Goal: Communication & Community: Participate in discussion

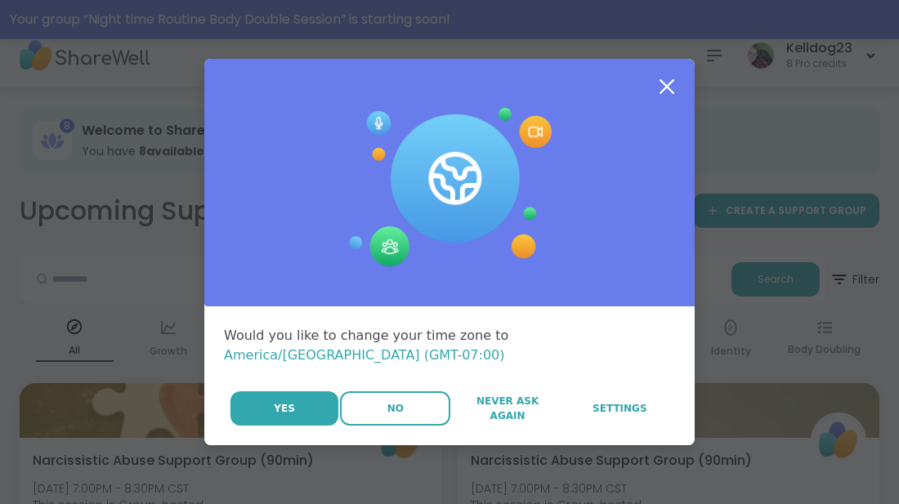
click at [404, 400] on button "No" at bounding box center [395, 408] width 110 height 34
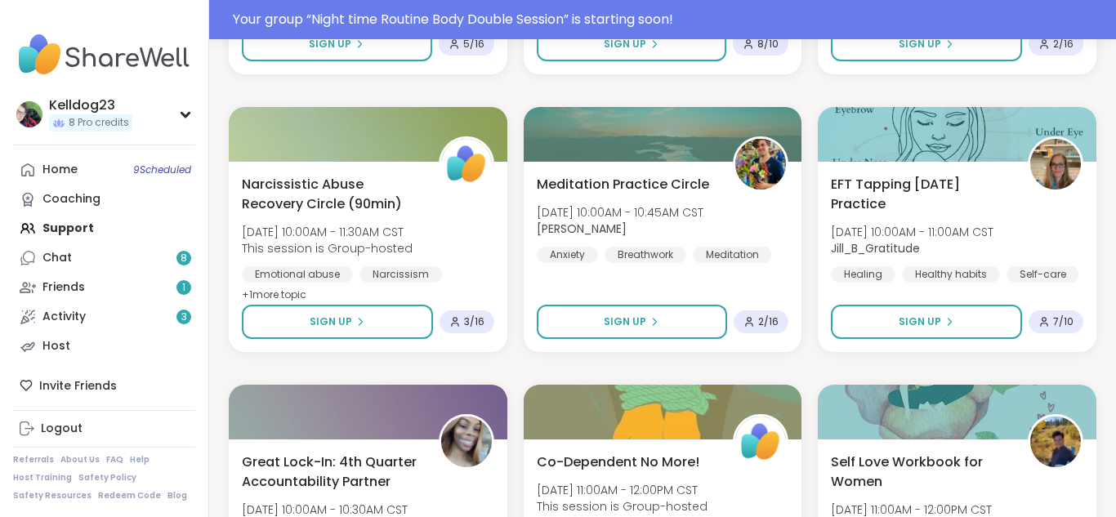
scroll to position [1896, 0]
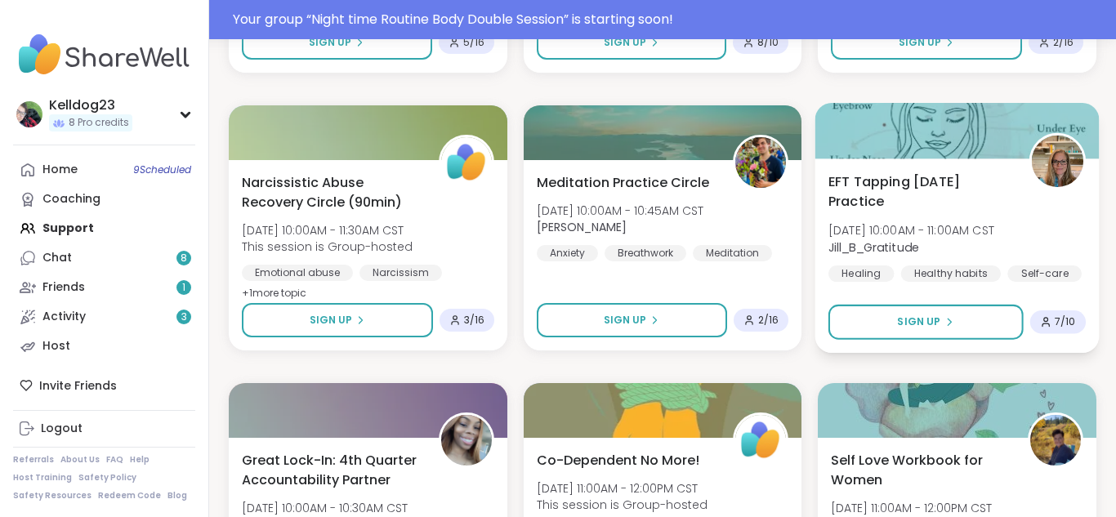
click at [898, 193] on span "EFT Tapping Thursday Practice" at bounding box center [920, 192] width 182 height 40
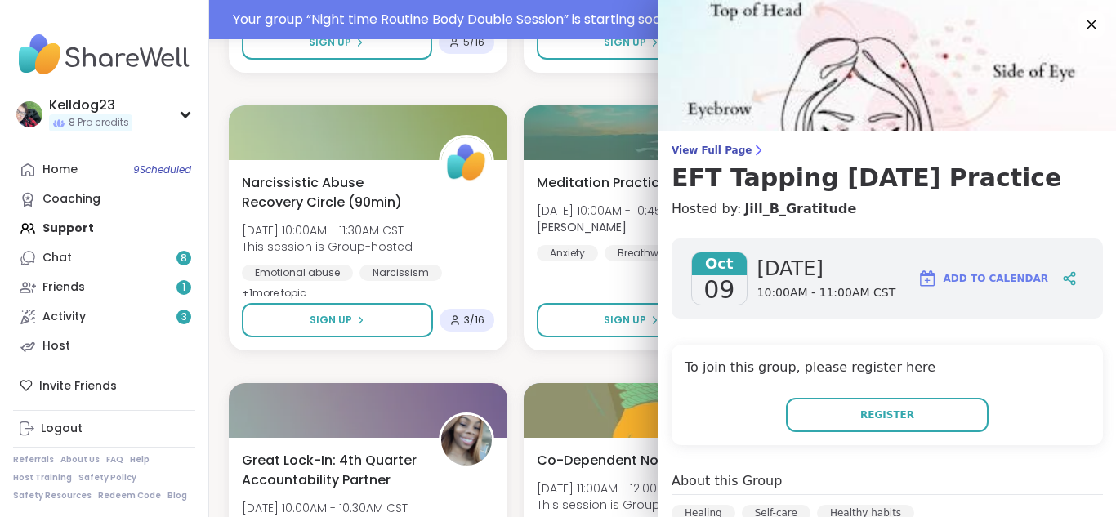
click at [898, 378] on h4 "To join this group, please register here" at bounding box center [887, 370] width 405 height 24
click at [898, 26] on icon at bounding box center [1091, 24] width 20 height 20
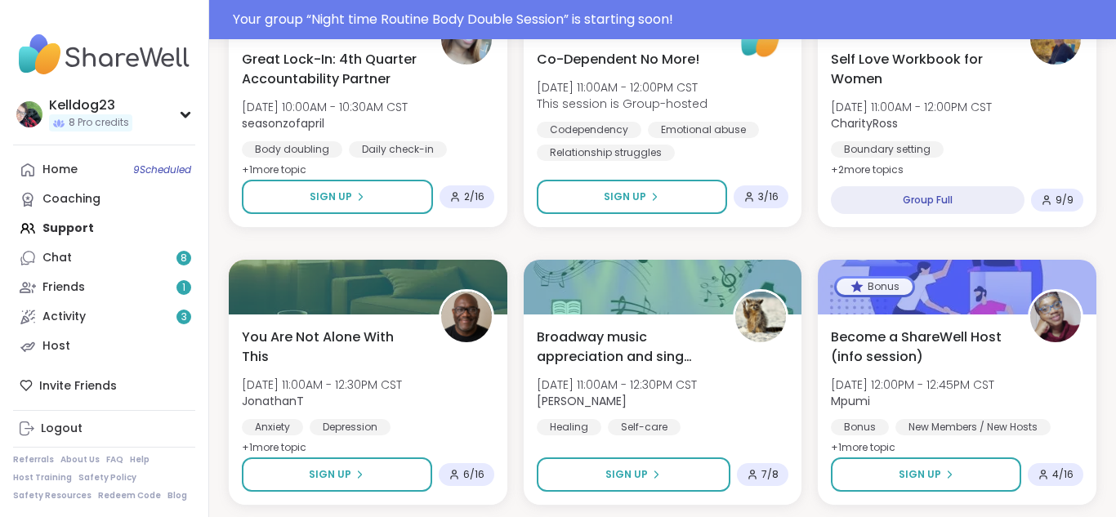
scroll to position [2419, 0]
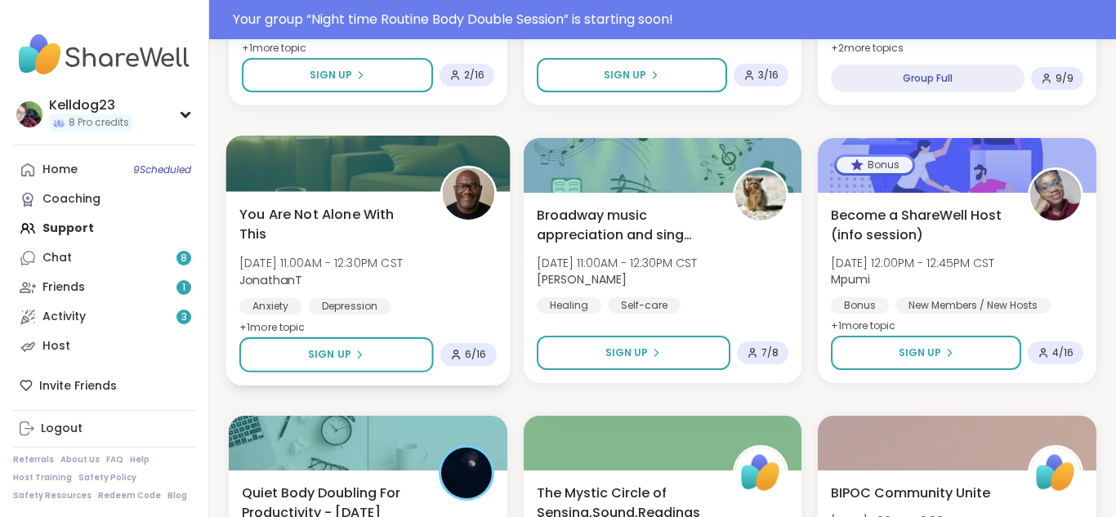
click at [445, 248] on div "You Are Not Alone With This Thu, Oct 09 | 11:00AM - 12:30PM CST JonathanT Anxie…" at bounding box center [367, 270] width 257 height 133
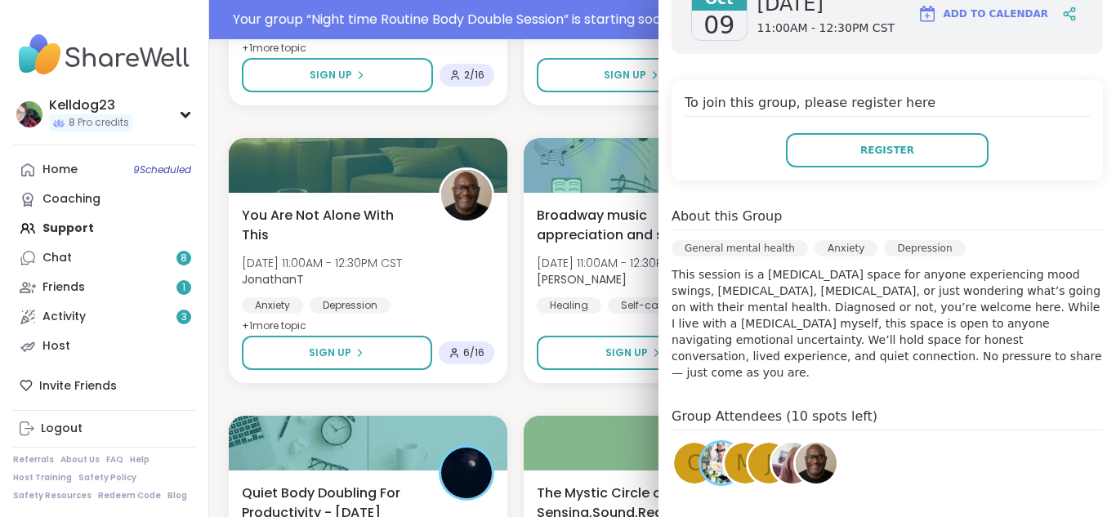
scroll to position [261, 0]
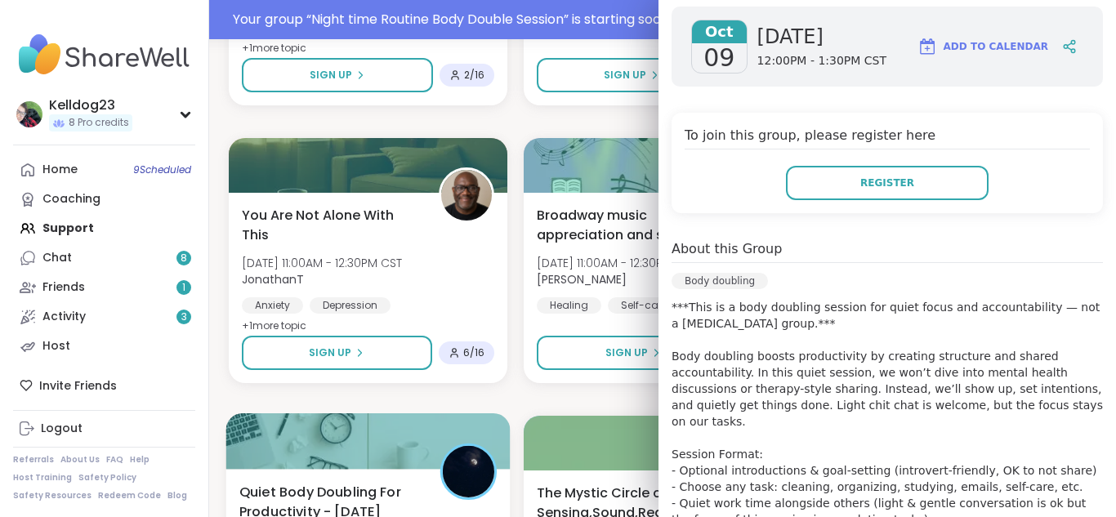
scroll to position [291, 0]
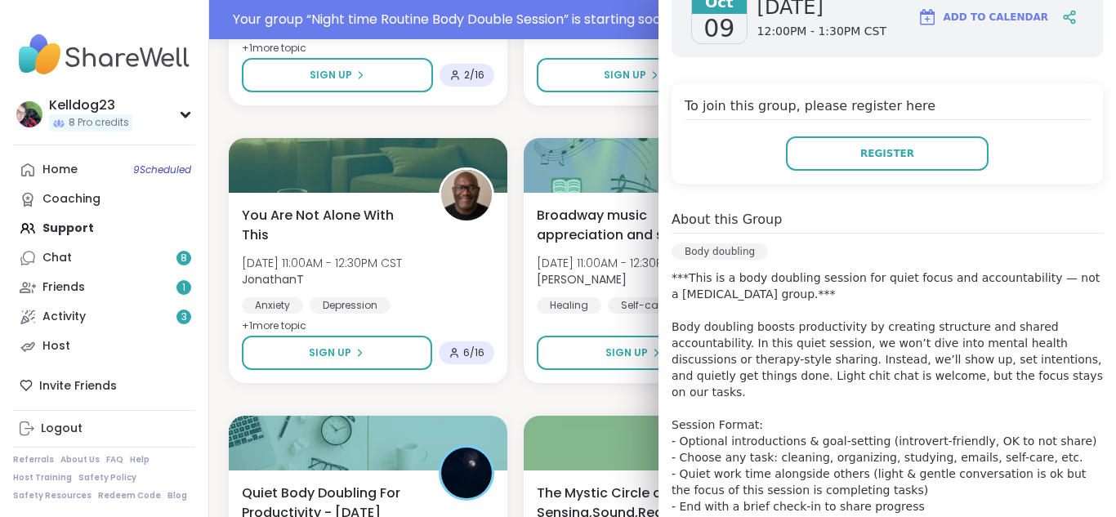
click at [836, 236] on div "About this Group Body doubling ***This is a body doubling session for quiet foc…" at bounding box center [887, 378] width 431 height 337
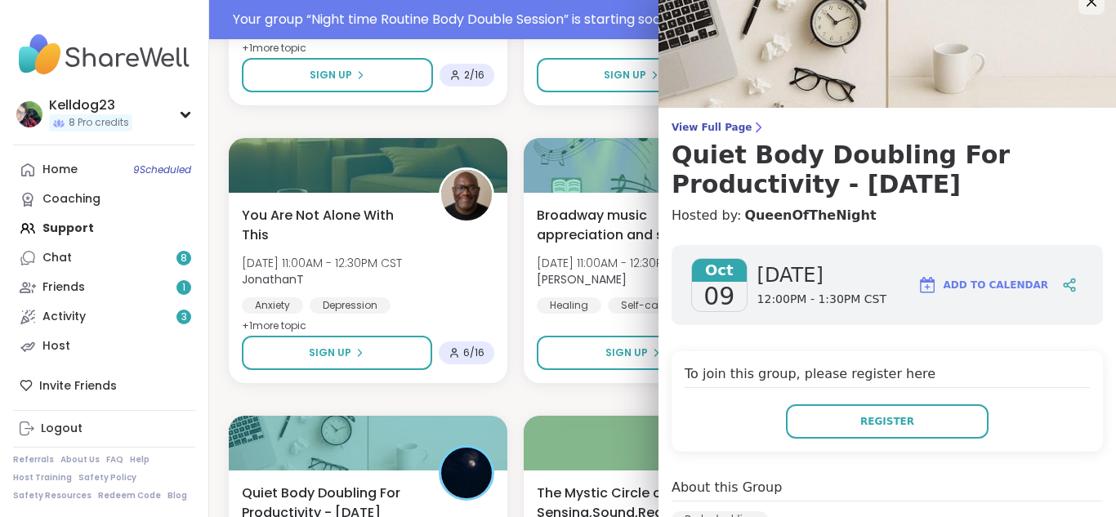
scroll to position [0, 0]
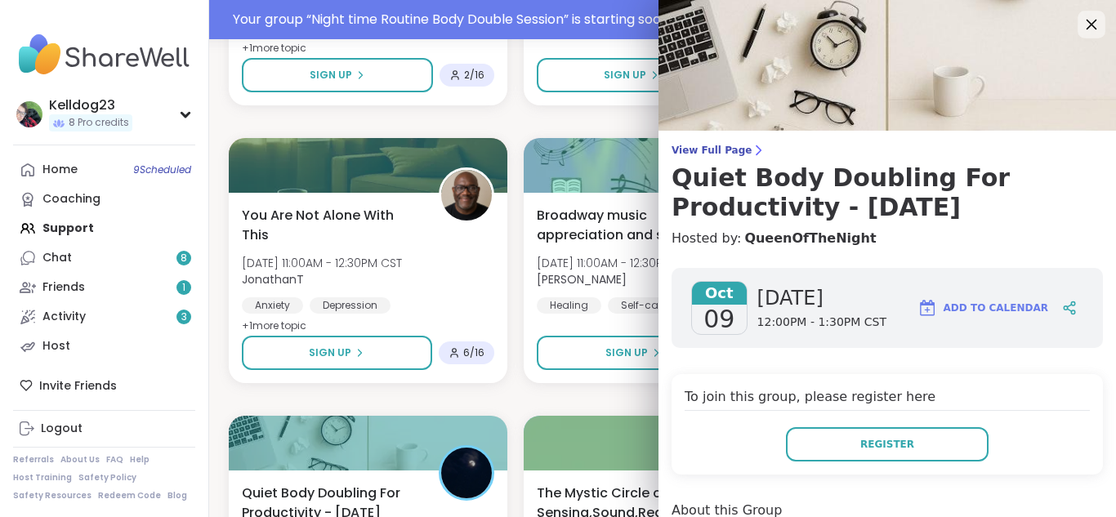
click at [898, 16] on icon at bounding box center [1091, 24] width 20 height 20
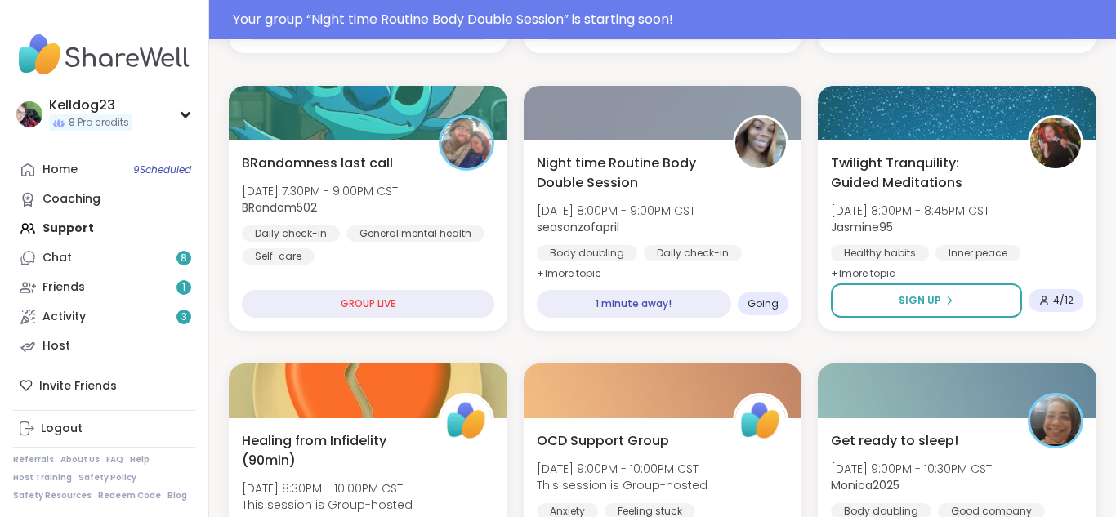
scroll to position [523, 0]
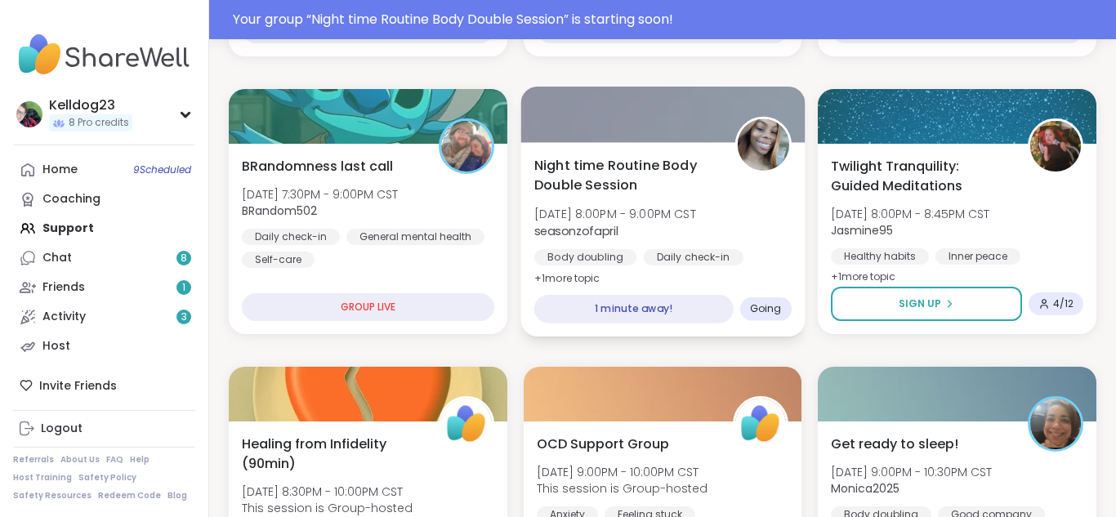
click at [606, 151] on div "Night time Routine Body Double Session Wed, Oct 08 | 8:00PM - 9:00PM CST season…" at bounding box center [663, 239] width 284 height 194
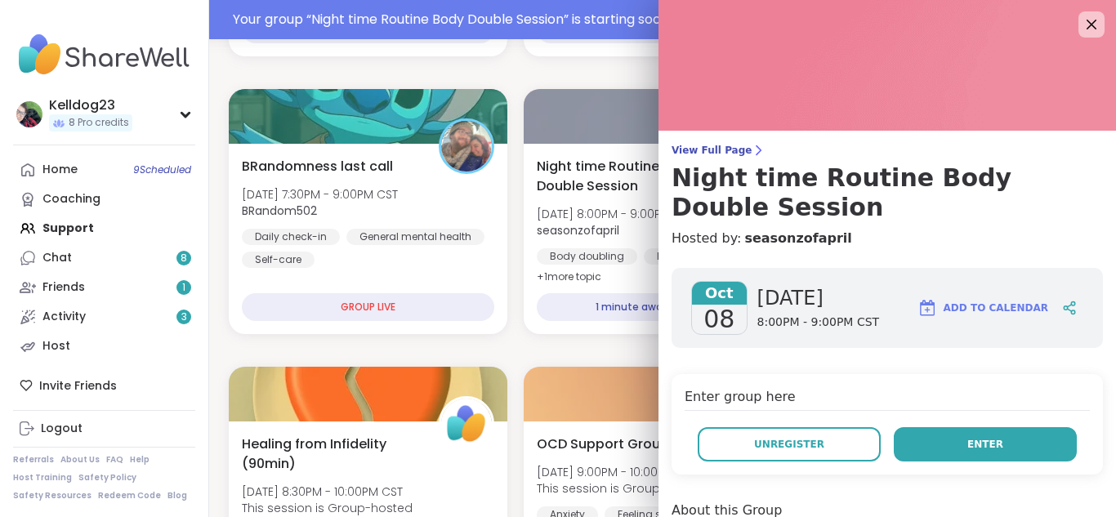
click at [898, 447] on button "Enter" at bounding box center [985, 444] width 183 height 34
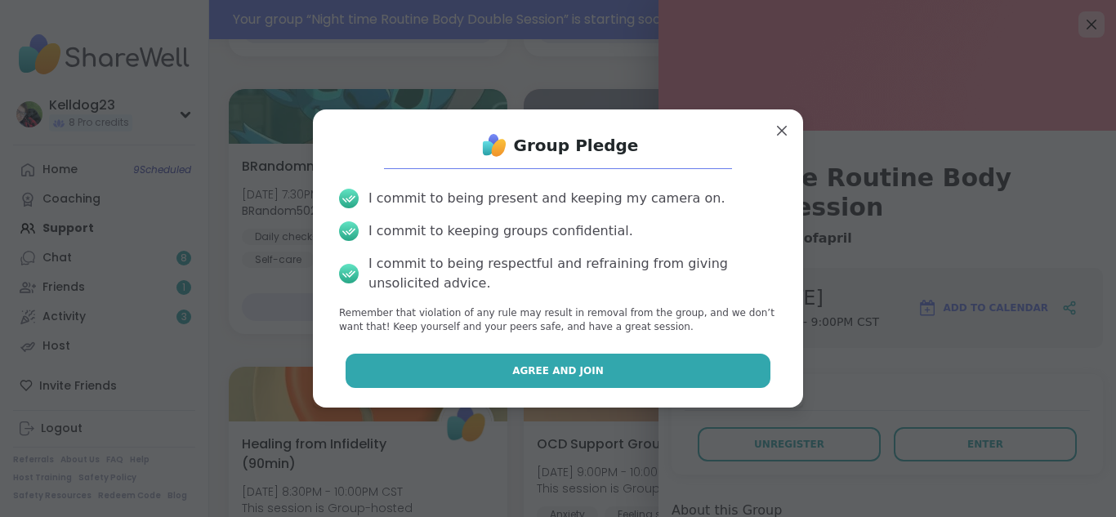
click at [534, 361] on button "Agree and Join" at bounding box center [559, 371] width 426 height 34
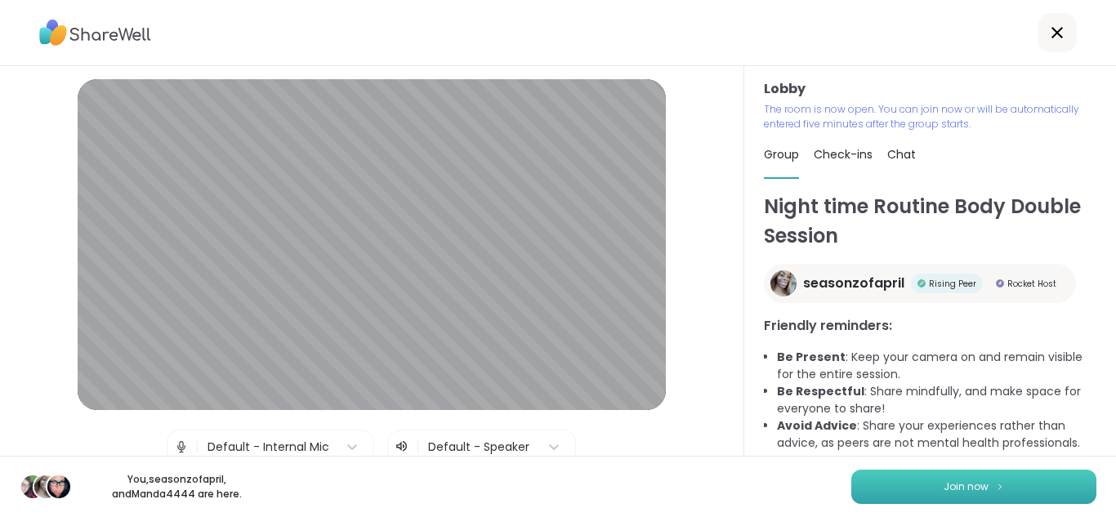
click at [888, 495] on button "Join now" at bounding box center [973, 487] width 245 height 34
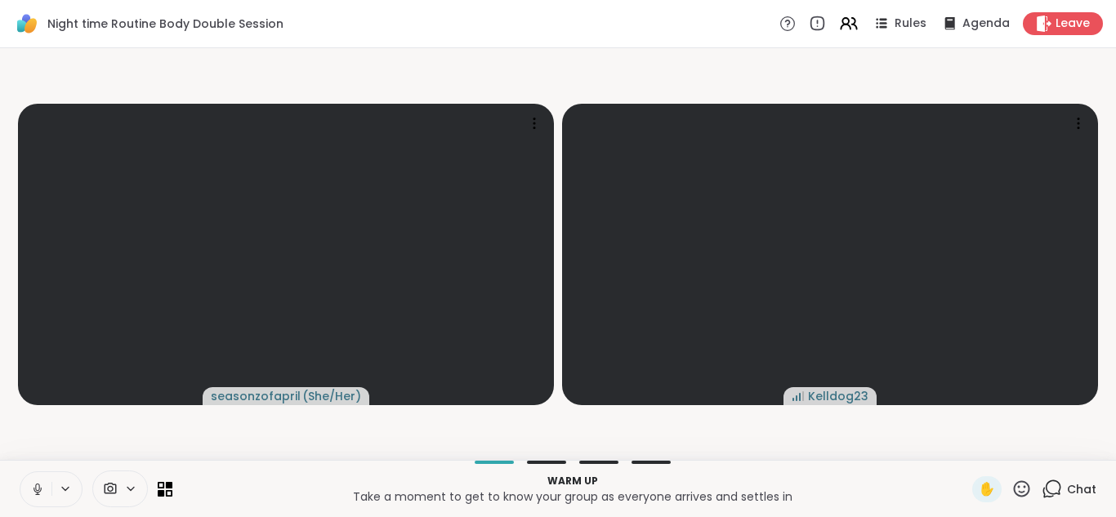
click at [43, 495] on icon at bounding box center [37, 489] width 15 height 15
click at [37, 500] on button at bounding box center [35, 489] width 31 height 34
click at [32, 485] on icon at bounding box center [37, 489] width 15 height 15
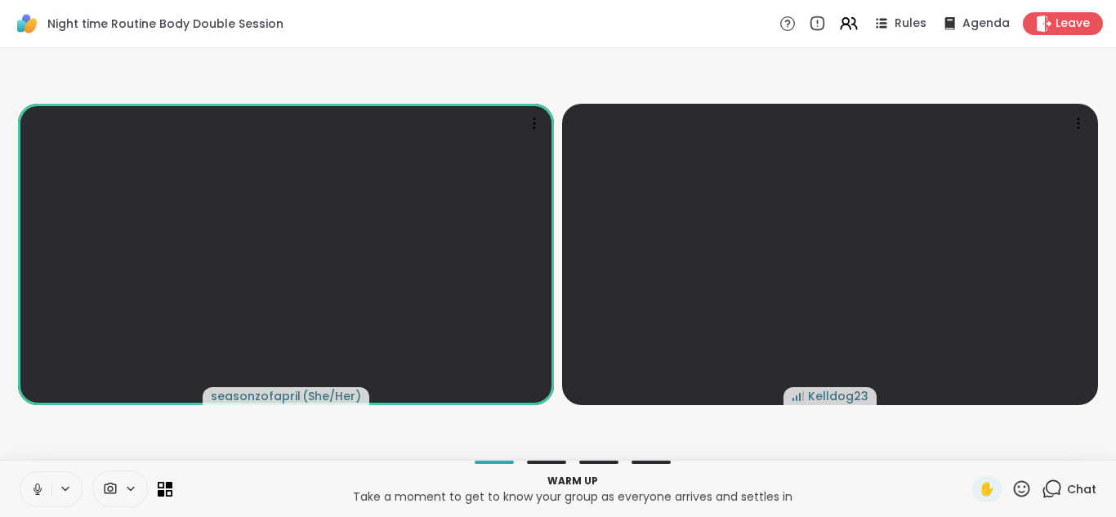
click at [27, 496] on button at bounding box center [35, 489] width 31 height 34
click at [34, 492] on icon at bounding box center [37, 489] width 15 height 15
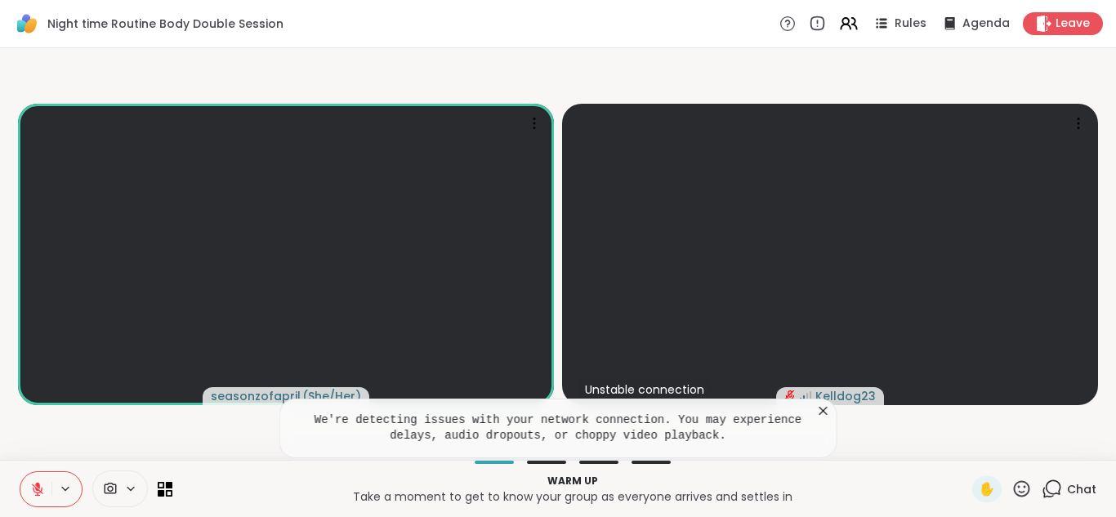
click at [820, 412] on icon at bounding box center [823, 411] width 16 height 16
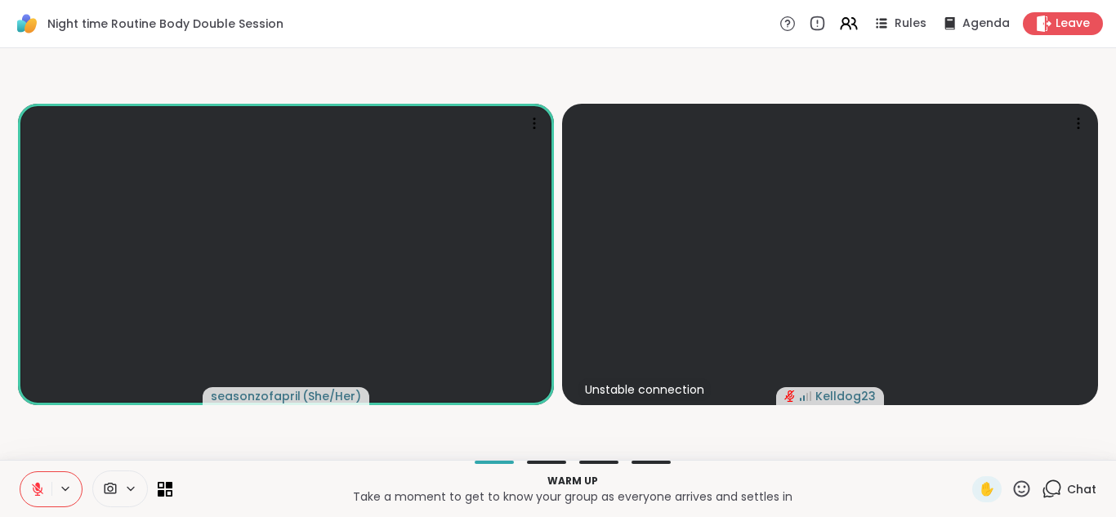
click at [35, 482] on icon at bounding box center [37, 489] width 15 height 15
click at [36, 484] on icon at bounding box center [37, 485] width 5 height 7
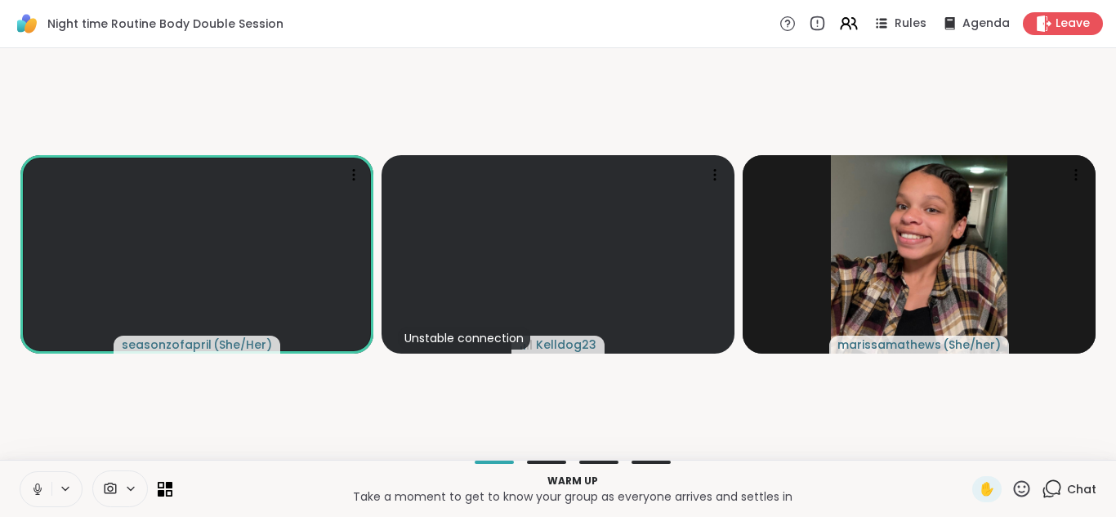
click at [33, 486] on icon at bounding box center [37, 489] width 15 height 15
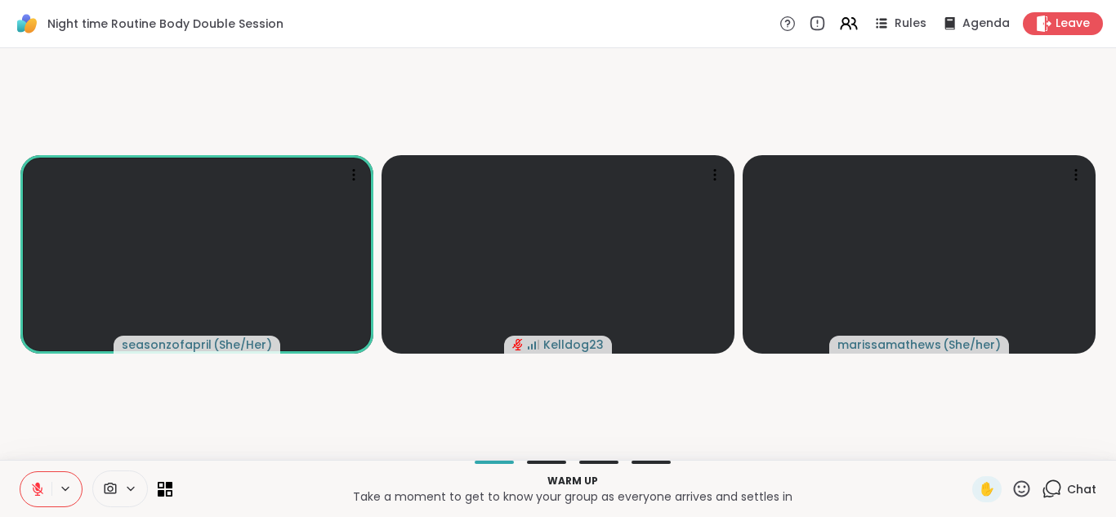
click at [68, 489] on icon at bounding box center [65, 489] width 13 height 14
click at [582, 393] on video-player-container "seasonzofapril ( She/Her ) Unstable connection Kelldog23 marissamathews ( She/h…" at bounding box center [558, 254] width 1097 height 399
click at [898, 489] on icon at bounding box center [1052, 489] width 20 height 20
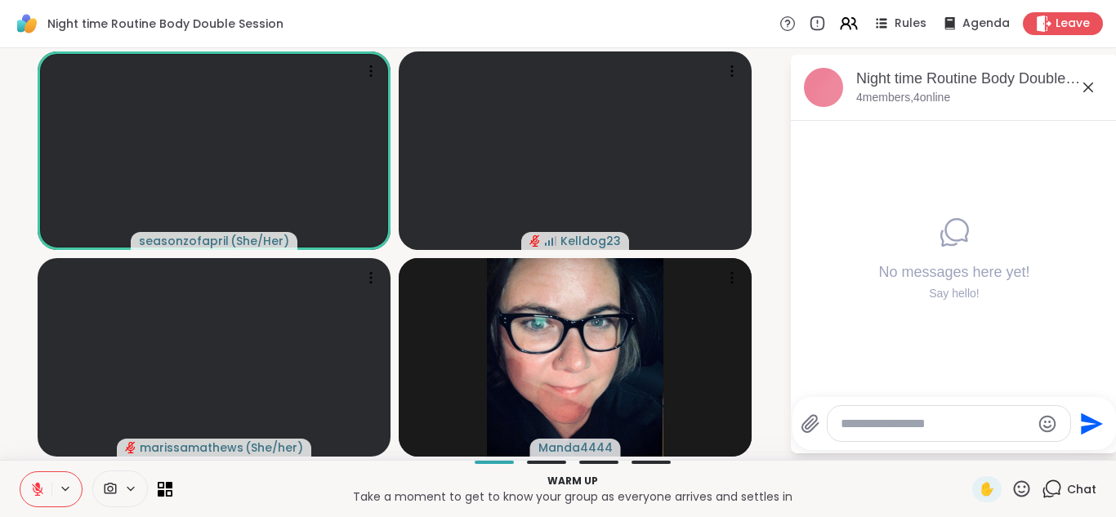
click at [865, 418] on textarea "Type your message" at bounding box center [936, 424] width 190 height 16
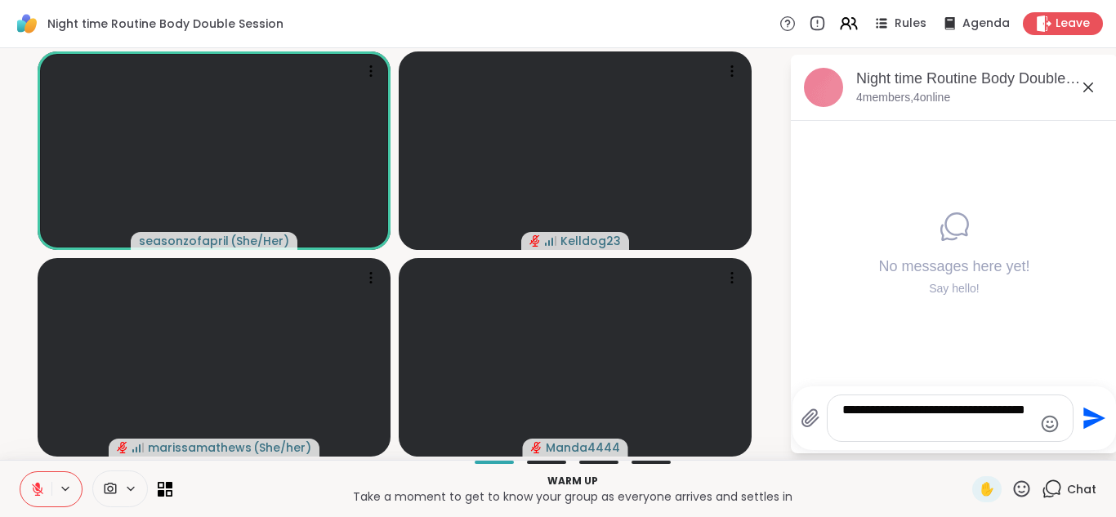
type textarea "**********"
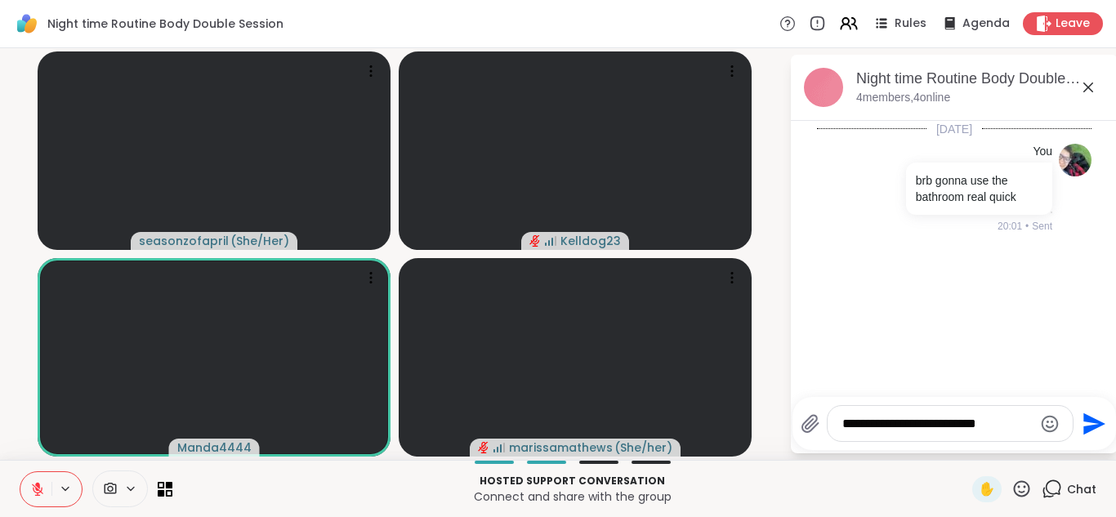
type textarea "**********"
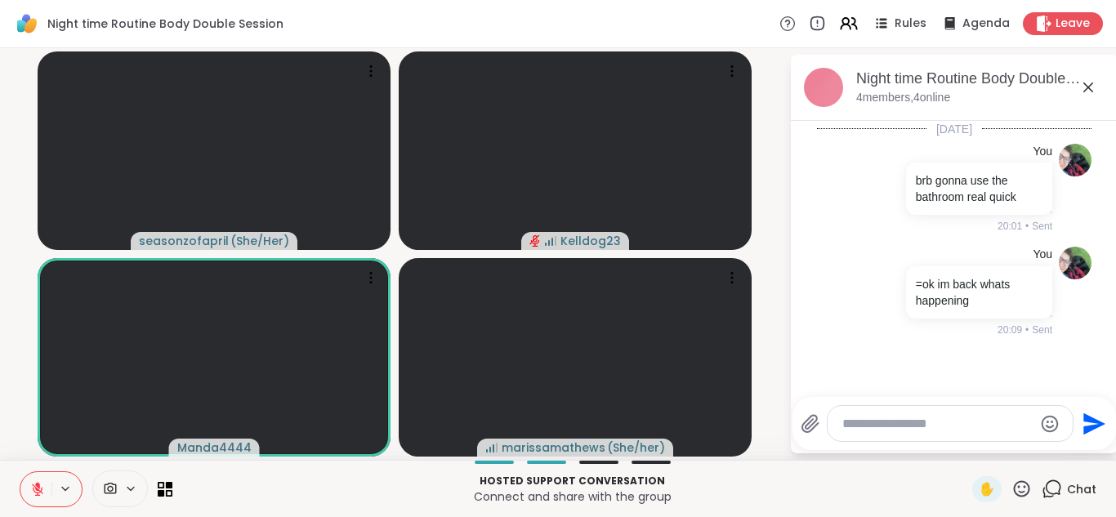
click at [898, 83] on icon at bounding box center [1089, 88] width 20 height 20
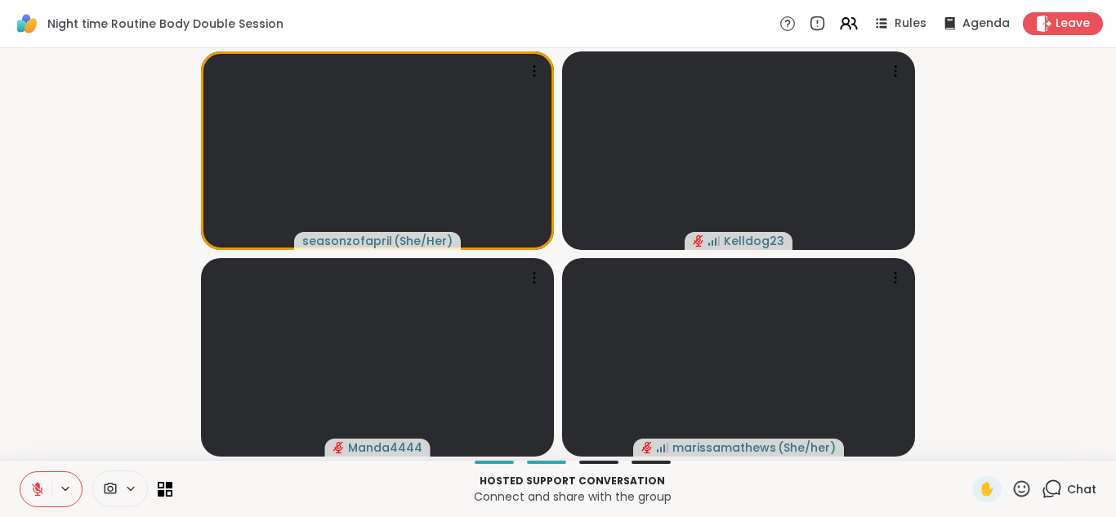
click at [898, 485] on icon at bounding box center [1054, 487] width 16 height 15
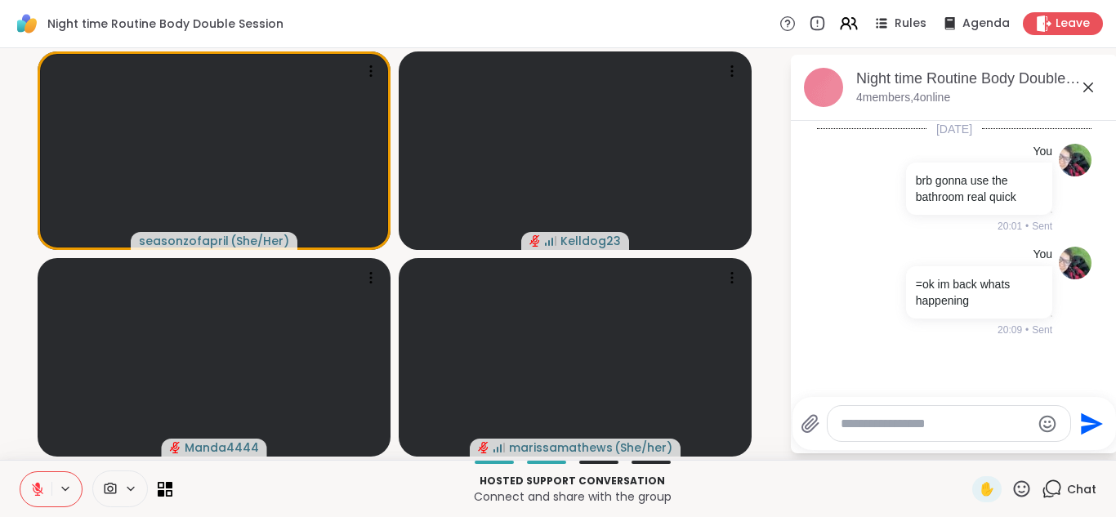
click at [865, 419] on textarea "Type your message" at bounding box center [936, 424] width 190 height 16
click at [811, 420] on icon at bounding box center [810, 423] width 16 height 17
click at [0, 0] on input "file" at bounding box center [0, 0] width 0 height 0
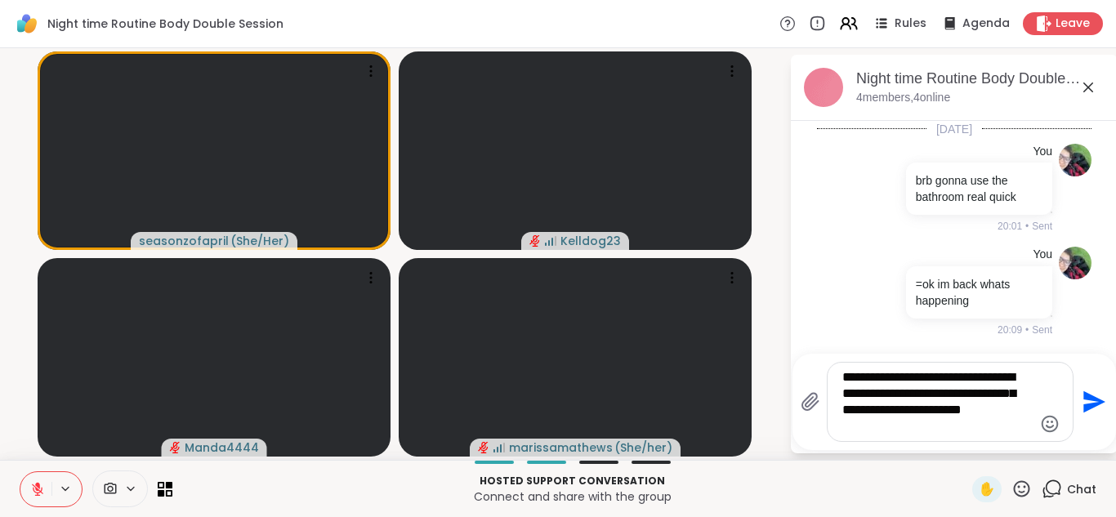
type textarea "**********"
click at [898, 402] on icon "Send" at bounding box center [1092, 402] width 26 height 26
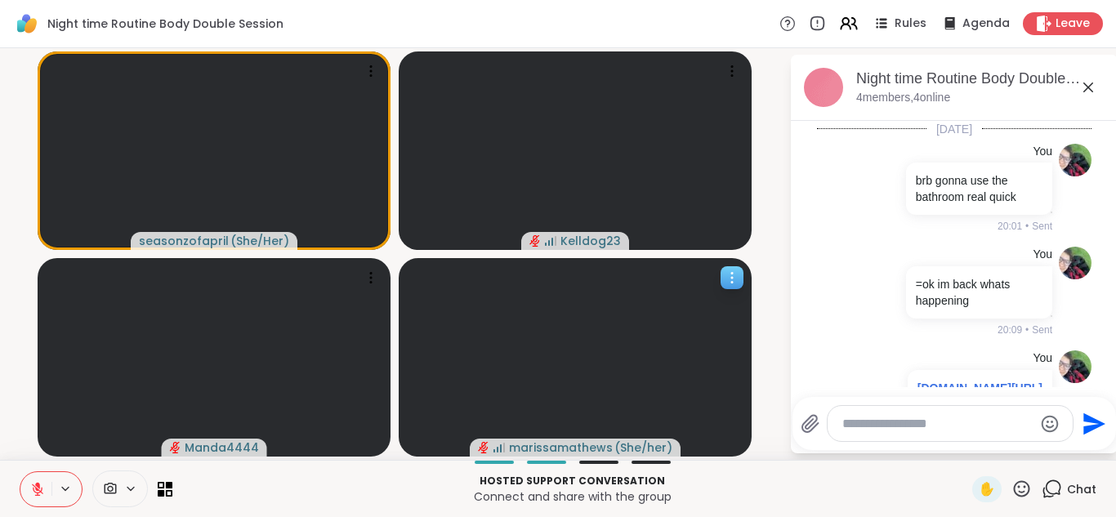
scroll to position [109, 0]
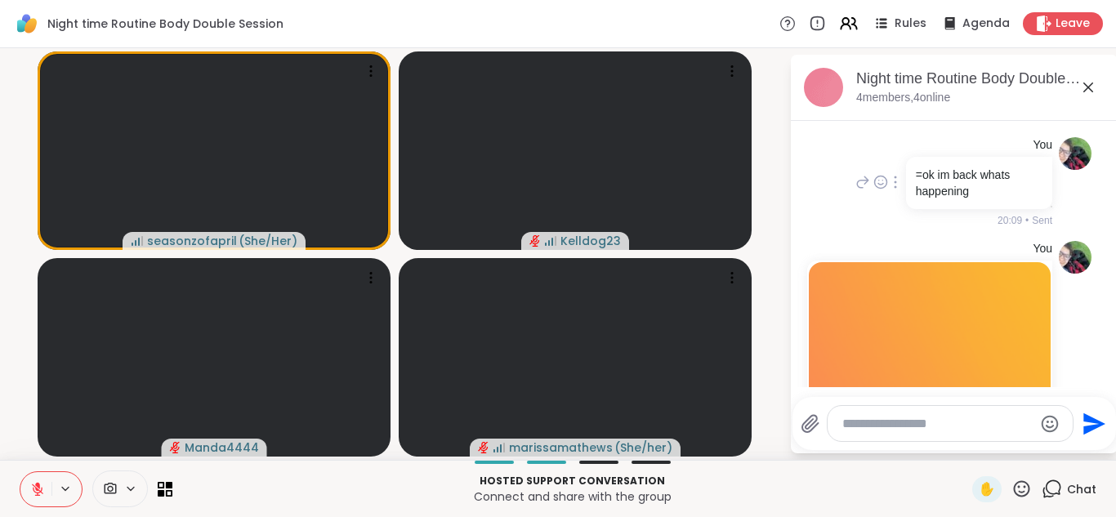
click at [898, 227] on div "You =ok im back whats happening 20:09 • Sent" at bounding box center [952, 182] width 200 height 91
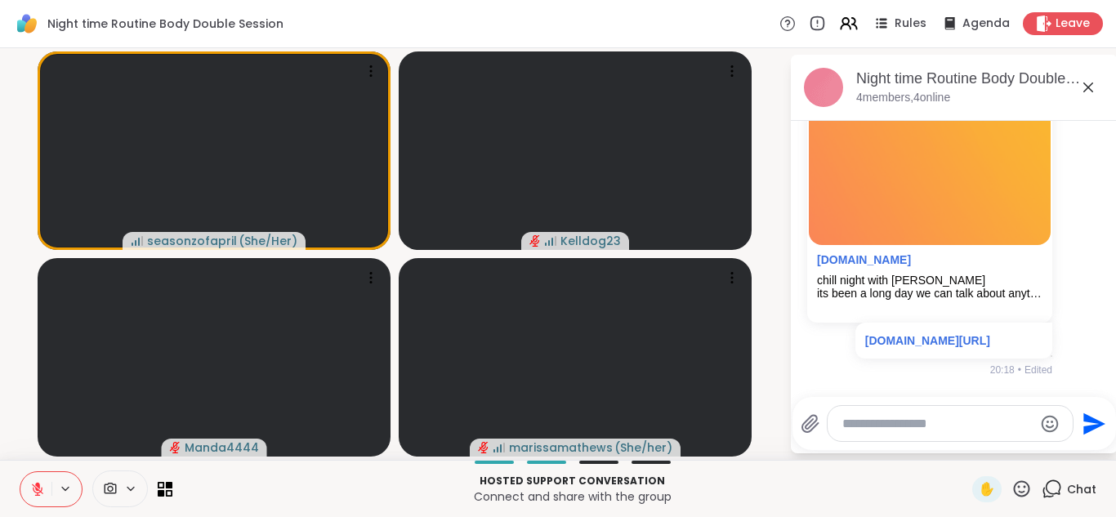
scroll to position [360, 0]
click at [898, 83] on icon at bounding box center [1089, 88] width 20 height 20
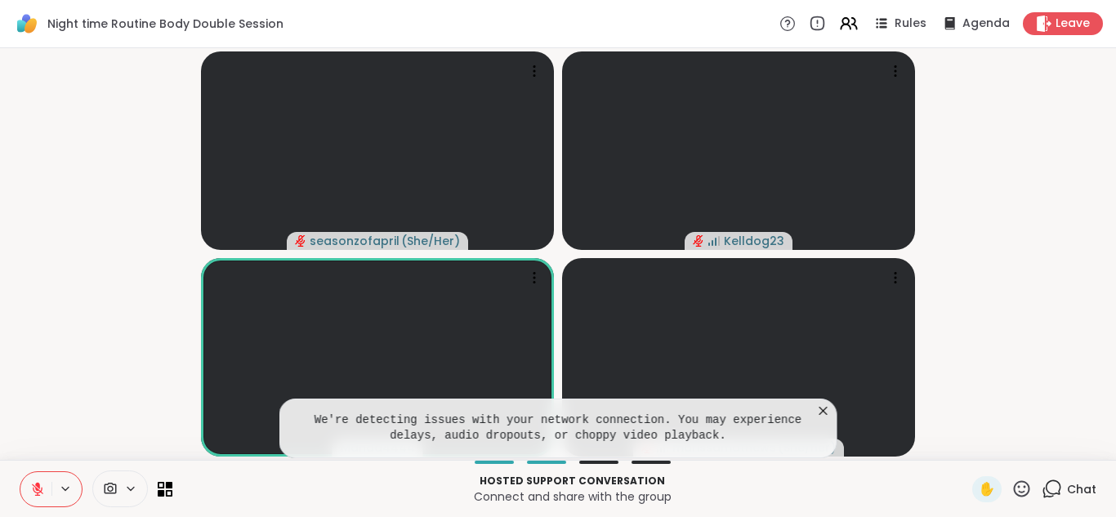
click at [826, 412] on icon at bounding box center [823, 411] width 16 height 16
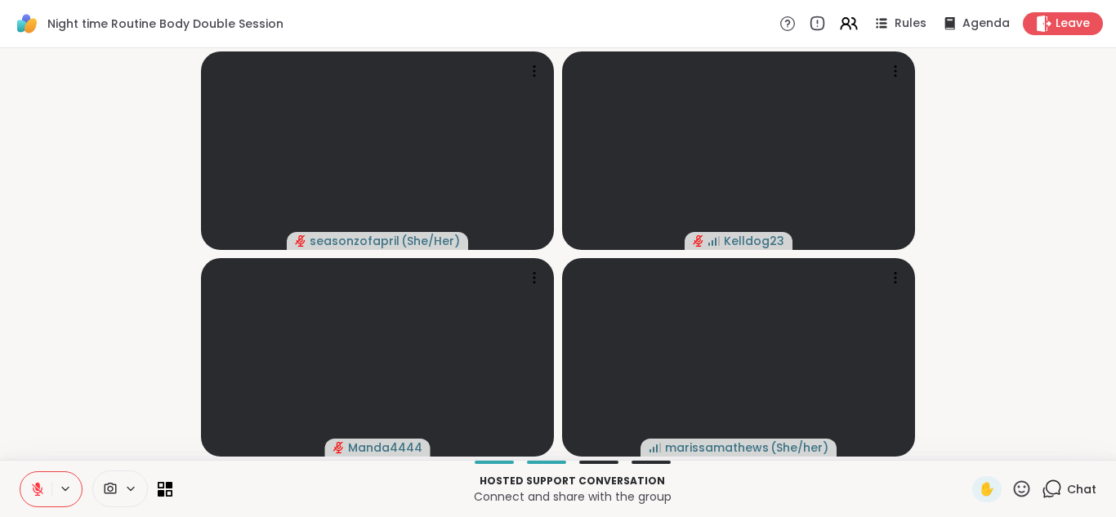
click at [27, 482] on button at bounding box center [35, 489] width 31 height 34
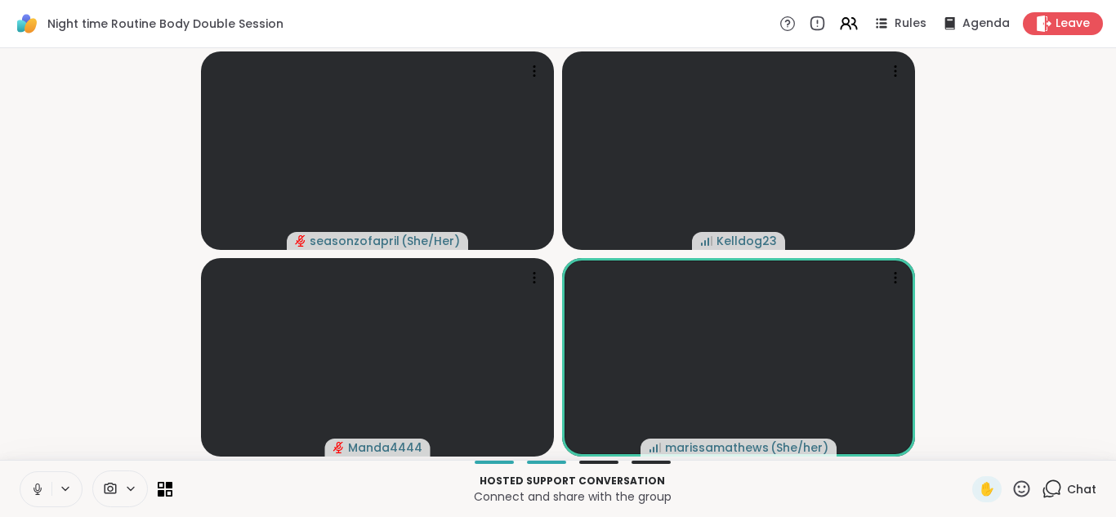
click at [27, 482] on button at bounding box center [35, 489] width 31 height 34
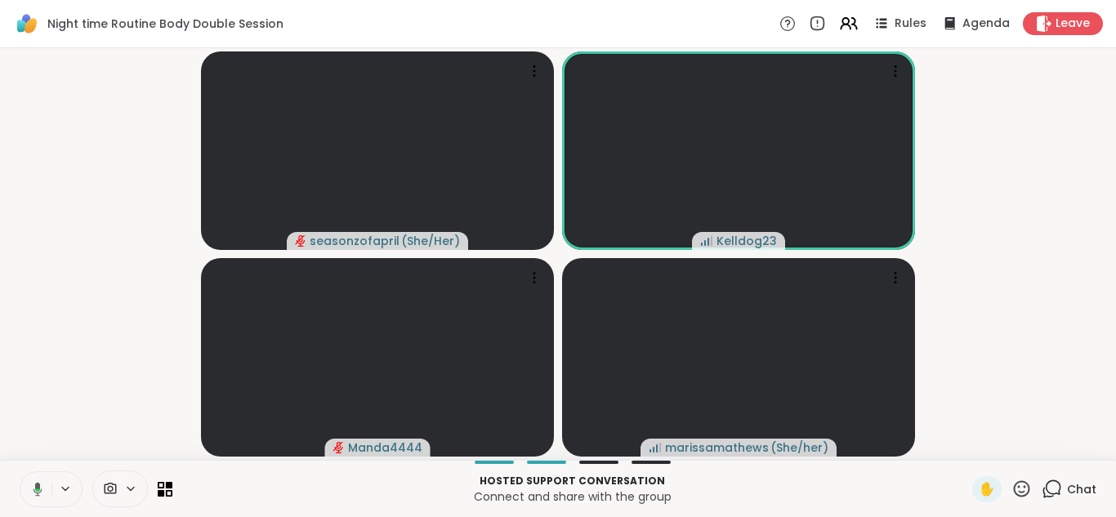
click at [898, 480] on icon at bounding box center [1052, 489] width 20 height 20
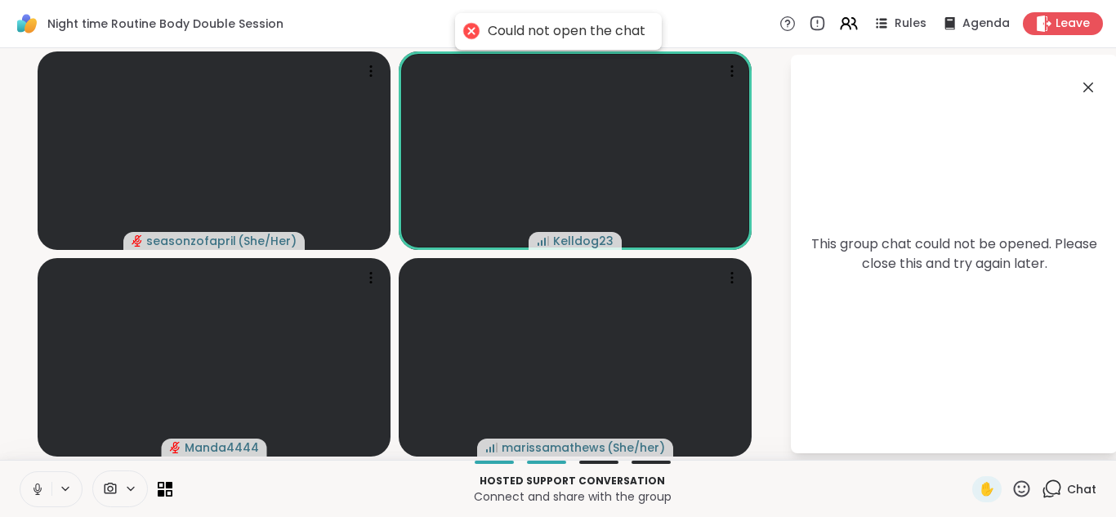
click at [898, 86] on icon at bounding box center [1089, 88] width 20 height 20
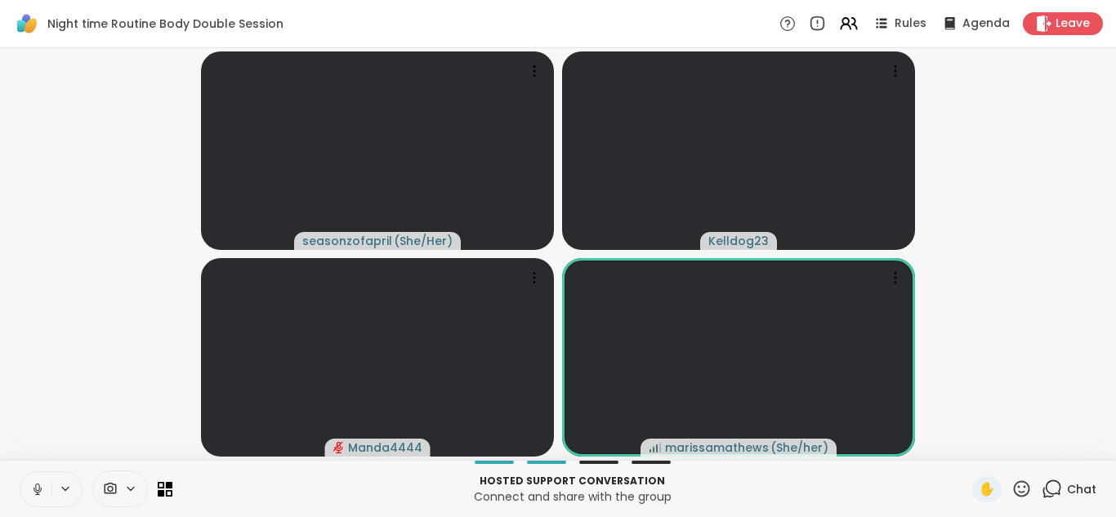
click at [25, 479] on button at bounding box center [35, 489] width 31 height 34
click at [26, 378] on video-player-container "seasonzofapril ( She/Her ) Kelldog23 Manda4444 marissamathews ( She/her )" at bounding box center [558, 254] width 1097 height 399
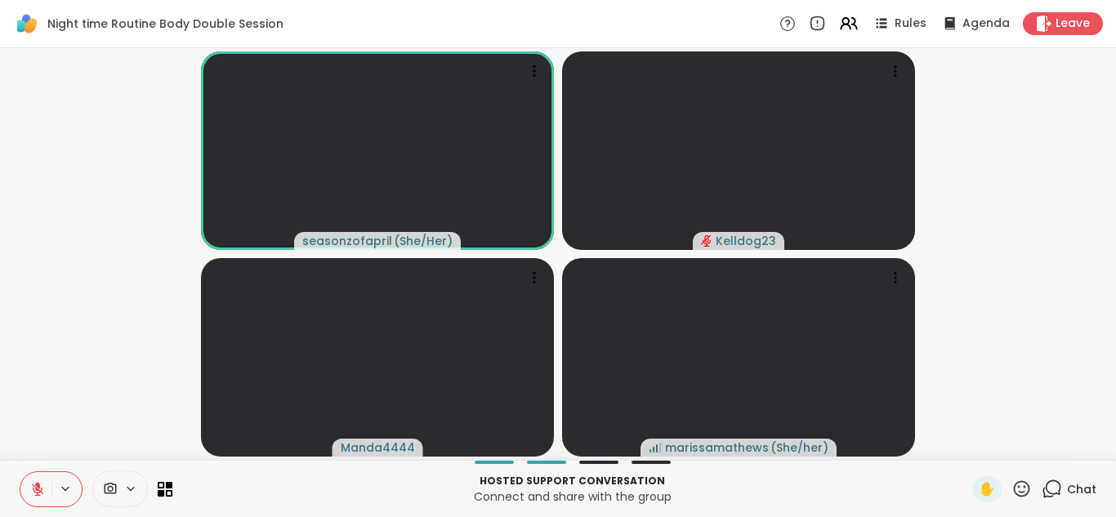
click at [898, 490] on icon at bounding box center [1052, 489] width 20 height 20
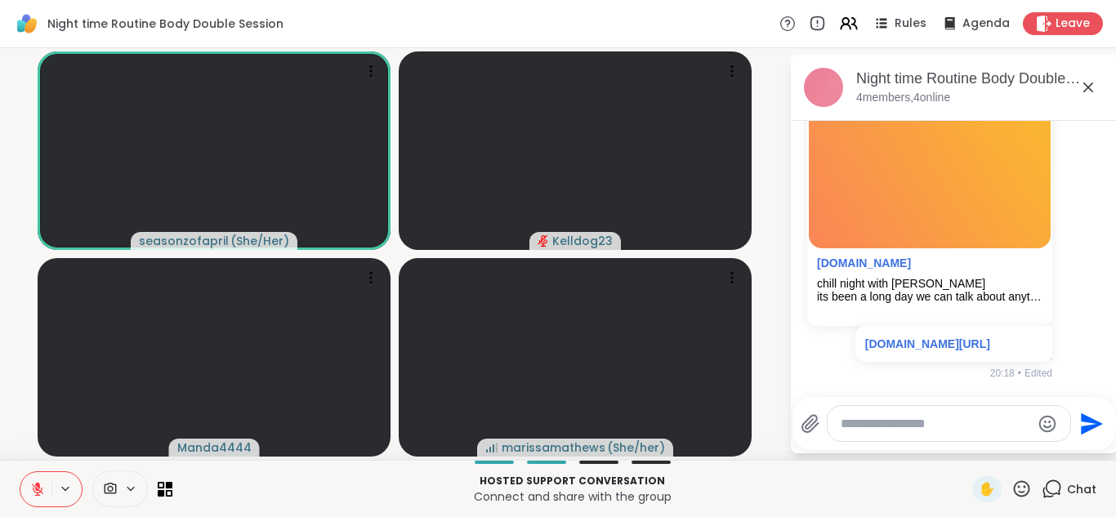
click at [886, 427] on textarea "Type your message" at bounding box center [936, 424] width 190 height 16
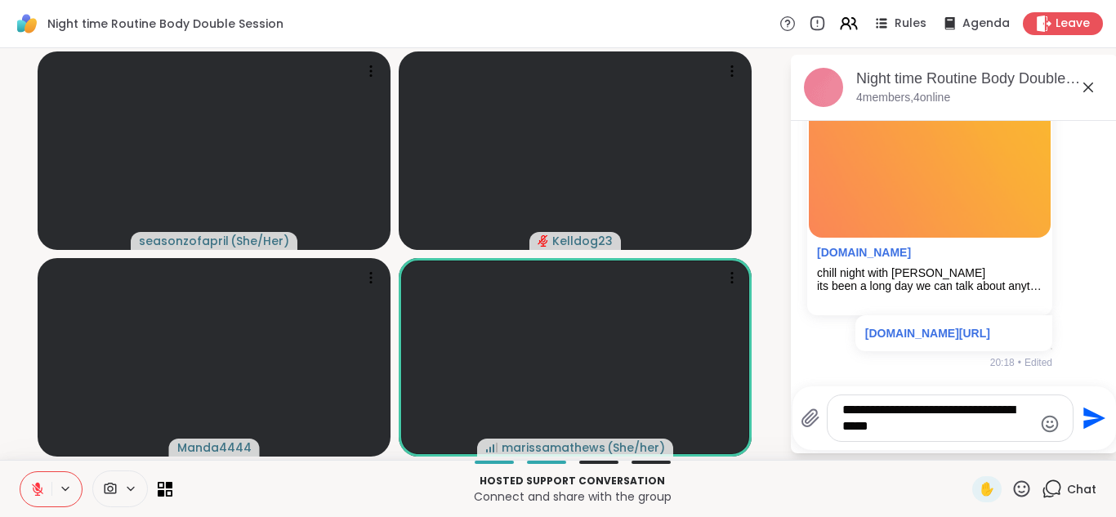
type textarea "**********"
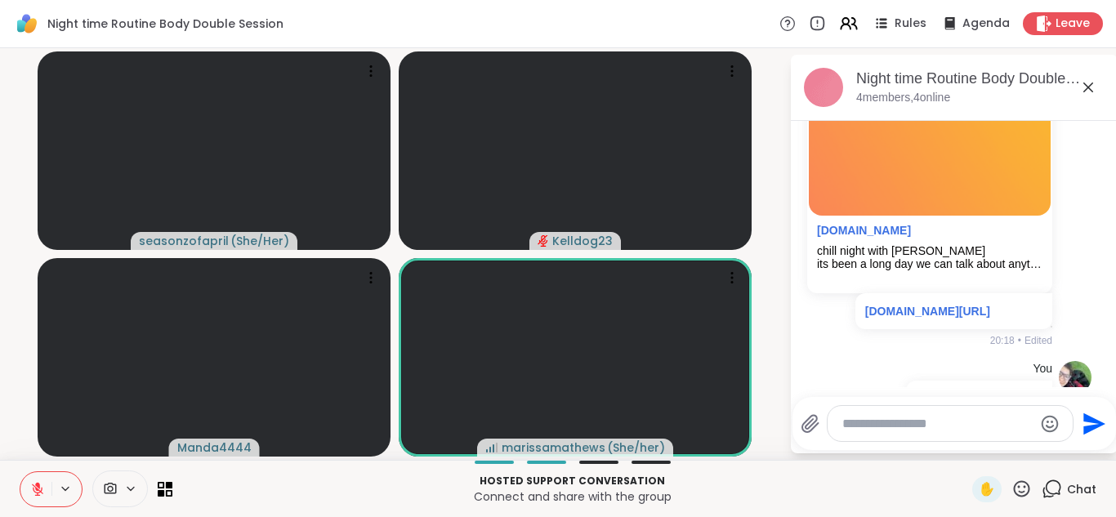
scroll to position [463, 0]
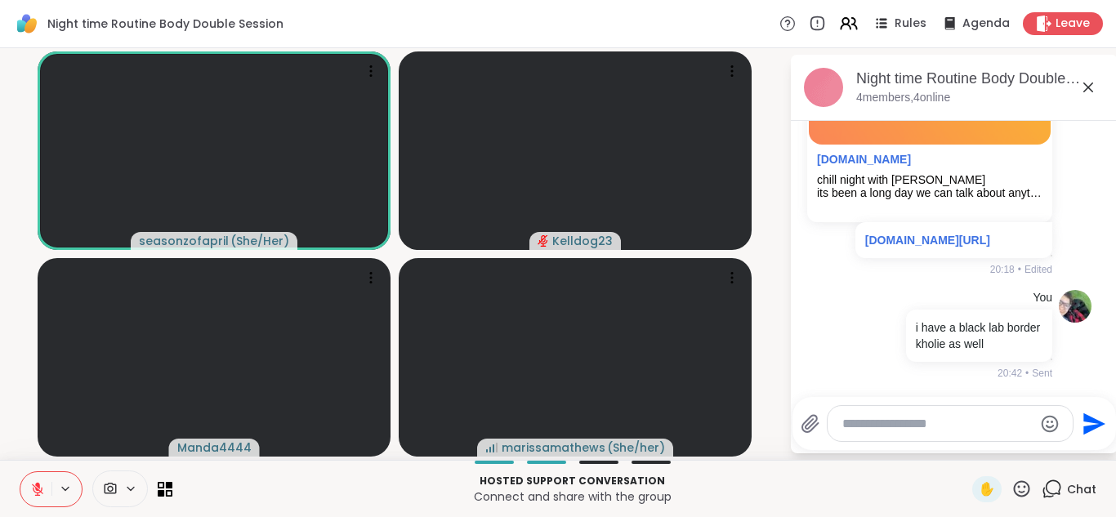
click at [34, 488] on icon at bounding box center [37, 489] width 15 height 15
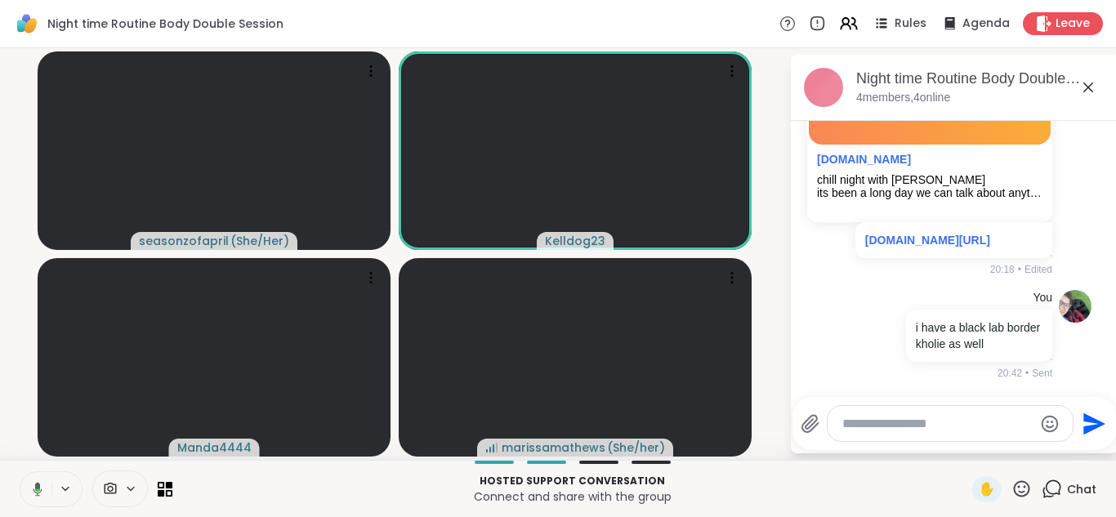
click at [898, 87] on icon at bounding box center [1089, 88] width 20 height 20
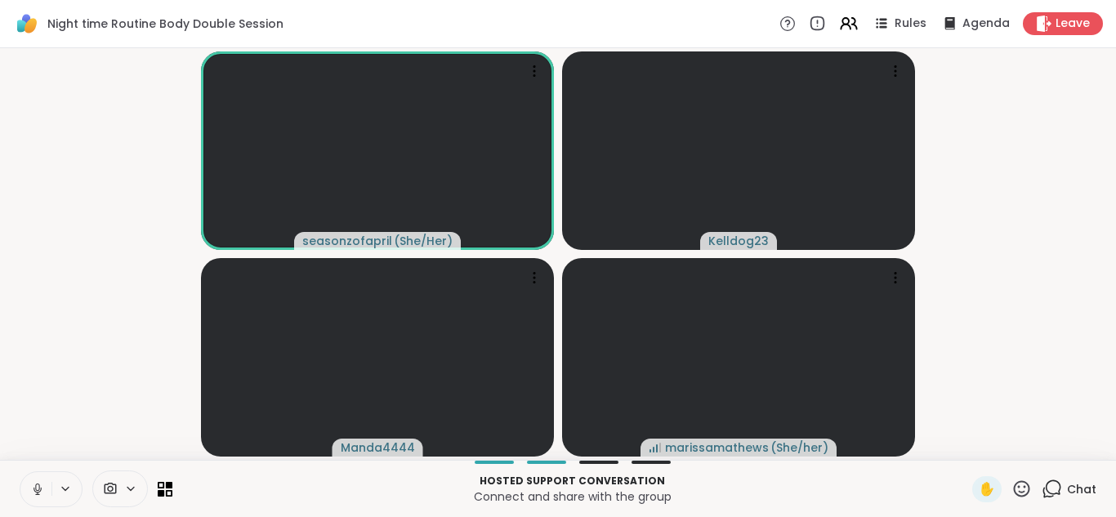
click at [32, 479] on button at bounding box center [35, 489] width 31 height 34
click at [26, 485] on button at bounding box center [35, 489] width 31 height 34
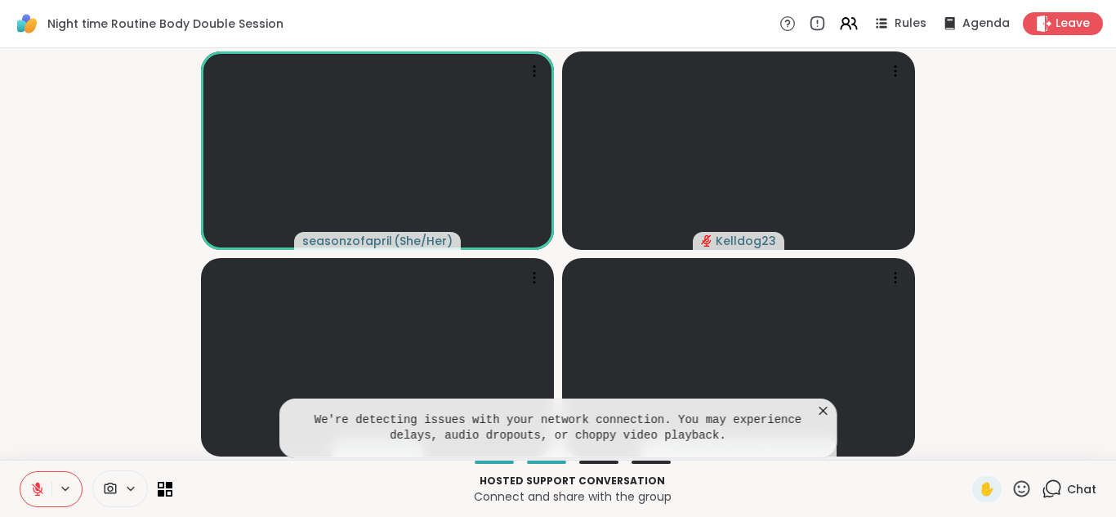
click at [819, 405] on icon at bounding box center [823, 411] width 16 height 16
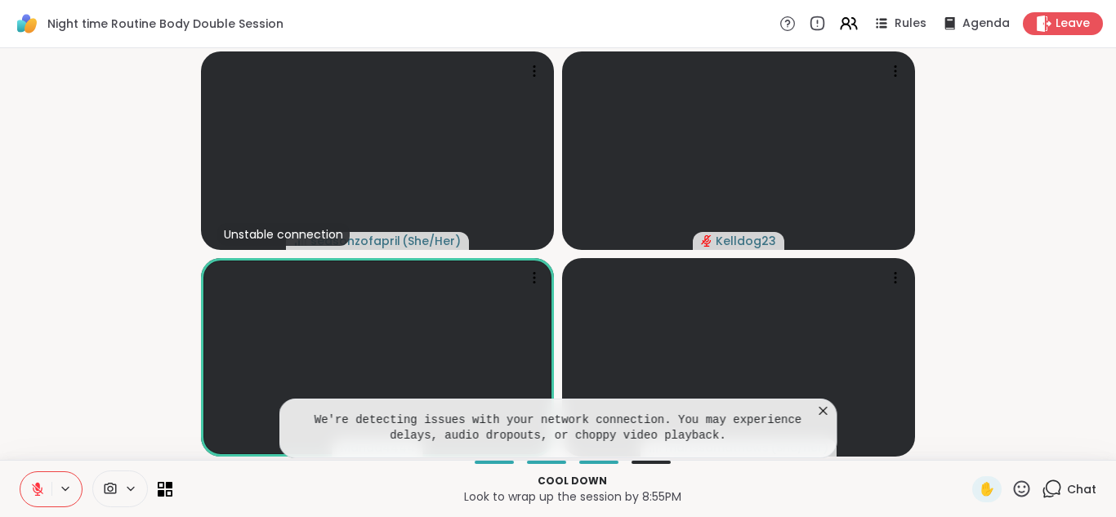
click at [829, 407] on icon at bounding box center [823, 411] width 16 height 16
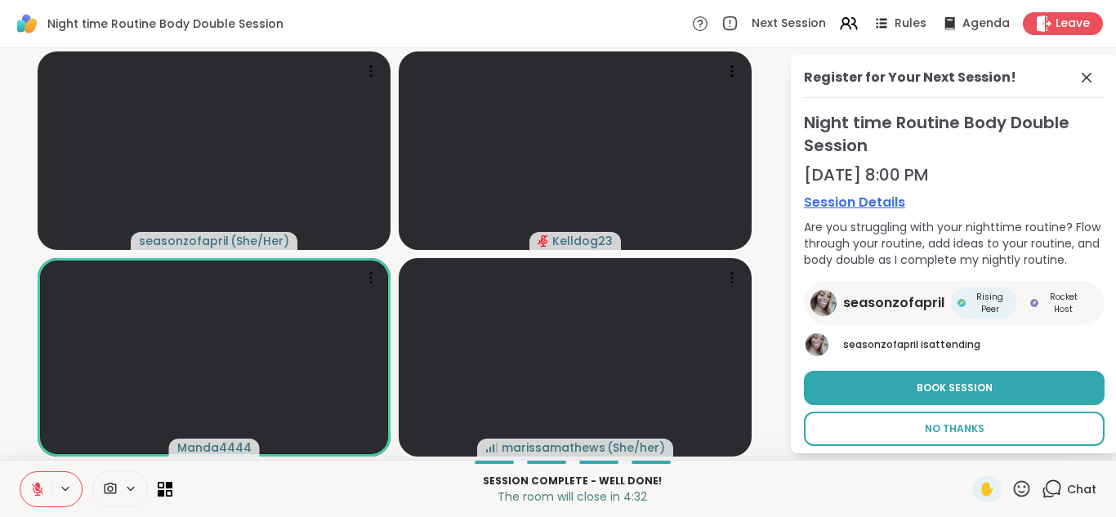
click at [898, 437] on button "No Thanks" at bounding box center [954, 429] width 301 height 34
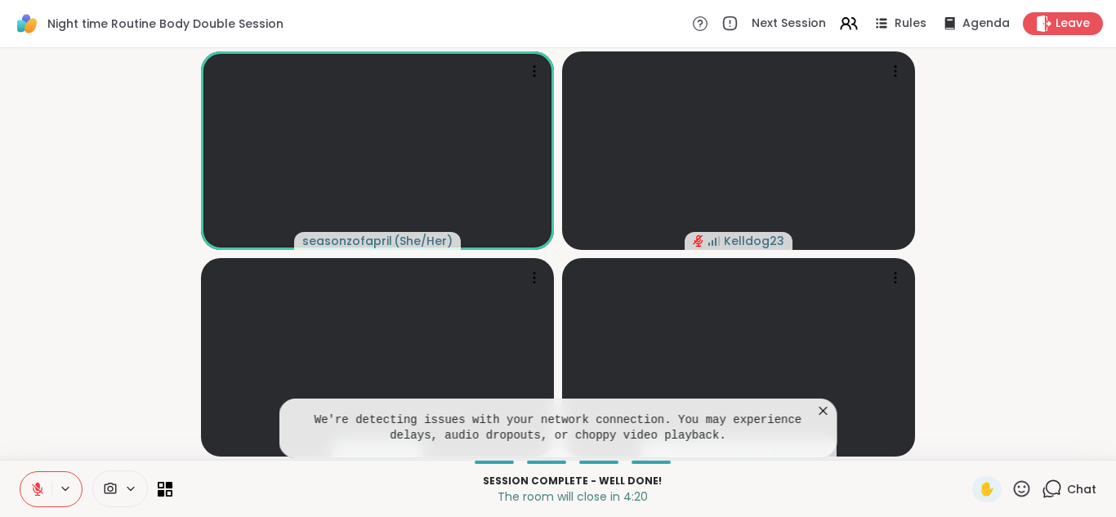
click at [823, 409] on icon at bounding box center [824, 411] width 8 height 8
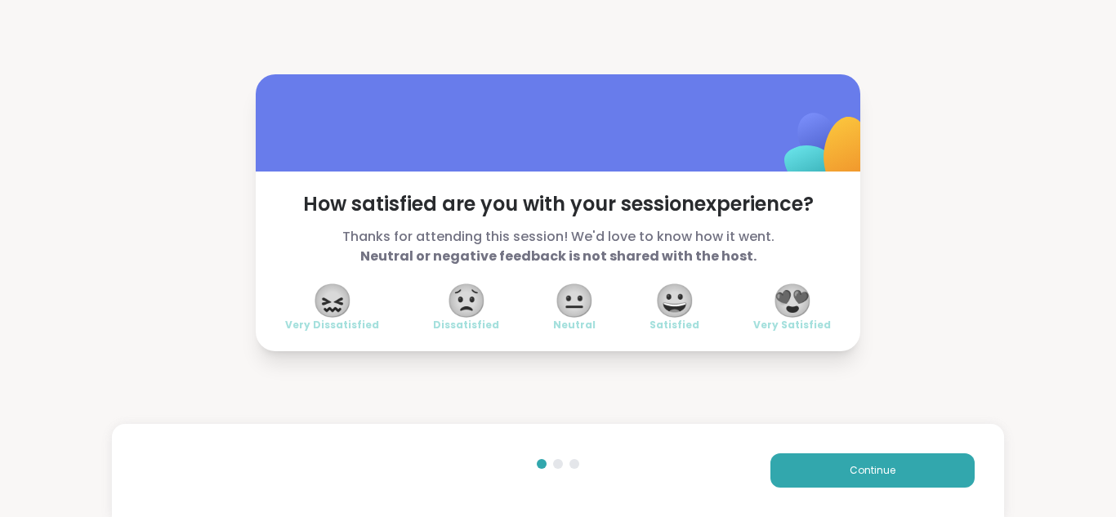
click at [788, 306] on span "😍" at bounding box center [792, 300] width 41 height 29
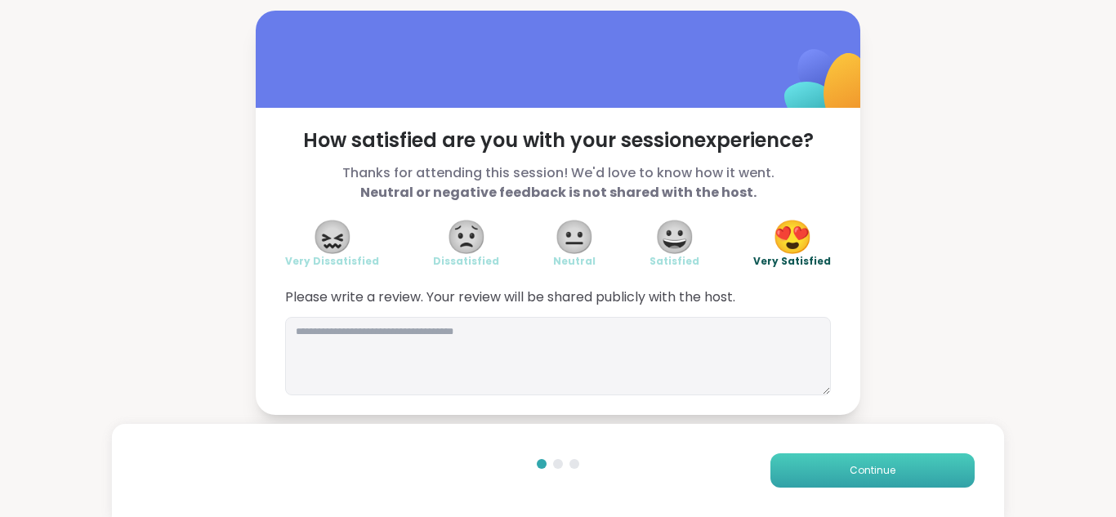
click at [804, 464] on button "Continue" at bounding box center [873, 471] width 204 height 34
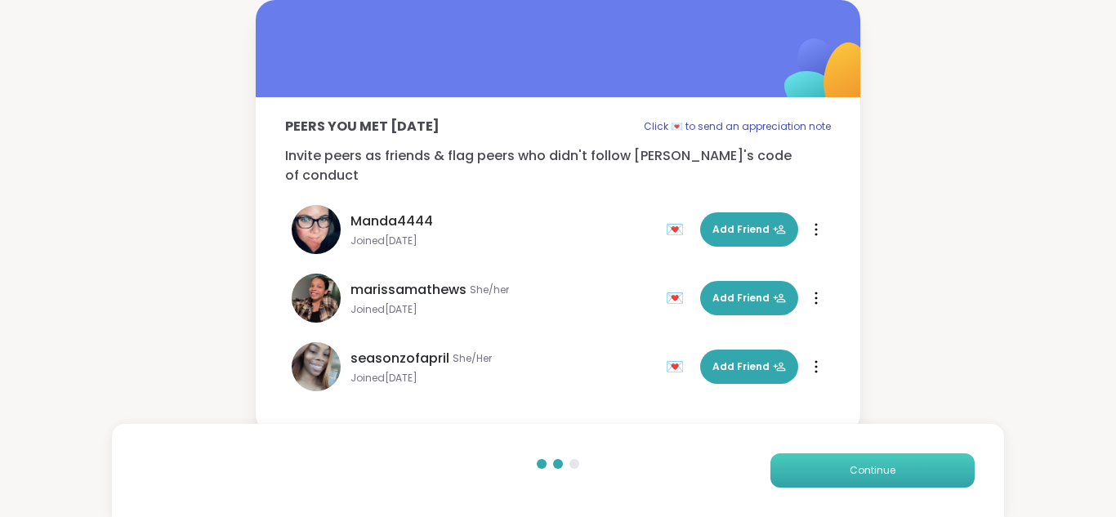
click at [804, 464] on button "Continue" at bounding box center [873, 471] width 204 height 34
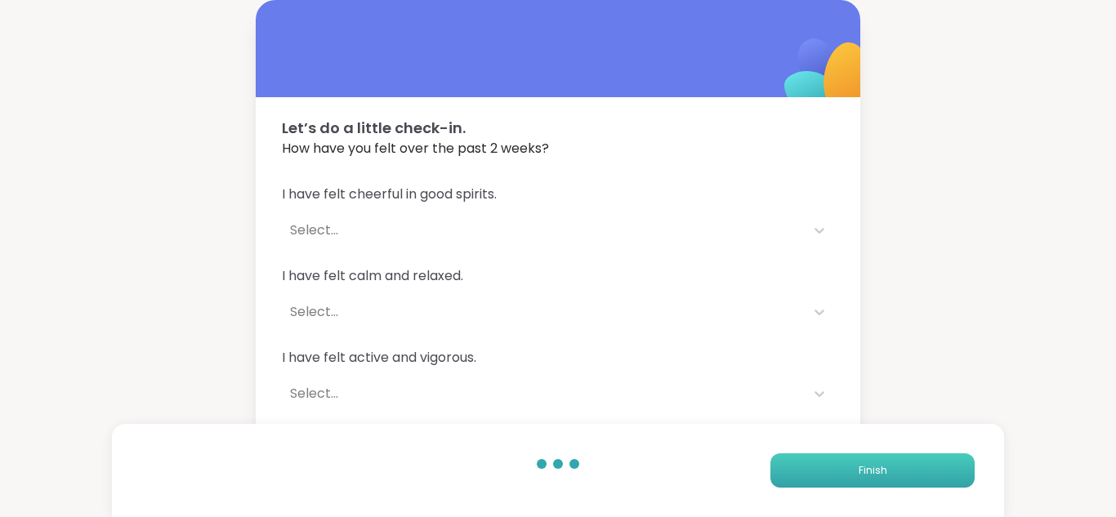
click at [804, 464] on button "Finish" at bounding box center [873, 471] width 204 height 34
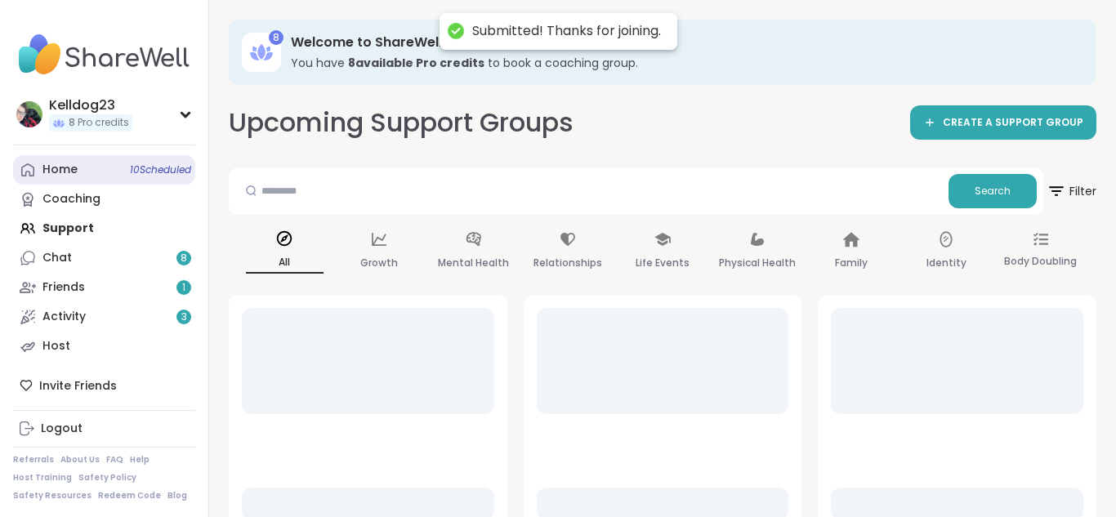
click at [34, 170] on icon at bounding box center [28, 170] width 16 height 16
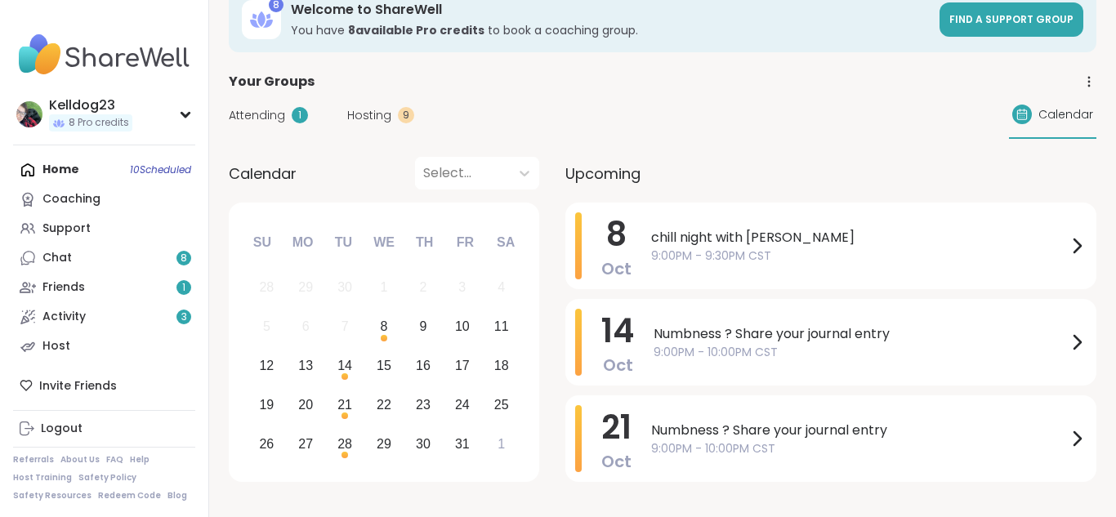
scroll to position [65, 0]
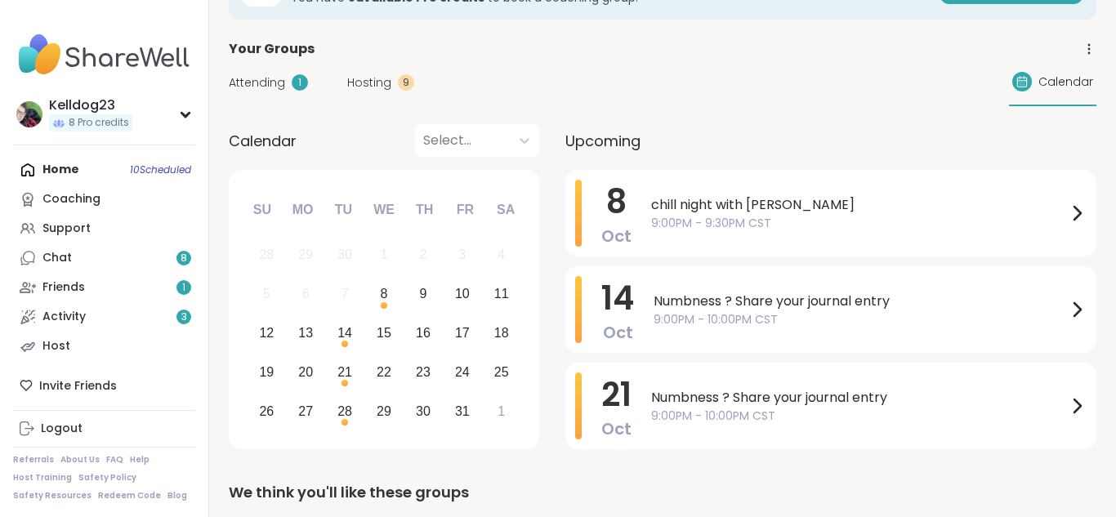
click at [278, 89] on span "Attending" at bounding box center [257, 82] width 56 height 17
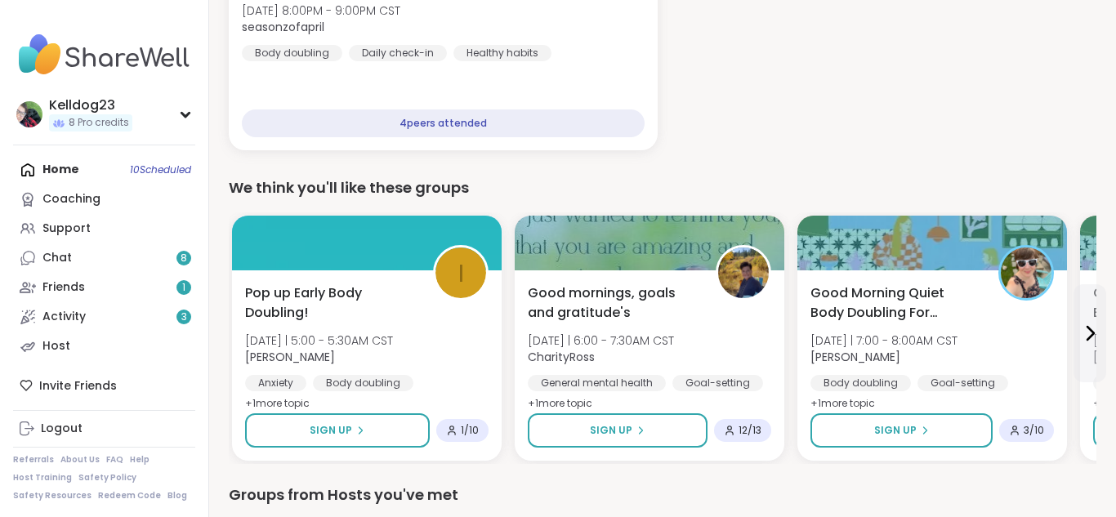
scroll to position [327, 0]
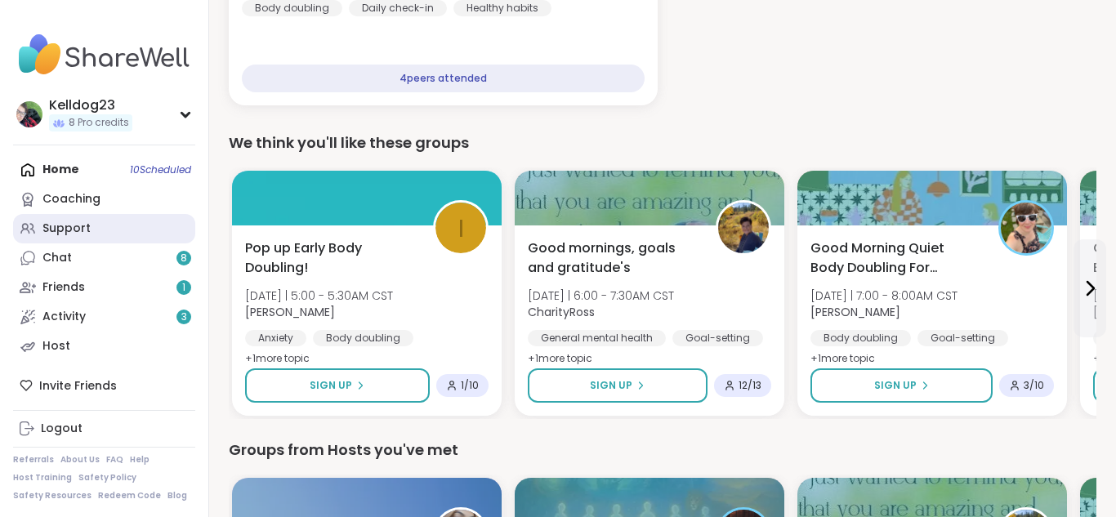
click at [86, 231] on div "Support" at bounding box center [66, 229] width 48 height 16
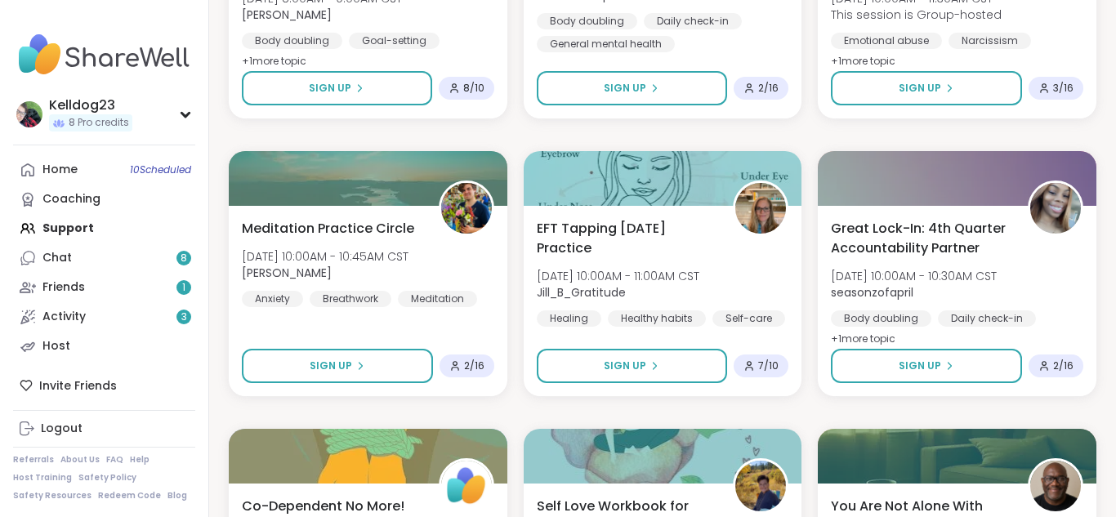
scroll to position [1536, 0]
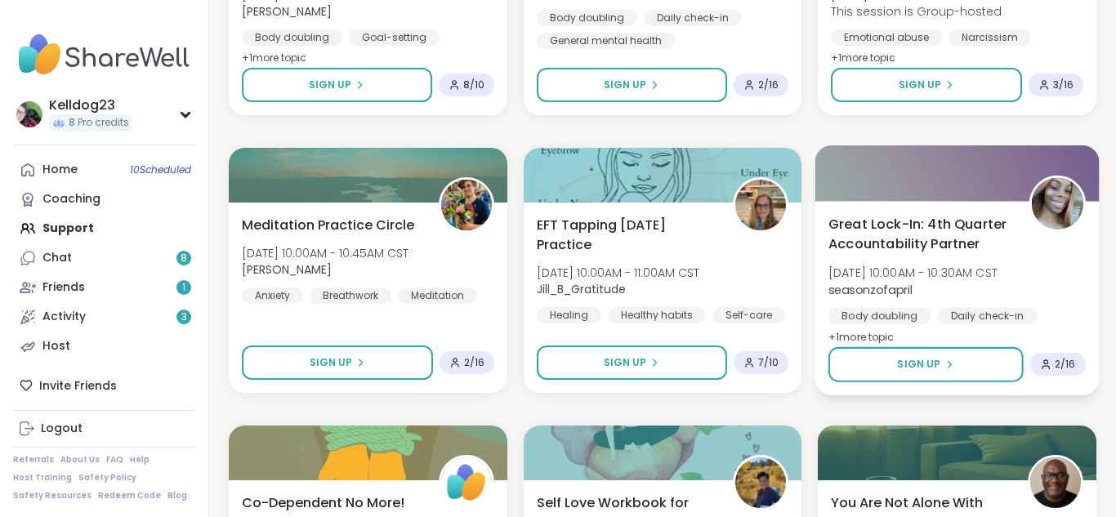
click at [898, 208] on div "Great Lock-In: 4th Quarter Accountability Partner Thu, Oct 09 | 10:00AM - 10:30…" at bounding box center [957, 298] width 284 height 194
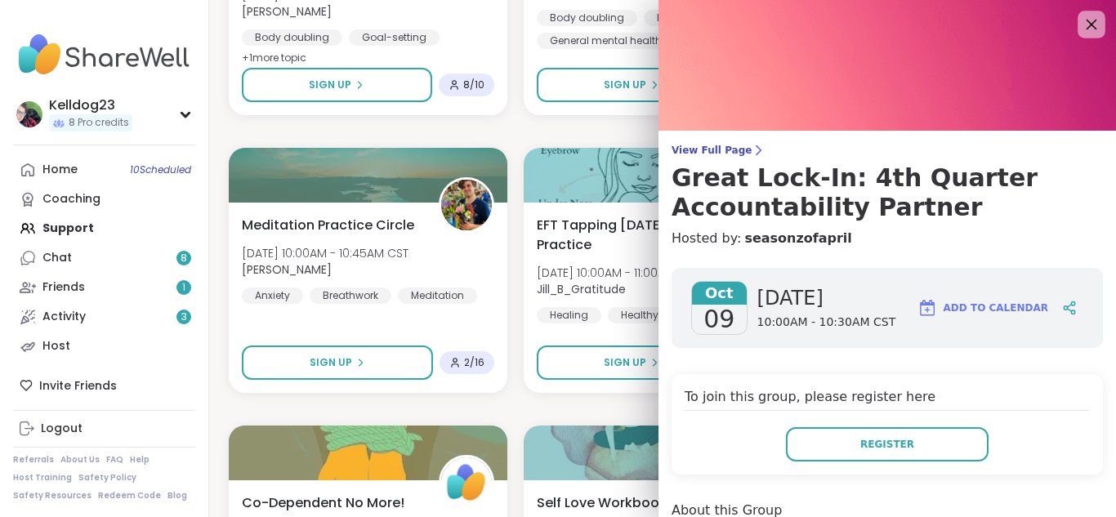
click at [898, 28] on icon at bounding box center [1091, 24] width 20 height 20
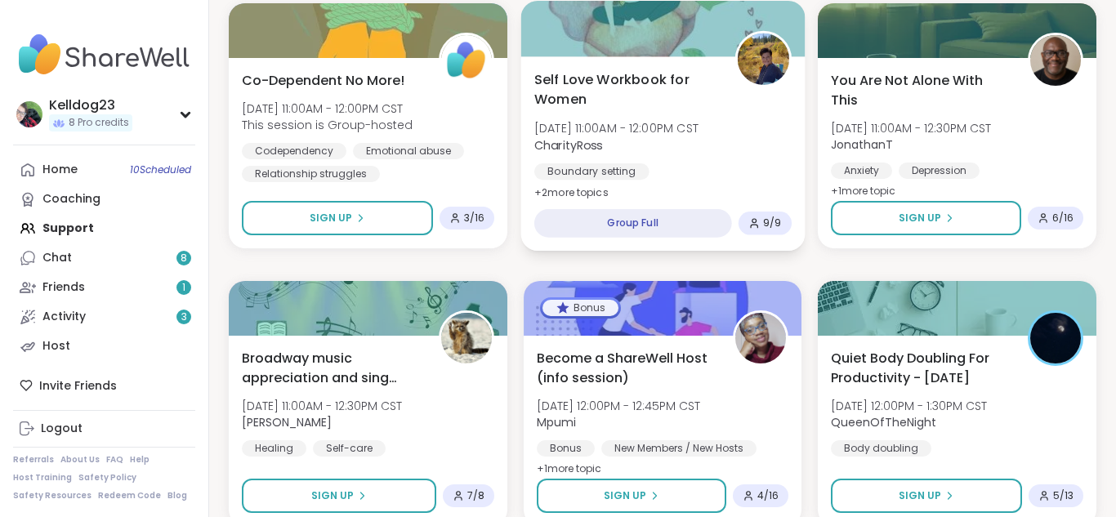
scroll to position [1994, 0]
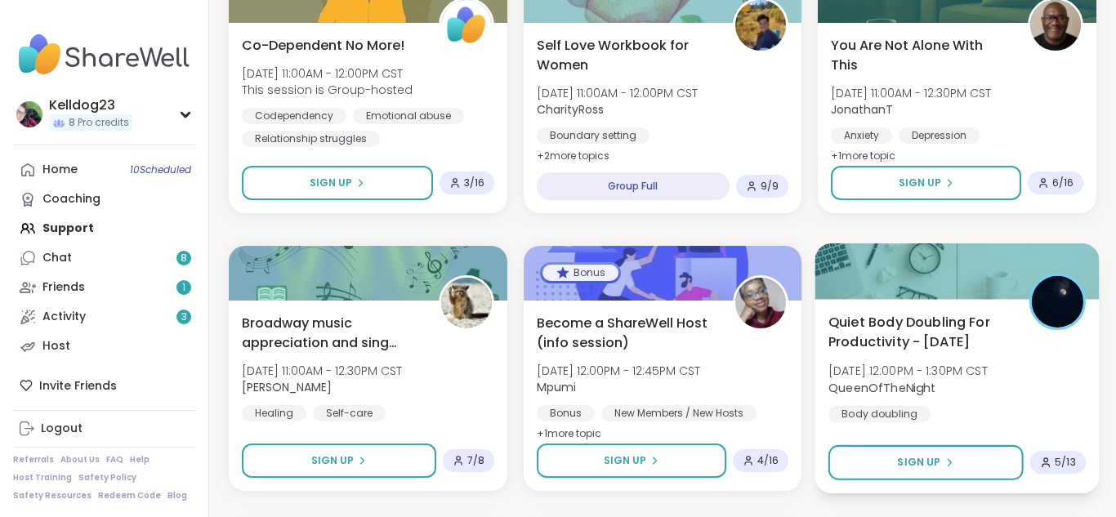
click at [898, 333] on div "Quiet Body Doubling For Productivity - Thursday Thu, Oct 09 | 12:00PM - 1:30PM …" at bounding box center [957, 367] width 257 height 110
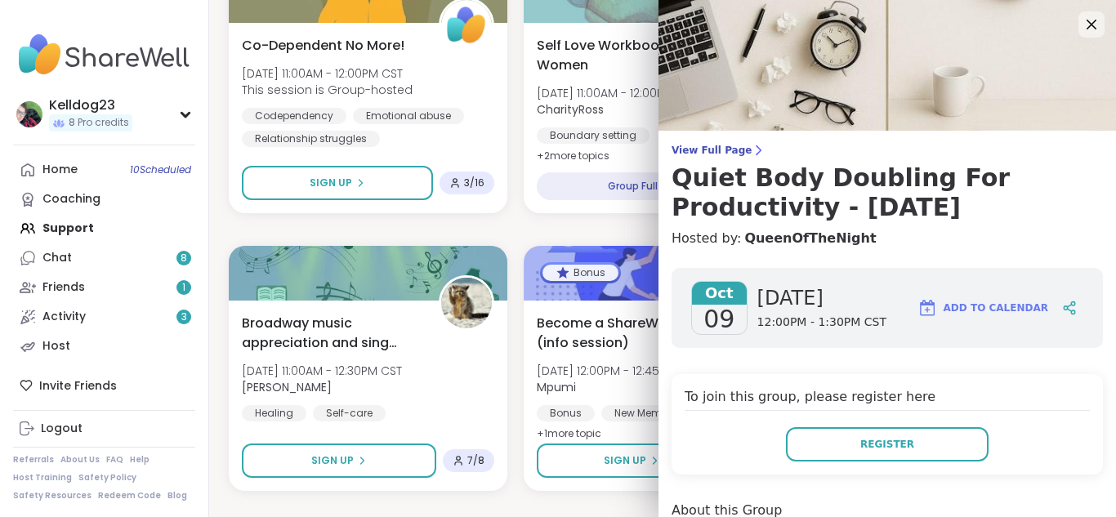
click at [897, 224] on div "View Full Page Quiet Body Doubling For Productivity - Thursday Hosted by: Queen…" at bounding box center [888, 196] width 458 height 105
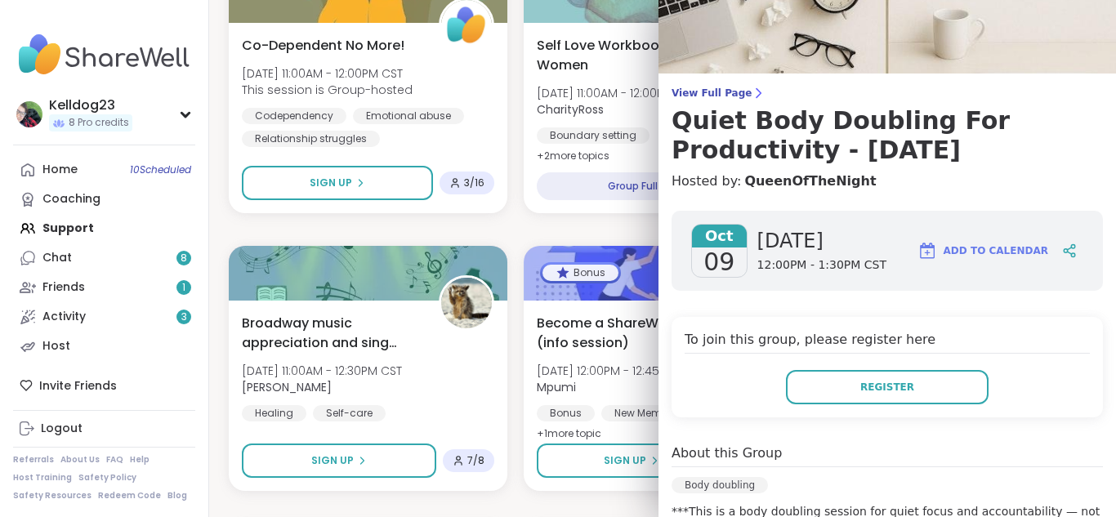
scroll to position [0, 0]
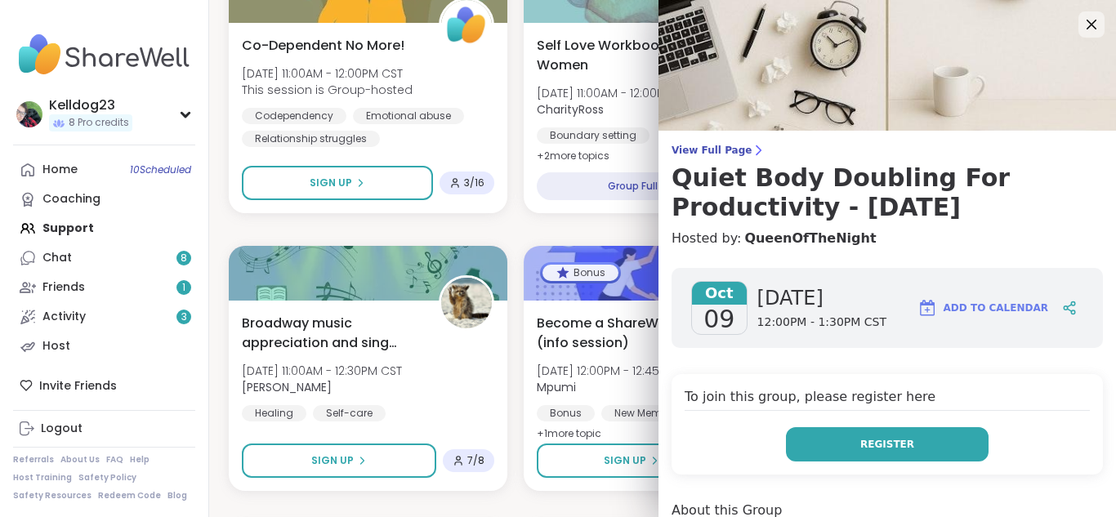
click at [842, 443] on button "Register" at bounding box center [887, 444] width 203 height 34
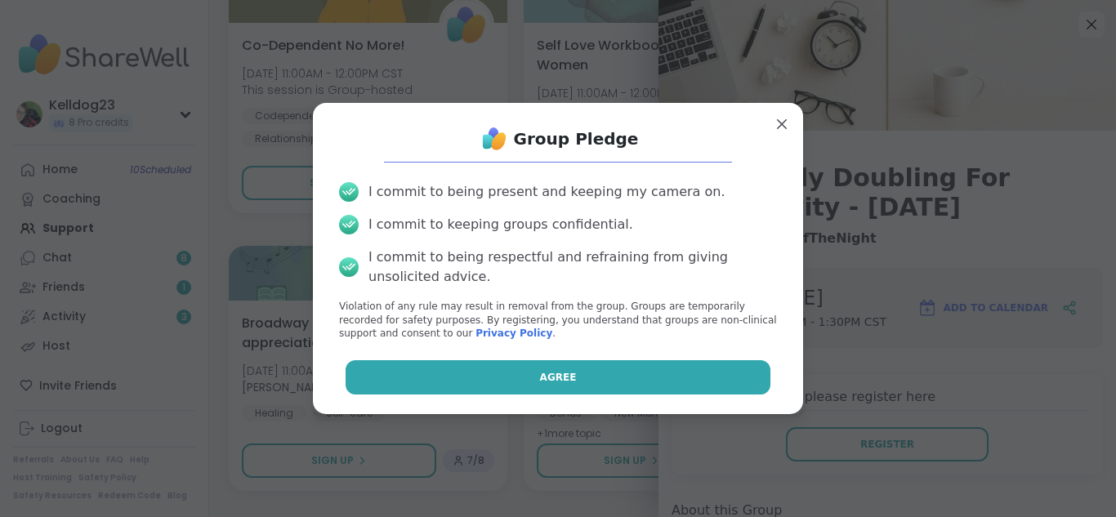
click at [521, 379] on button "Agree" at bounding box center [559, 377] width 426 height 34
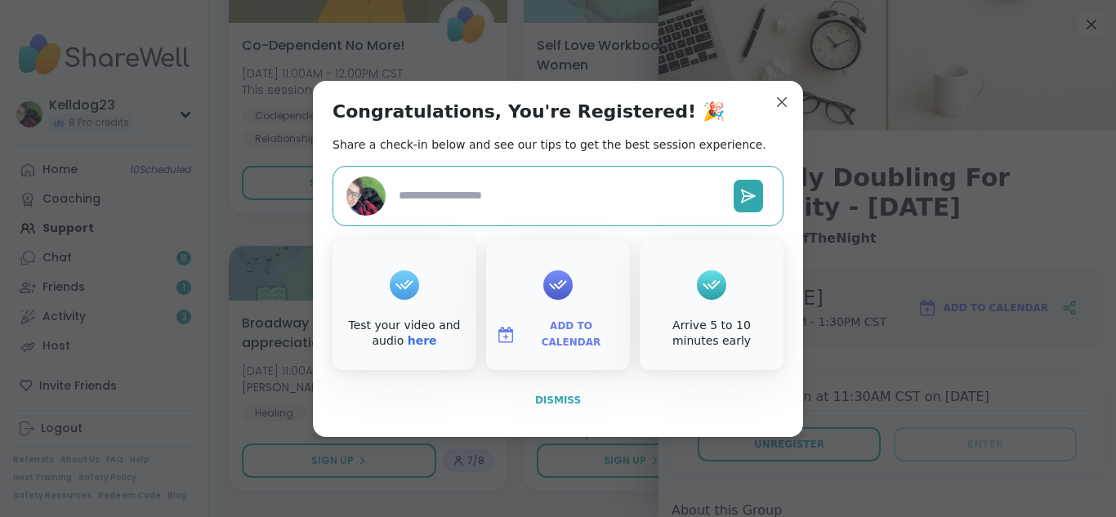
type textarea "*"
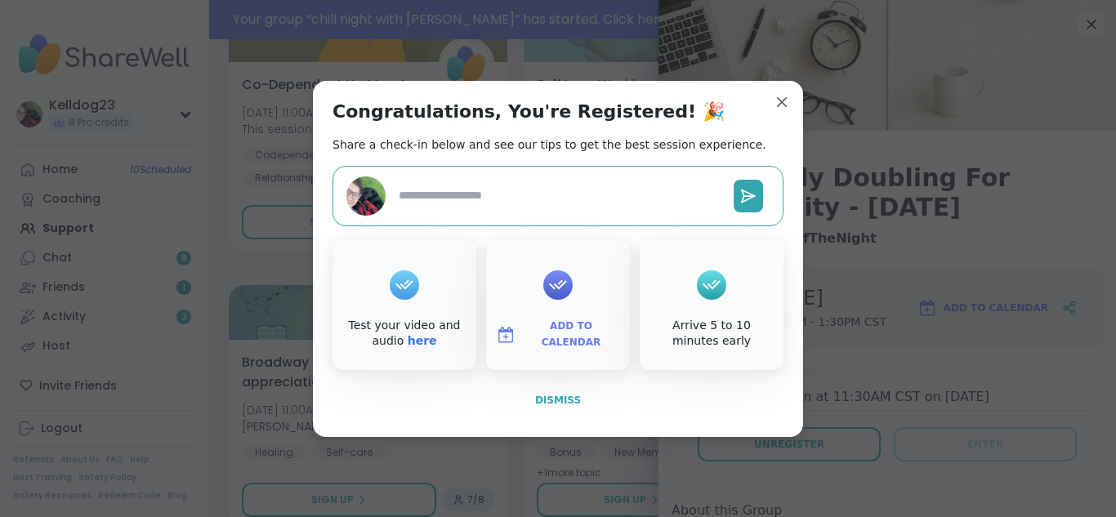
click at [556, 396] on span "Dismiss" at bounding box center [558, 400] width 46 height 11
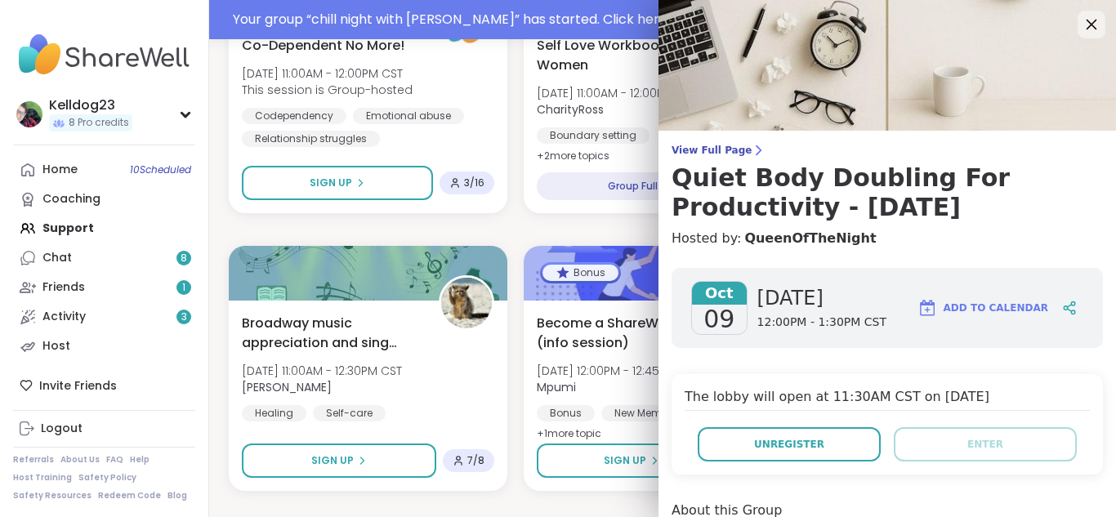
click at [898, 21] on icon at bounding box center [1091, 24] width 20 height 20
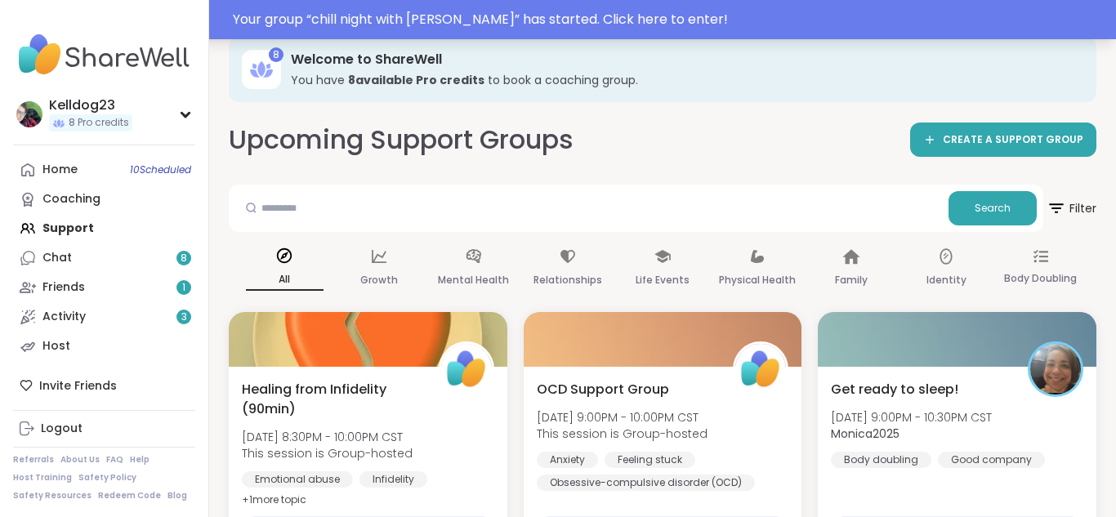
scroll to position [0, 0]
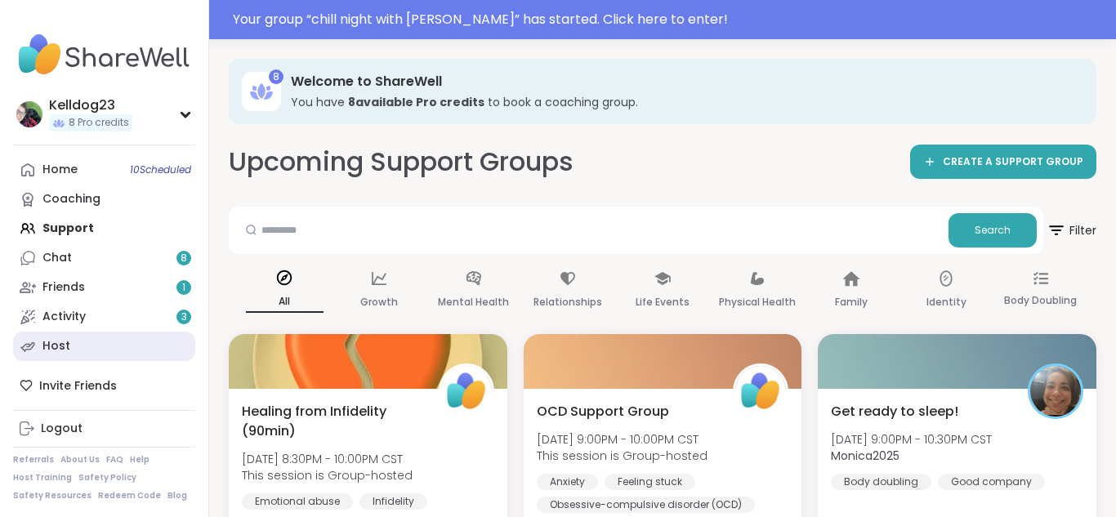
click at [65, 338] on div "Host" at bounding box center [56, 346] width 28 height 16
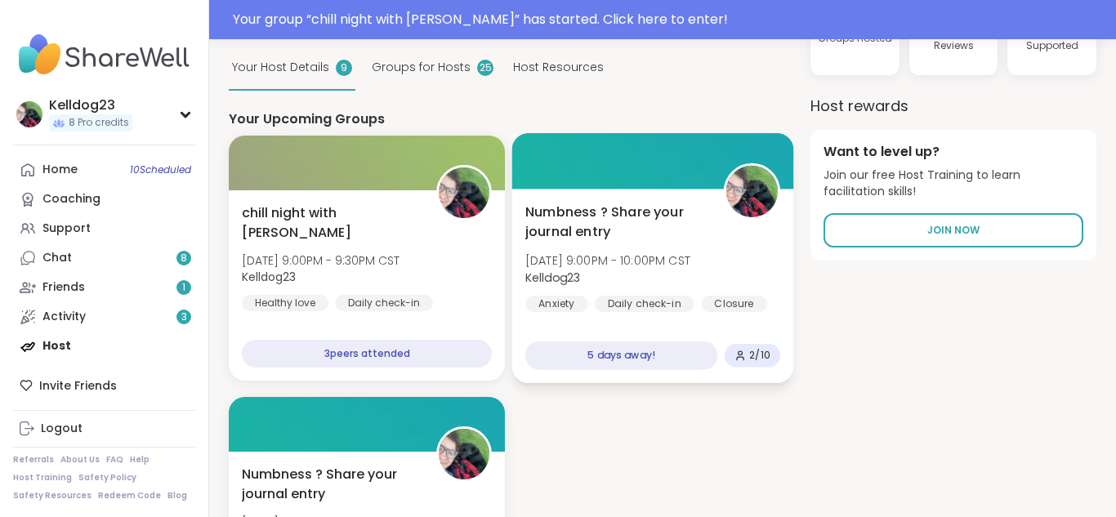
scroll to position [131, 0]
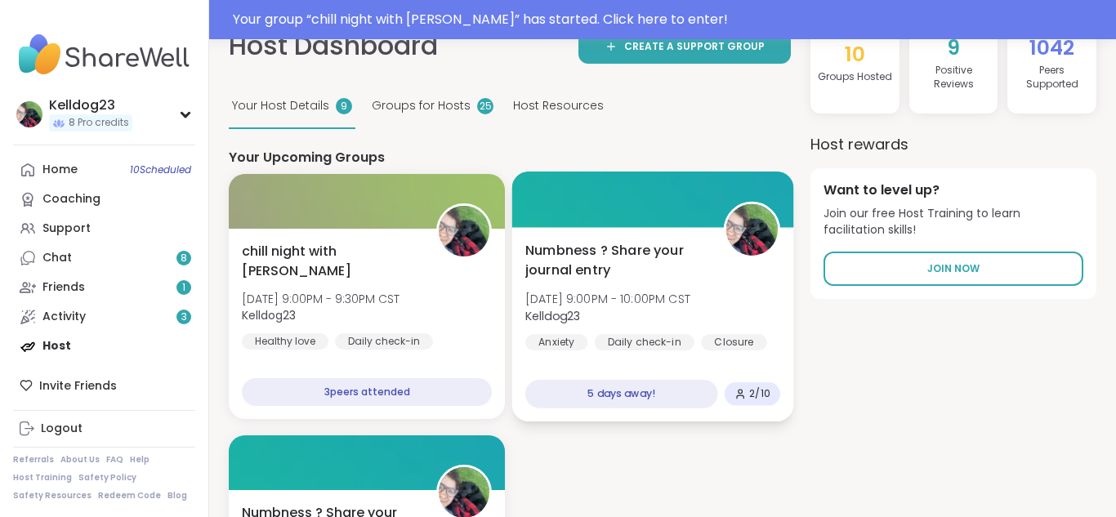
click at [623, 240] on span "Numbness ? Share your journal entry" at bounding box center [615, 260] width 180 height 40
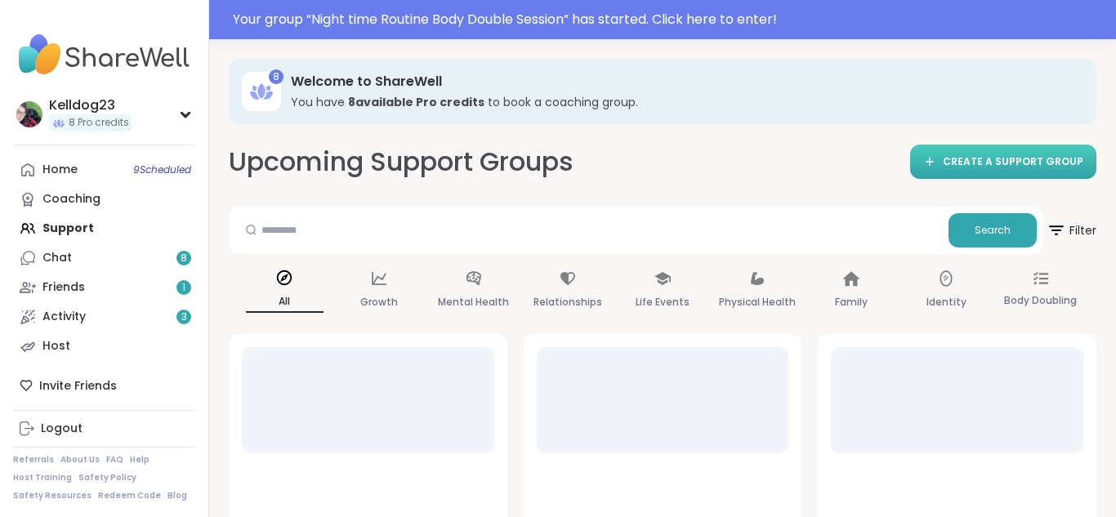
click at [954, 155] on span "CREATE A SUPPORT GROUP" at bounding box center [1013, 162] width 141 height 14
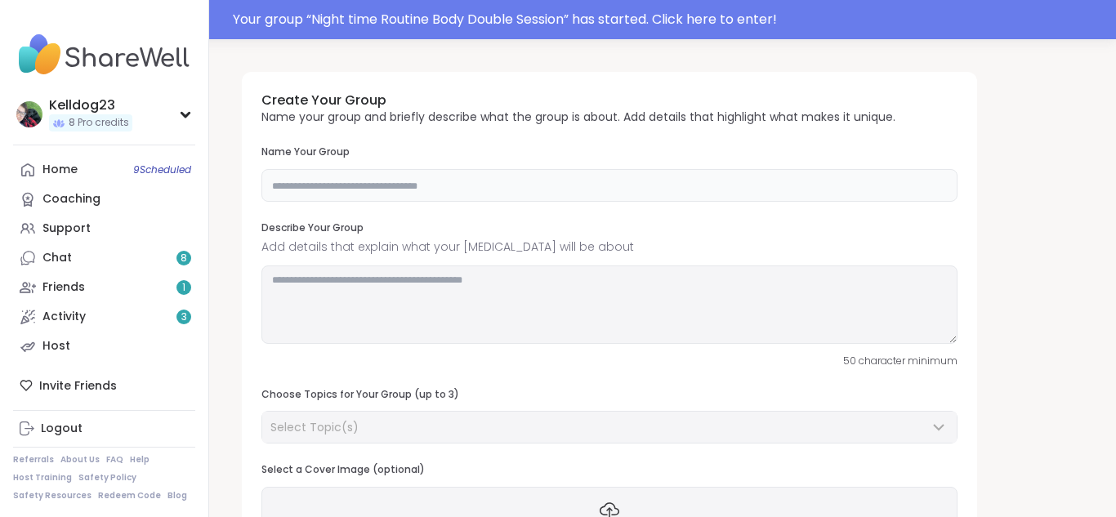
click at [346, 177] on input "text" at bounding box center [609, 185] width 696 height 33
type input "*"
type input "**********"
click at [326, 307] on textarea at bounding box center [609, 305] width 696 height 78
type textarea "*"
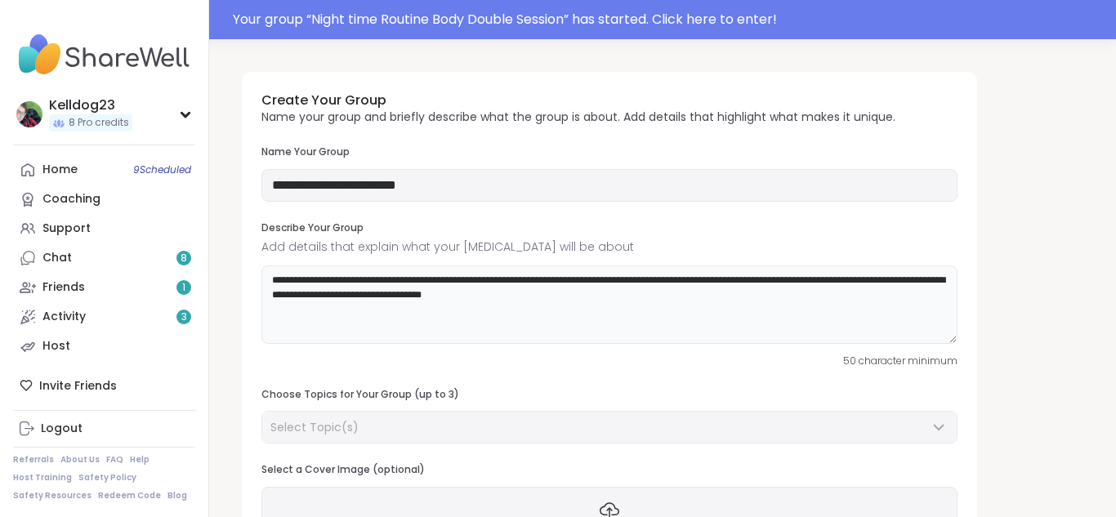
click at [451, 296] on textarea "**********" at bounding box center [609, 305] width 696 height 78
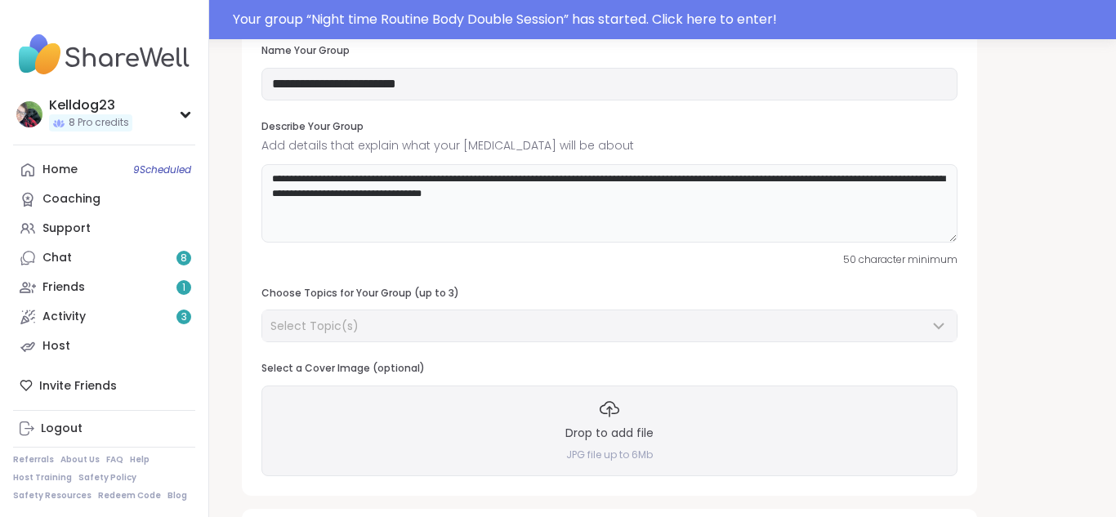
scroll to position [135, 0]
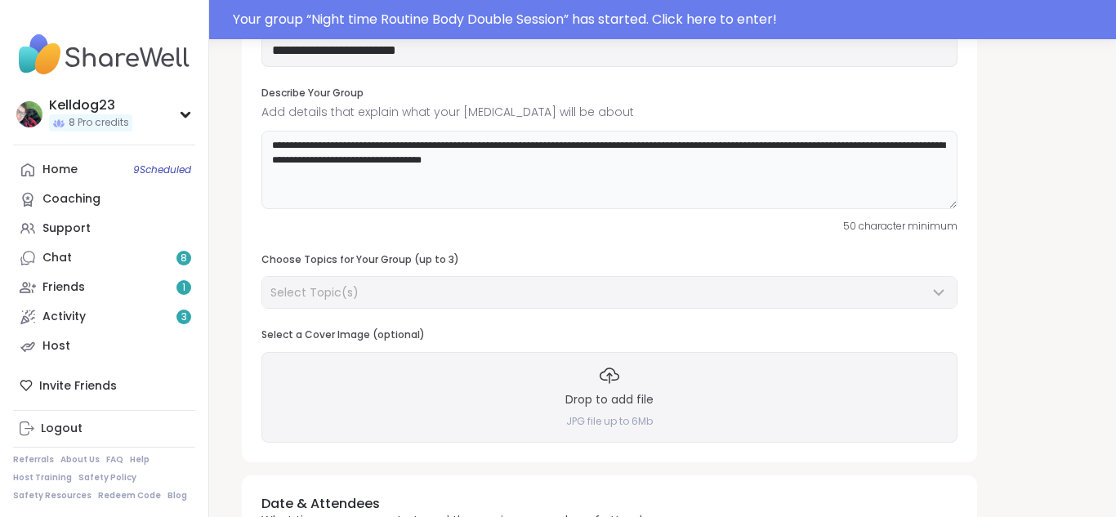
type textarea "**********"
click at [365, 283] on div "Select Topic(s)" at bounding box center [609, 292] width 695 height 31
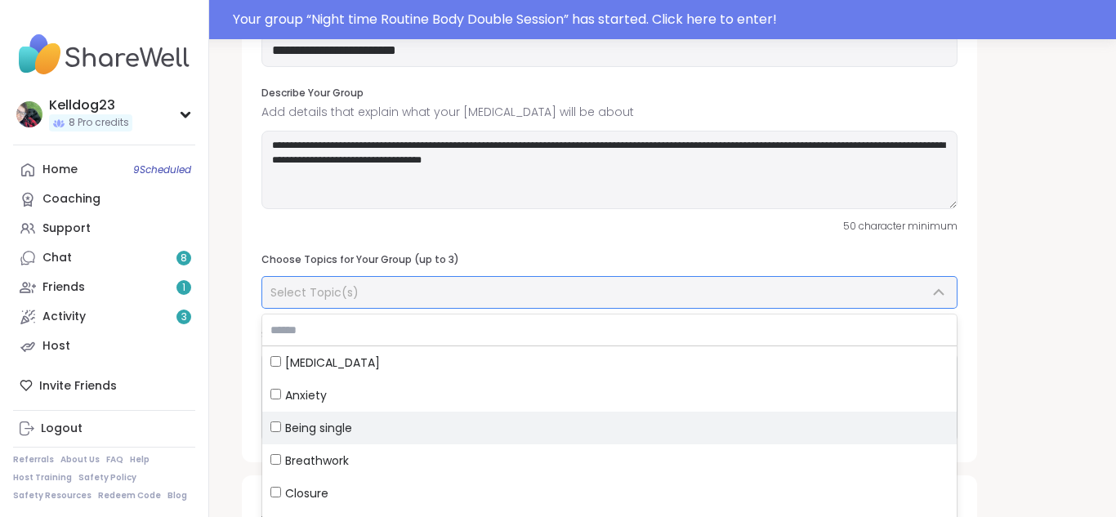
click at [325, 433] on span "Being single" at bounding box center [318, 428] width 67 height 16
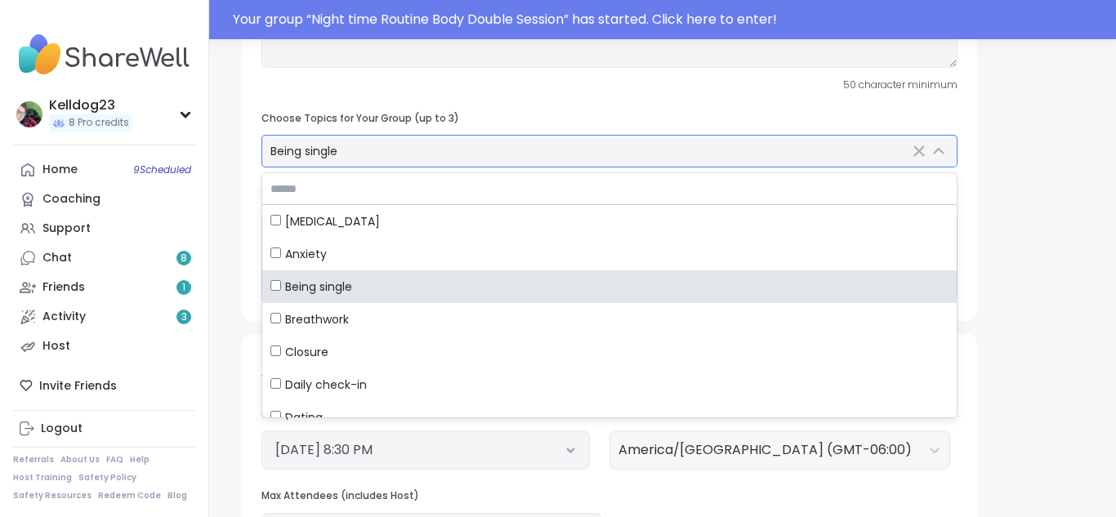
scroll to position [289, 0]
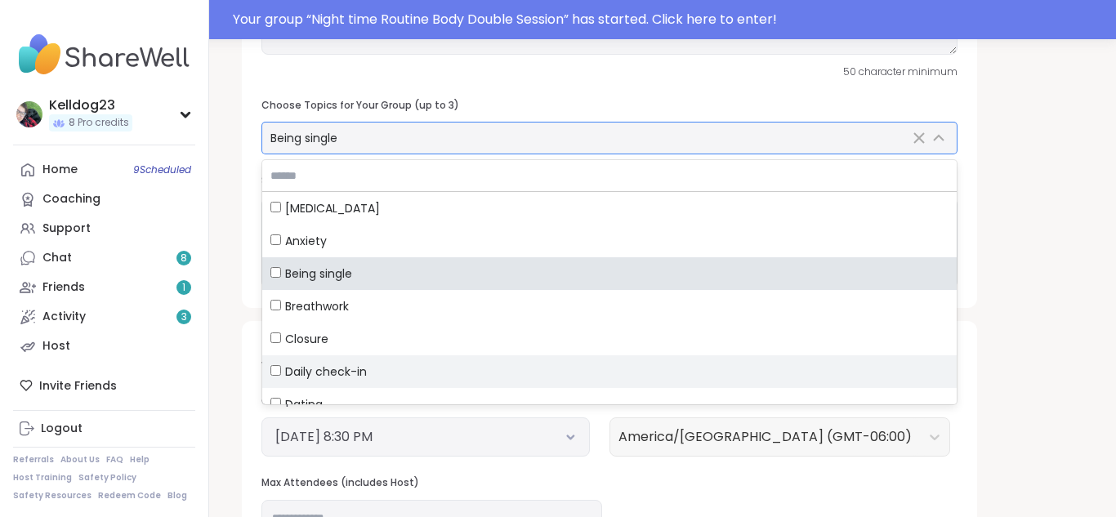
click at [328, 378] on span "Daily check-in" at bounding box center [326, 372] width 82 height 16
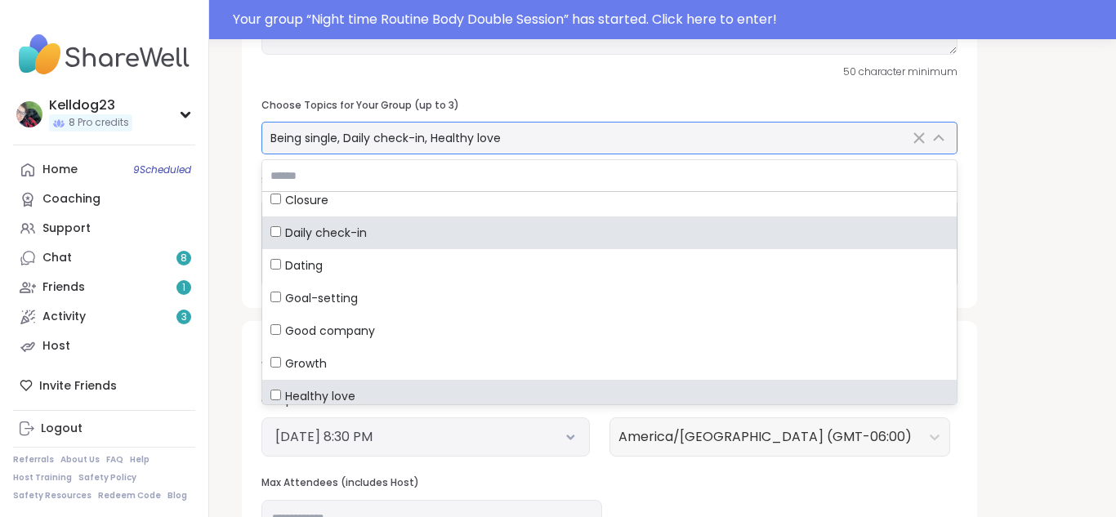
scroll to position [147, 0]
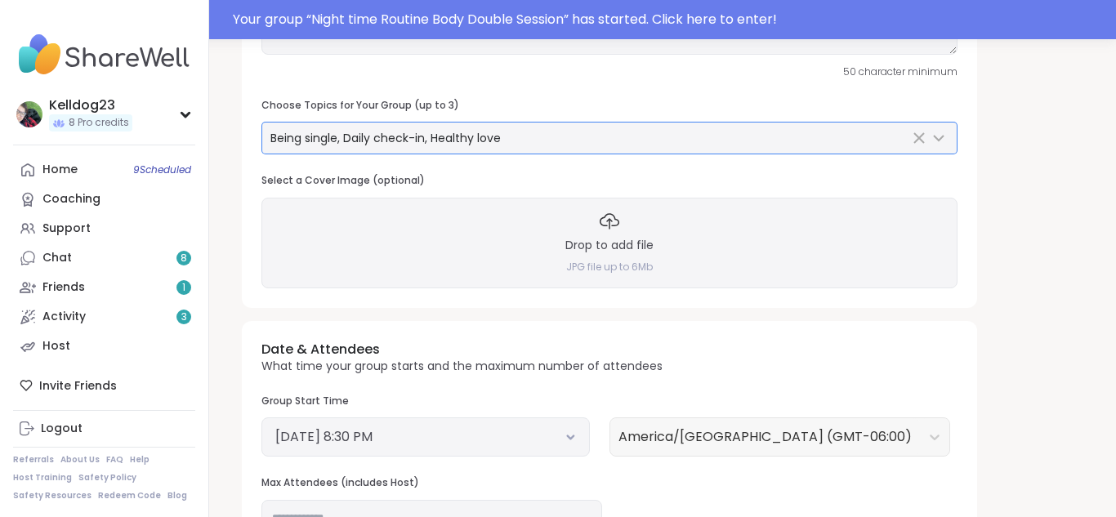
click at [1026, 313] on div "**********" at bounding box center [663, 312] width 868 height 1084
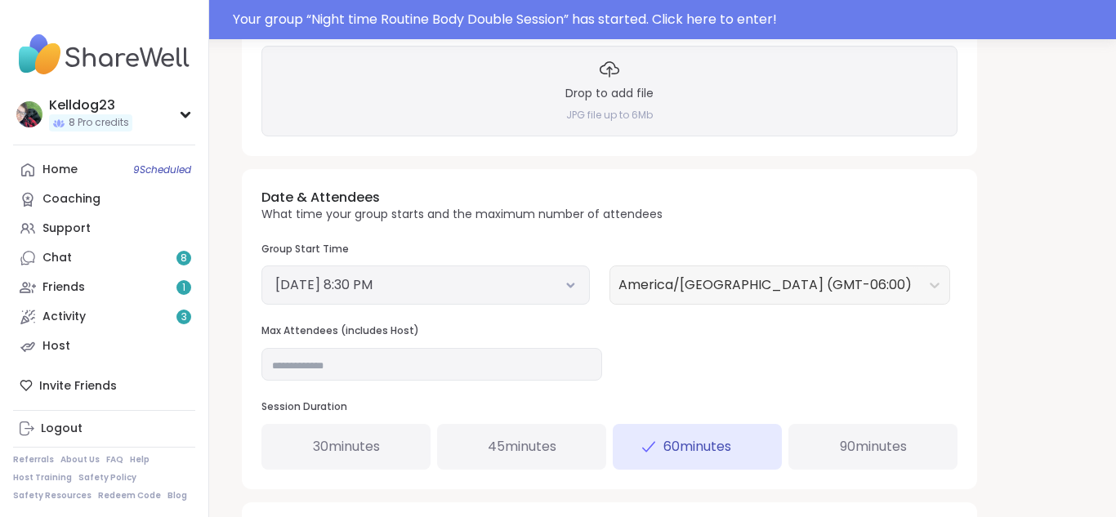
scroll to position [449, 0]
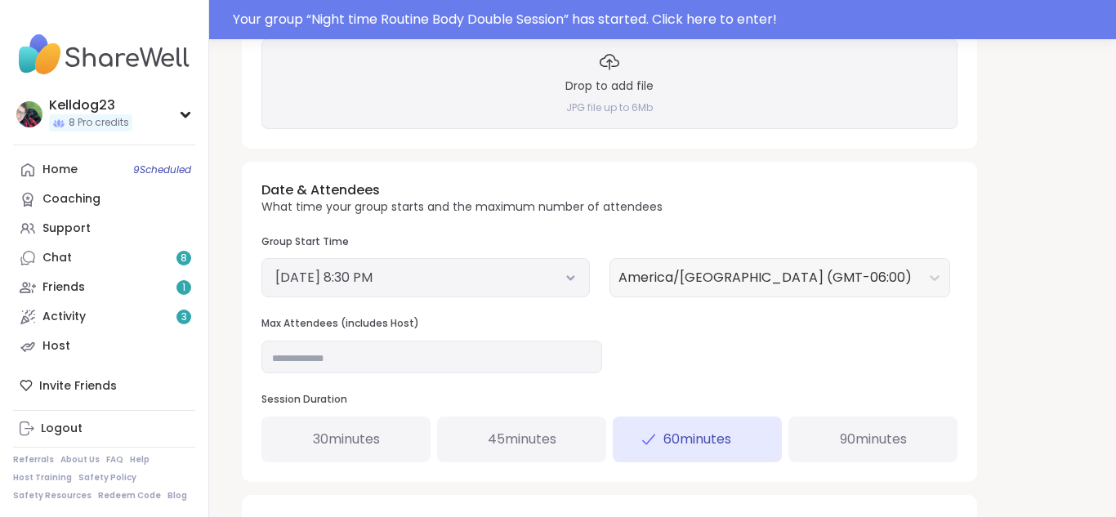
click at [445, 279] on button "October 8, 2025 8:30 PM" at bounding box center [425, 278] width 301 height 20
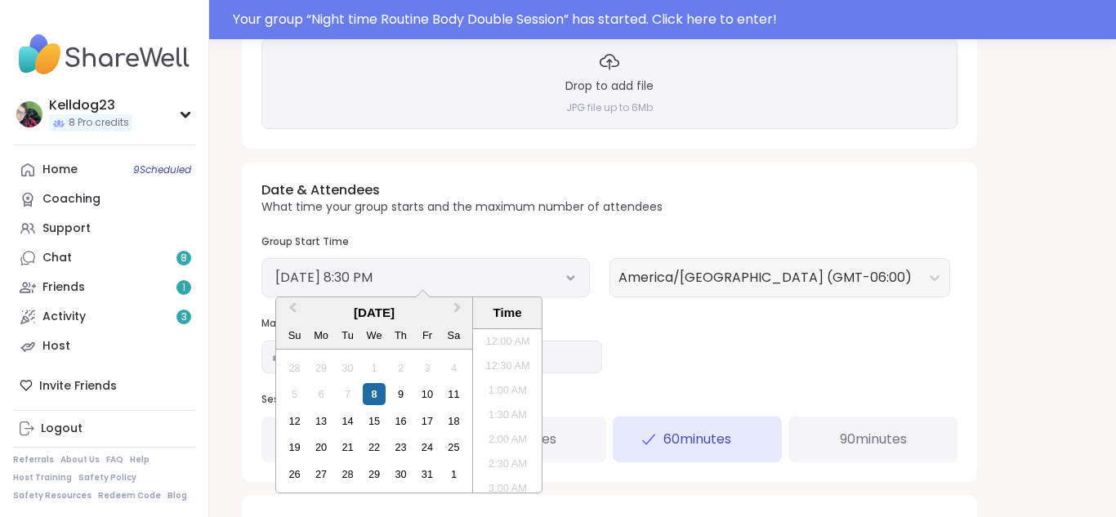
scroll to position [936, 0]
click at [510, 427] on li "9:00 PM" at bounding box center [507, 435] width 69 height 25
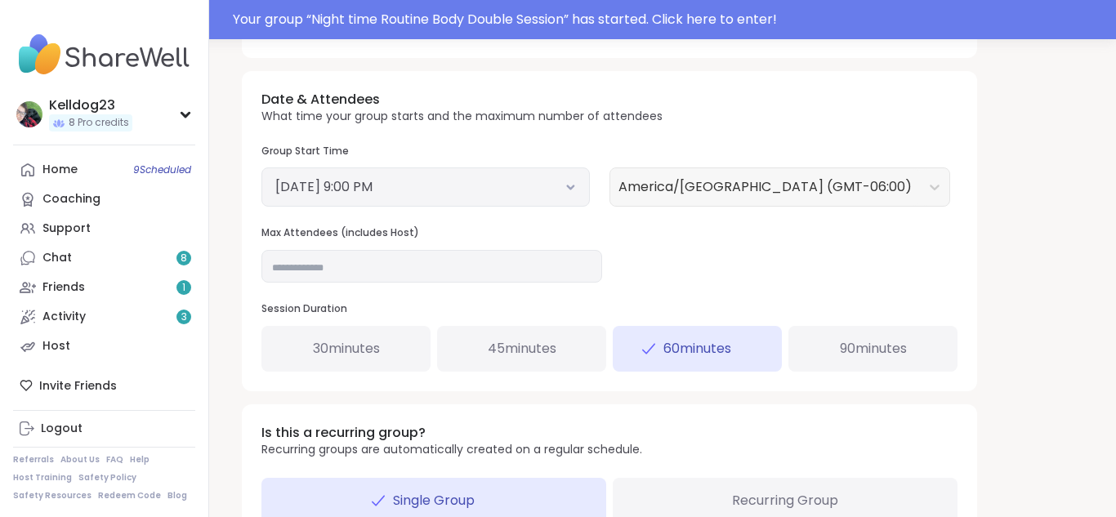
scroll to position [642, 0]
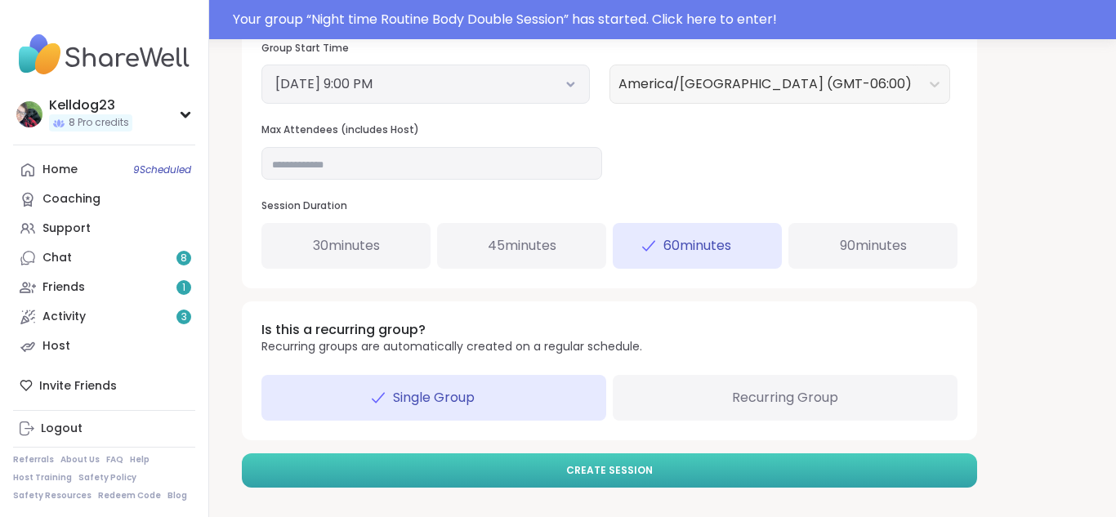
click at [449, 464] on button "Create Session" at bounding box center [609, 471] width 735 height 34
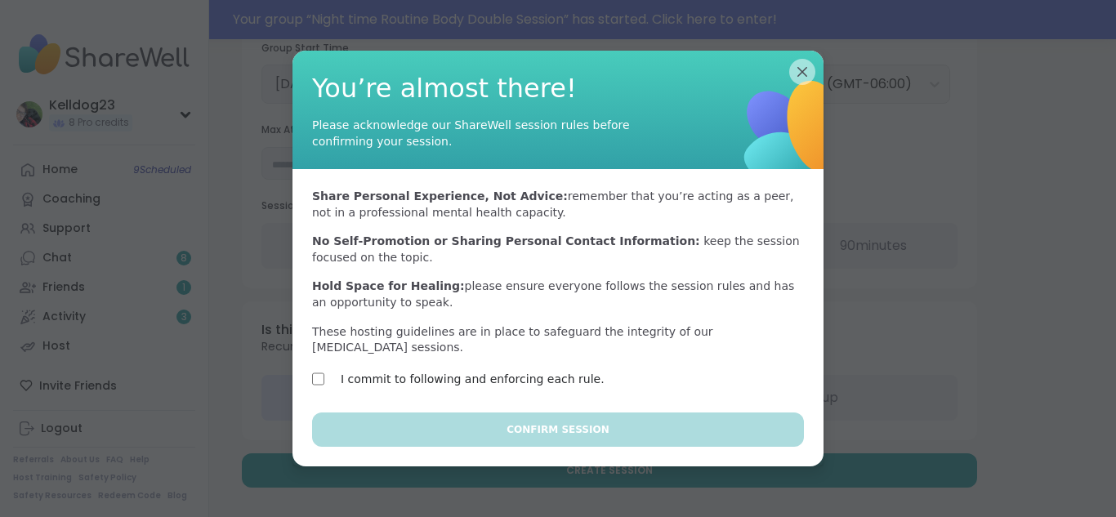
click at [318, 380] on div "I commit to following and enforcing each rule." at bounding box center [453, 381] width 283 height 24
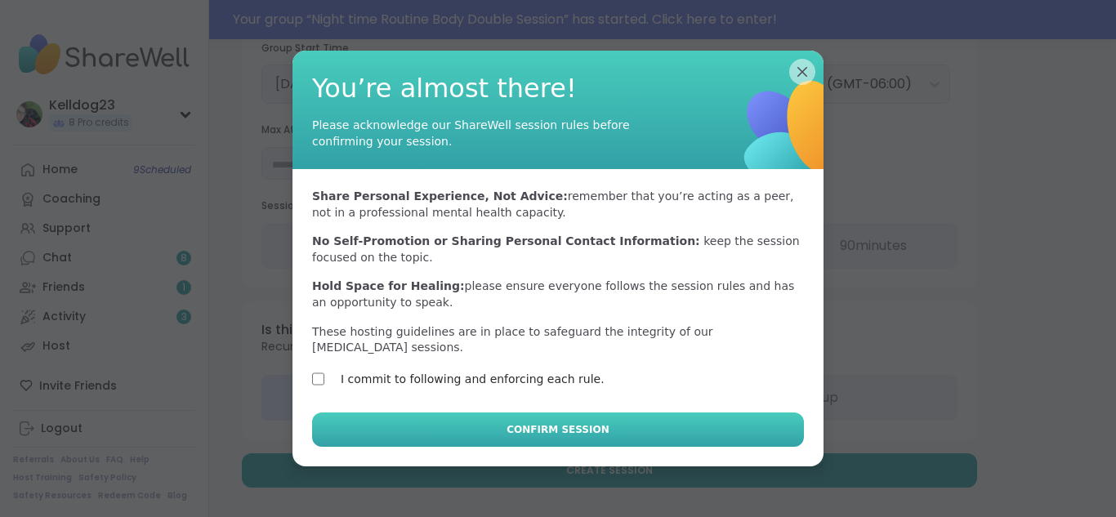
click at [413, 417] on button "Confirm Session" at bounding box center [558, 430] width 492 height 34
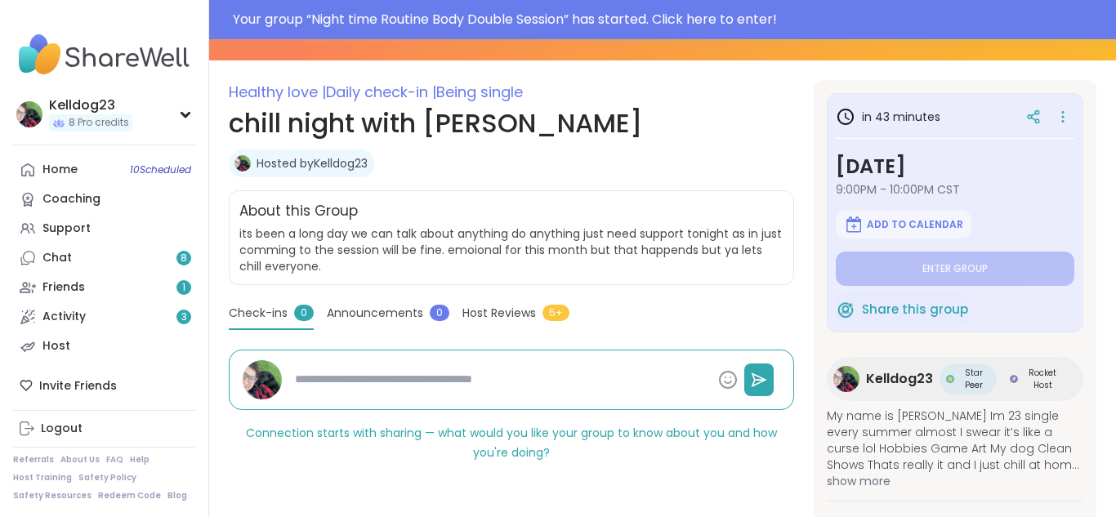
scroll to position [196, 0]
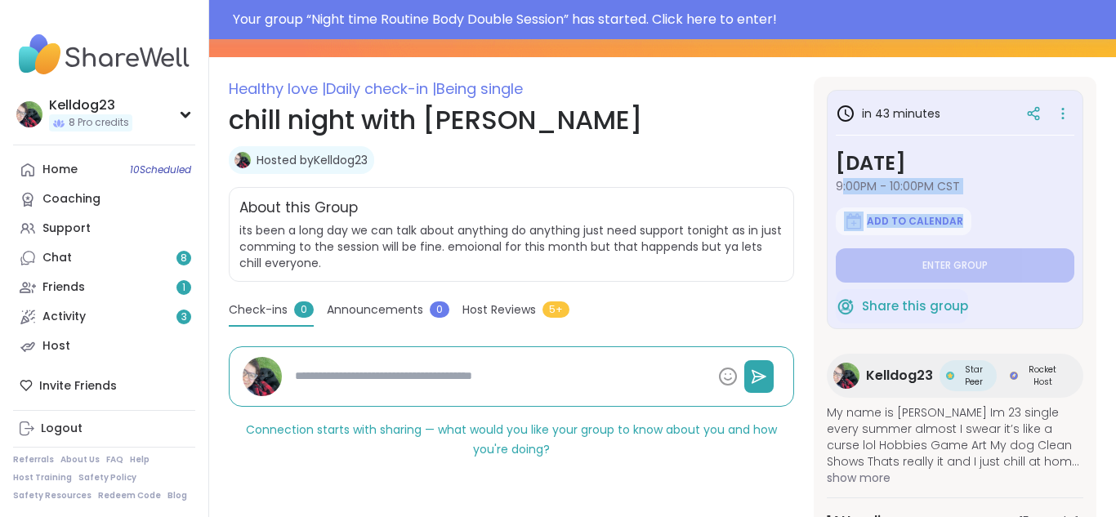
drag, startPoint x: 996, startPoint y: 211, endPoint x: 842, endPoint y: 187, distance: 156.2
click at [842, 187] on div "in 43 minutes Wednesday, Oct 08 9:00PM - 10:00PM CST Add to Calendar Enter group" at bounding box center [955, 191] width 239 height 184
click at [744, 133] on h1 "chill night with [PERSON_NAME]" at bounding box center [511, 120] width 565 height 39
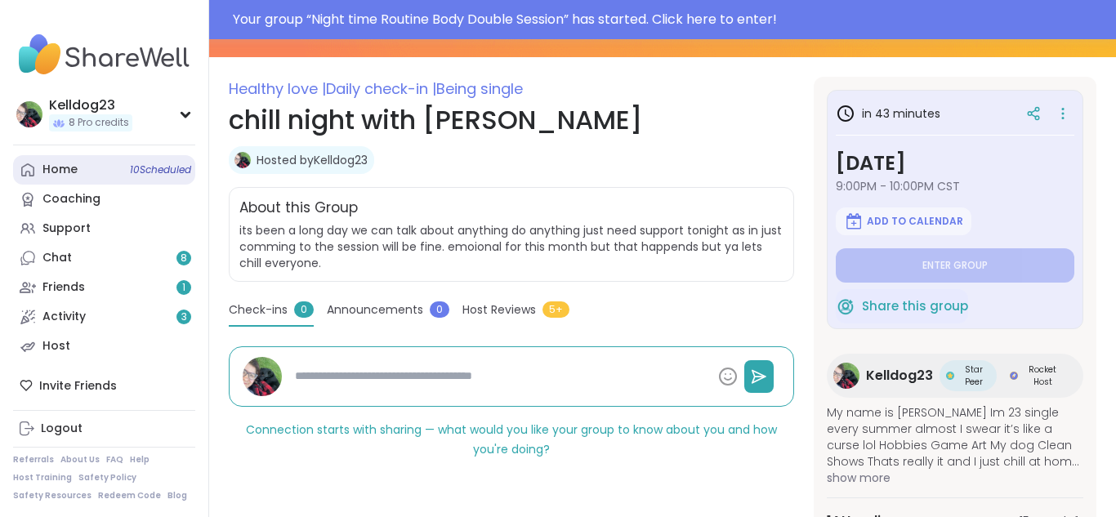
click at [53, 177] on div "Home 10 Scheduled" at bounding box center [59, 170] width 35 height 16
type textarea "*"
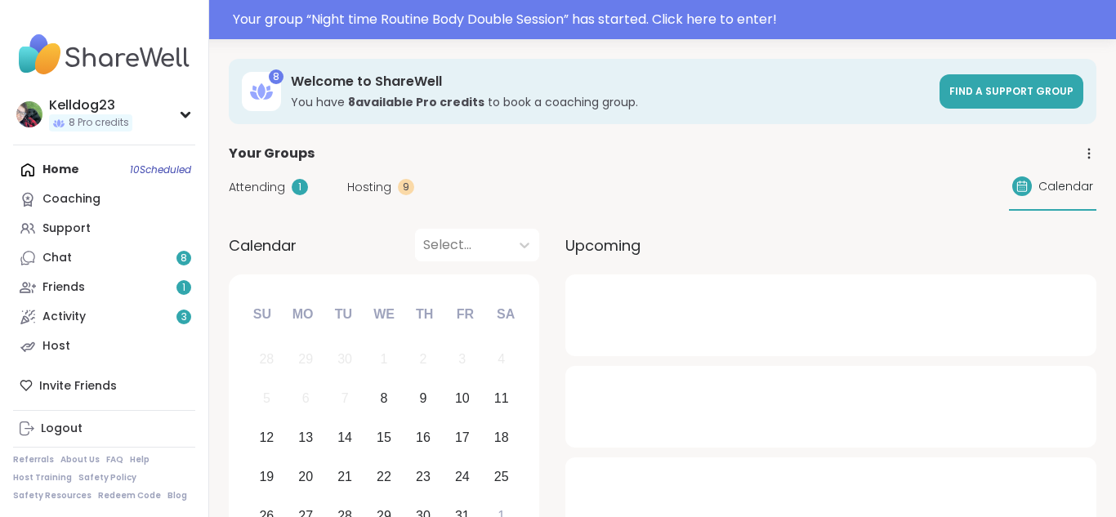
click at [240, 186] on span "Attending" at bounding box center [257, 187] width 56 height 17
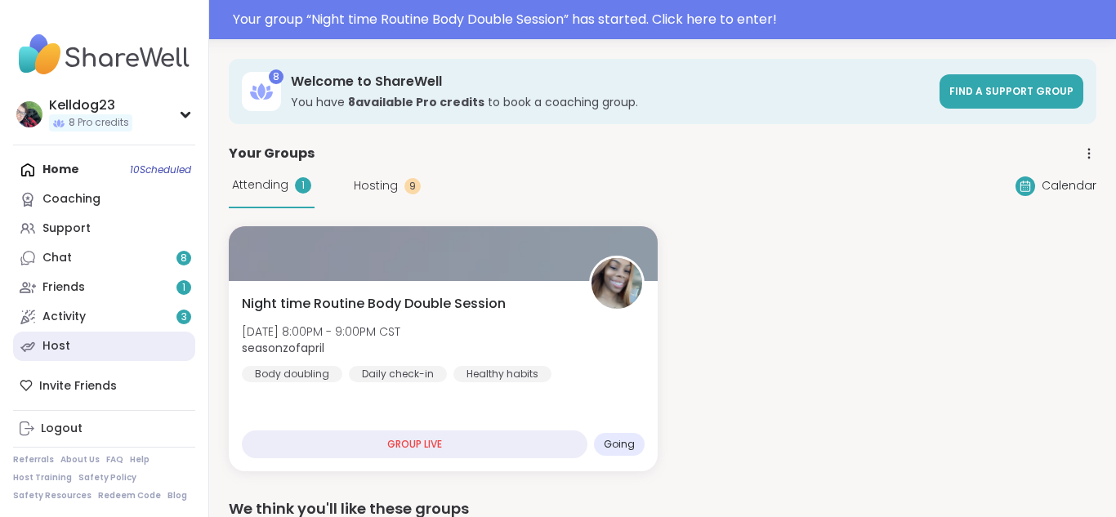
click at [134, 335] on link "Host" at bounding box center [104, 346] width 182 height 29
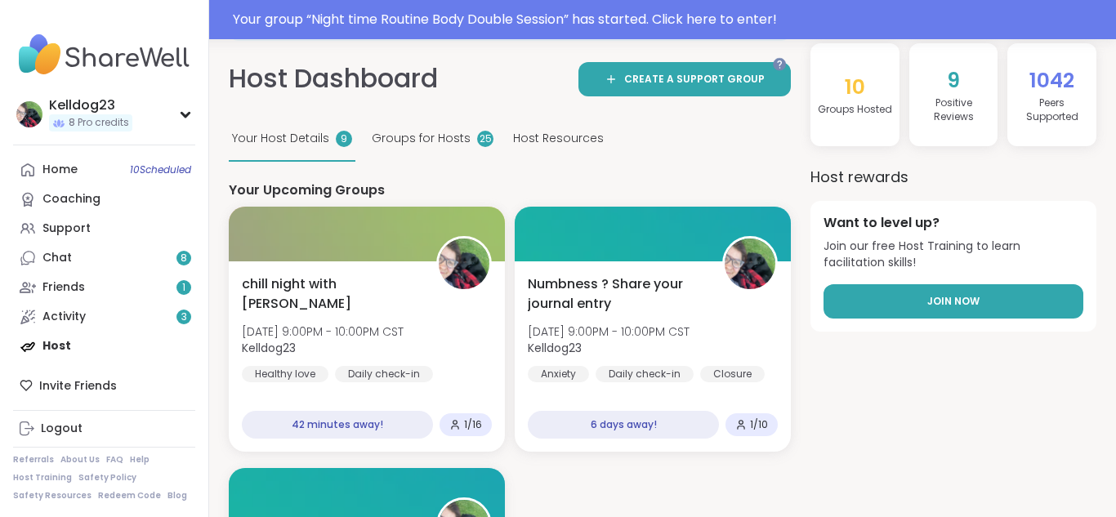
scroll to position [131, 0]
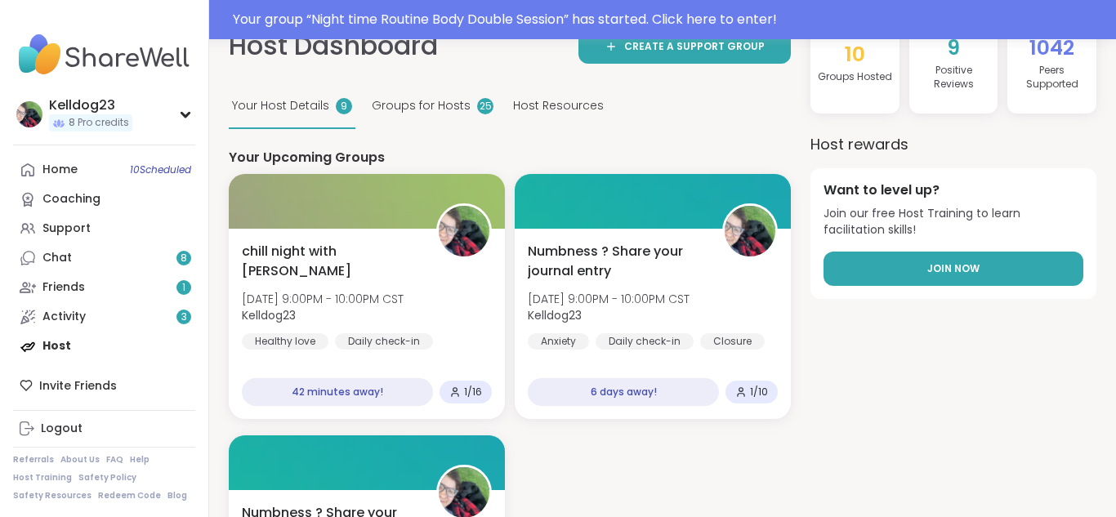
click at [875, 261] on link "Join Now" at bounding box center [954, 269] width 260 height 34
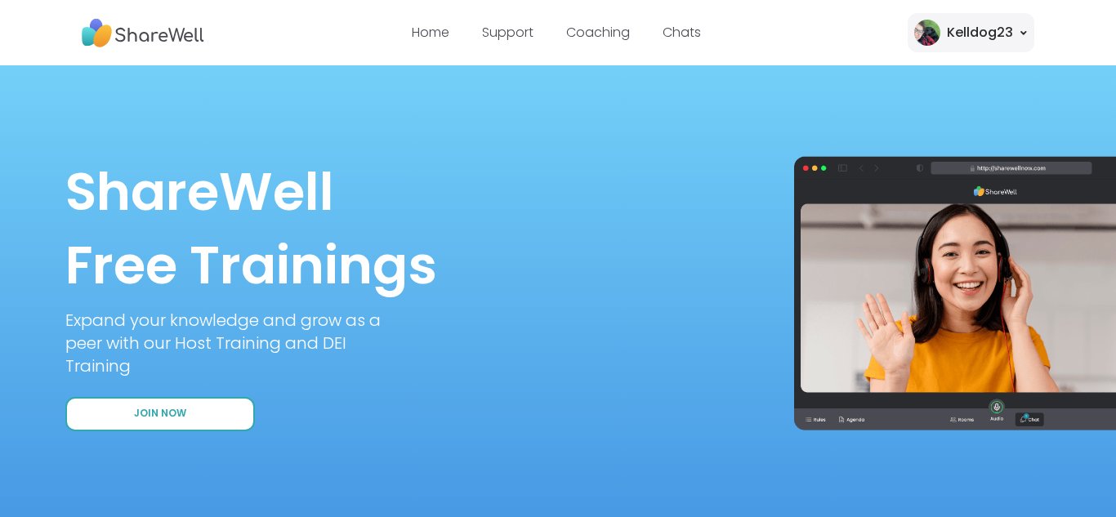
click at [209, 413] on button "Join Now" at bounding box center [160, 414] width 190 height 34
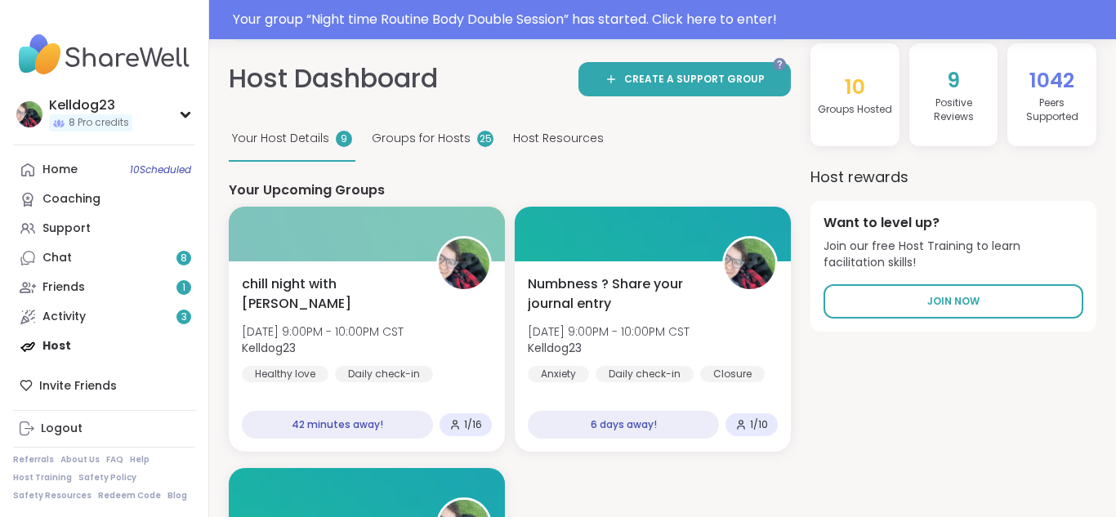
drag, startPoint x: 382, startPoint y: 234, endPoint x: 401, endPoint y: 163, distance: 73.5
click at [476, 181] on h4 "Your Upcoming Groups" at bounding box center [510, 190] width 562 height 18
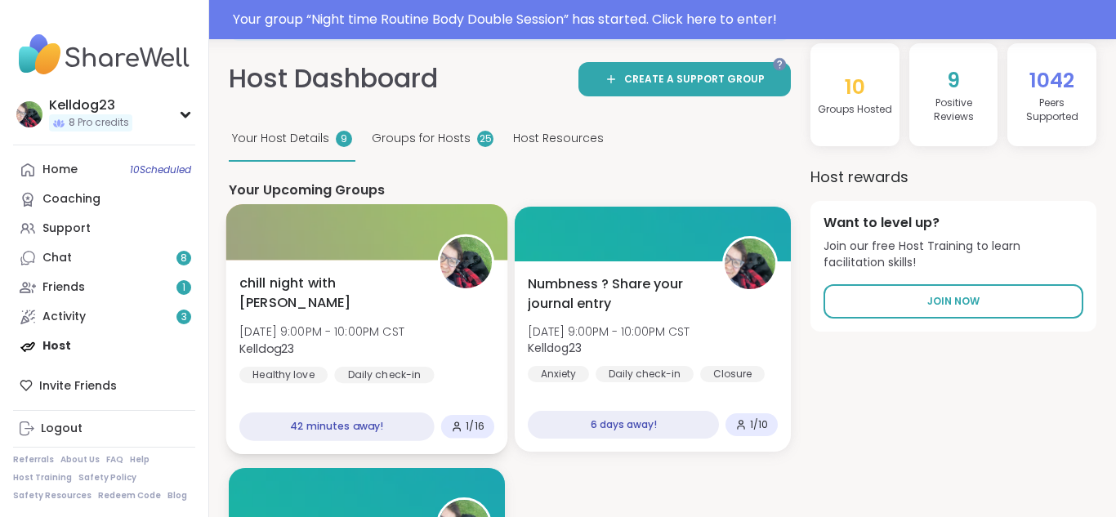
click at [395, 226] on div at bounding box center [367, 232] width 282 height 56
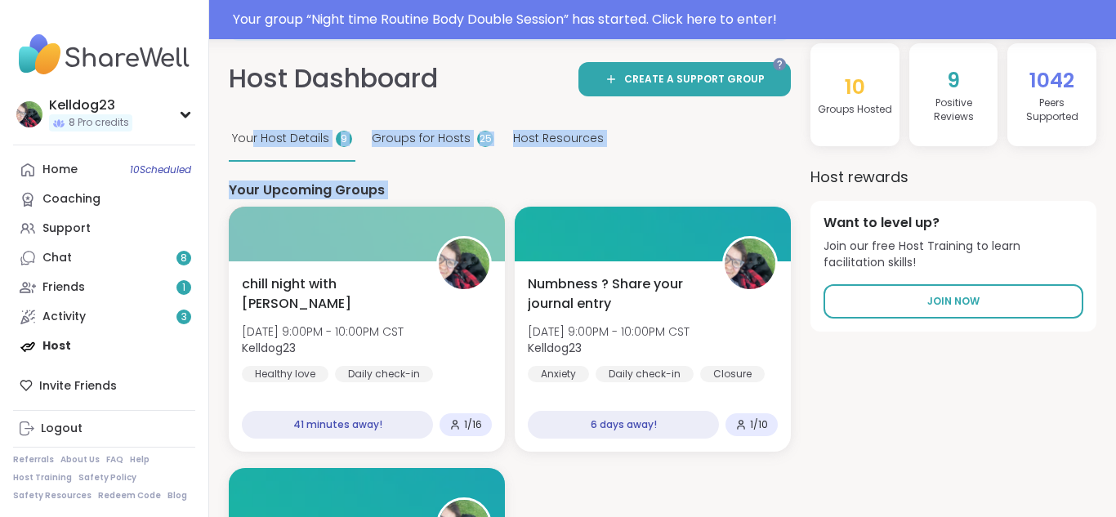
drag, startPoint x: 399, startPoint y: 241, endPoint x: 250, endPoint y: 103, distance: 202.9
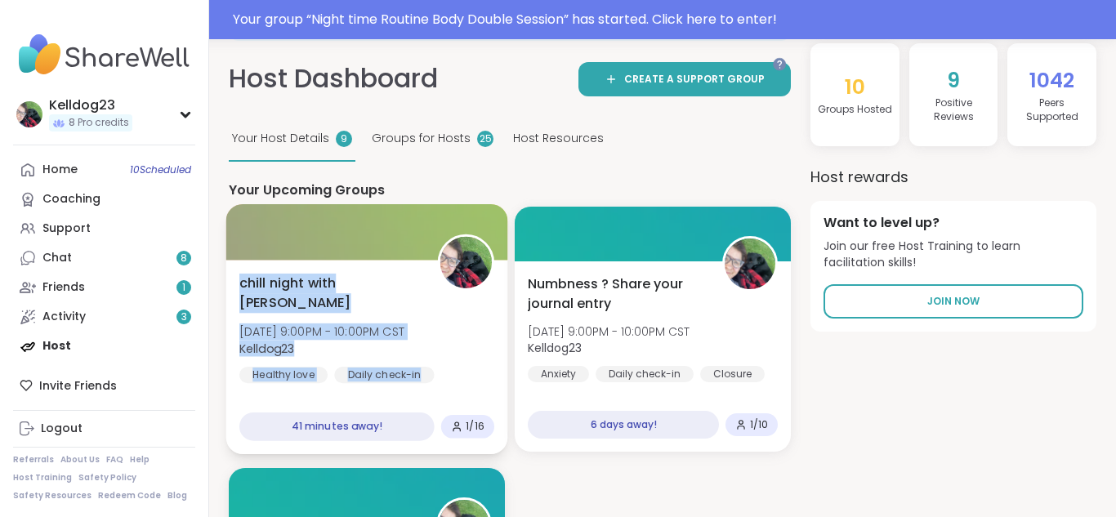
drag, startPoint x: 446, startPoint y: 327, endPoint x: 231, endPoint y: 270, distance: 222.2
click at [231, 270] on div "chill night with kelldog Wed, Oct 08 | 9:00PM - 10:00PM CST Kelldog23 Healthy l…" at bounding box center [367, 357] width 282 height 194
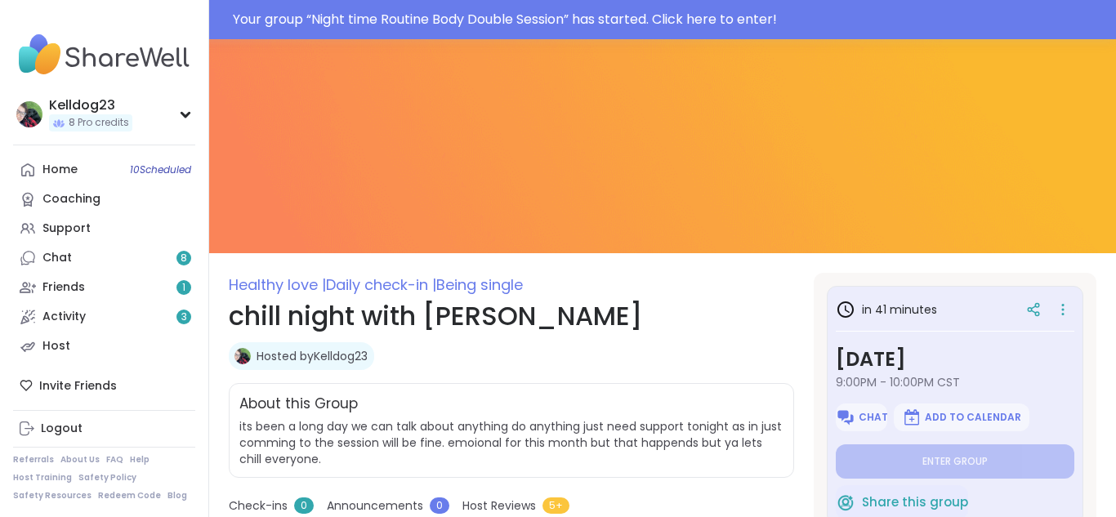
drag, startPoint x: 990, startPoint y: 351, endPoint x: 962, endPoint y: 356, distance: 29.2
click at [962, 356] on h3 "Wednesday, Oct 08" at bounding box center [955, 359] width 239 height 29
click at [1065, 305] on icon at bounding box center [1063, 309] width 16 height 23
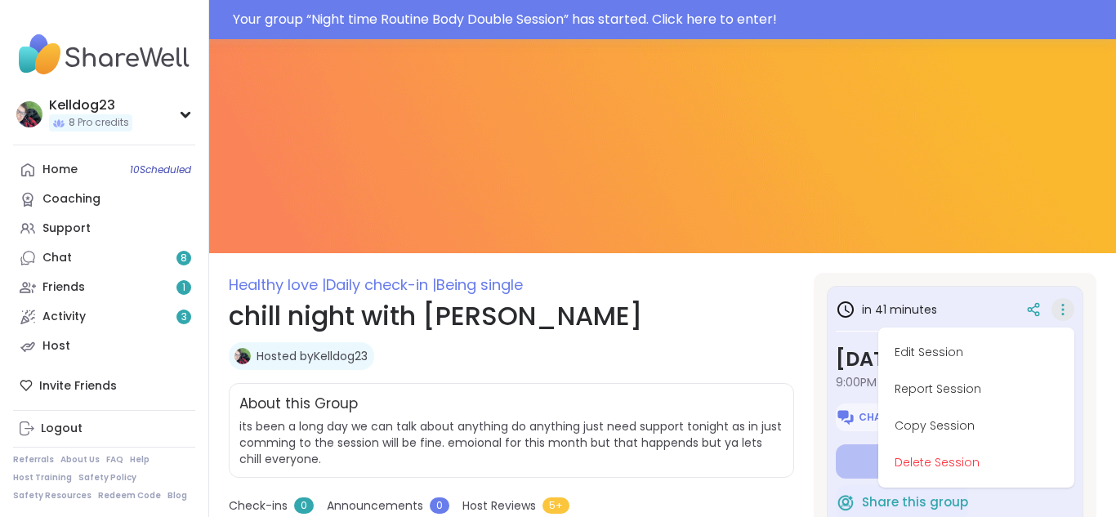
click at [971, 319] on div "in 41 minutes Edit Session Report Session Copy Session Delete Session" at bounding box center [955, 309] width 239 height 29
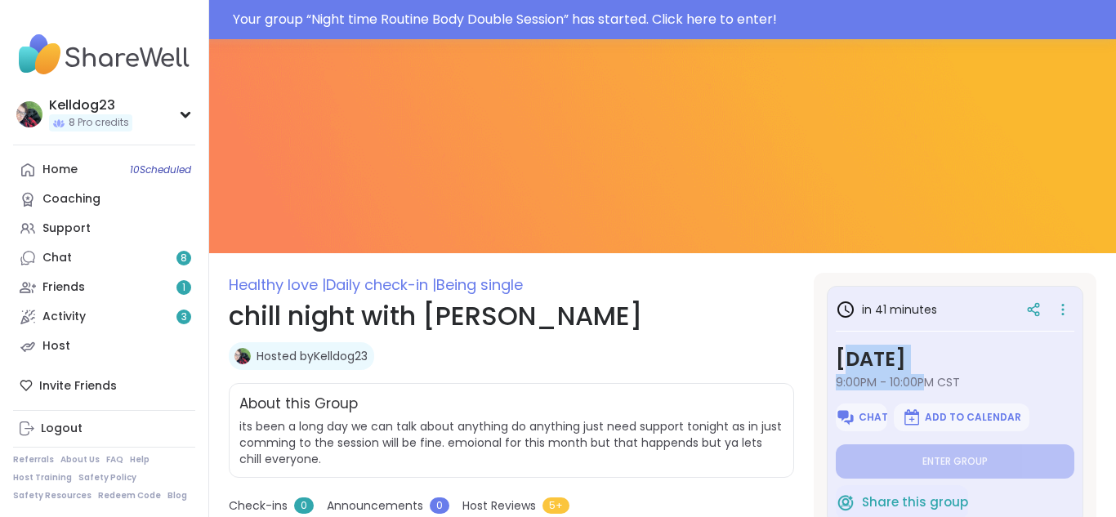
drag, startPoint x: 920, startPoint y: 374, endPoint x: 848, endPoint y: 367, distance: 72.3
click at [848, 367] on div "Wednesday, Oct 08 9:00PM - 10:00PM CST" at bounding box center [955, 368] width 239 height 46
click at [1036, 308] on icon at bounding box center [1033, 309] width 15 height 15
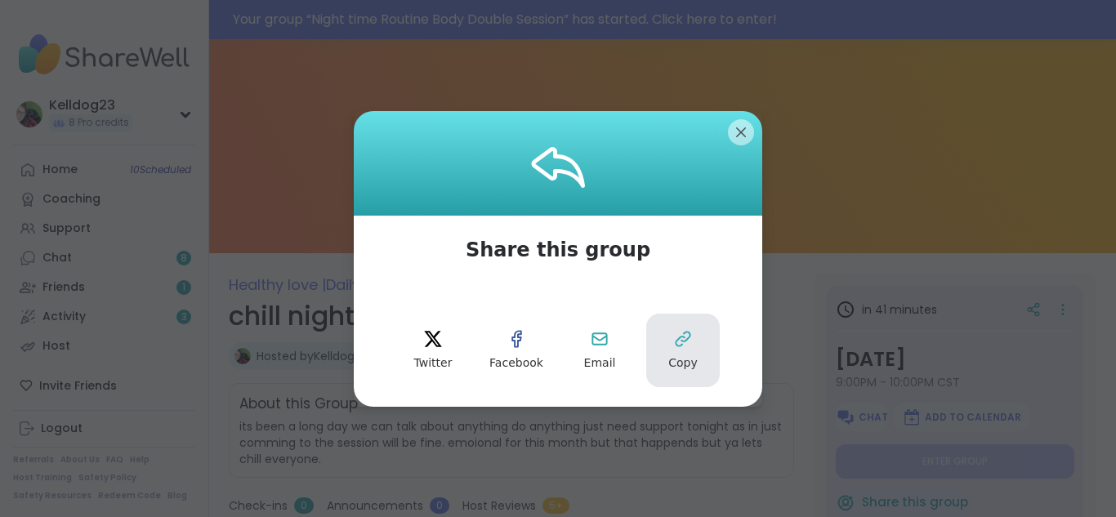
click at [686, 346] on icon at bounding box center [683, 339] width 20 height 20
type textarea "*"
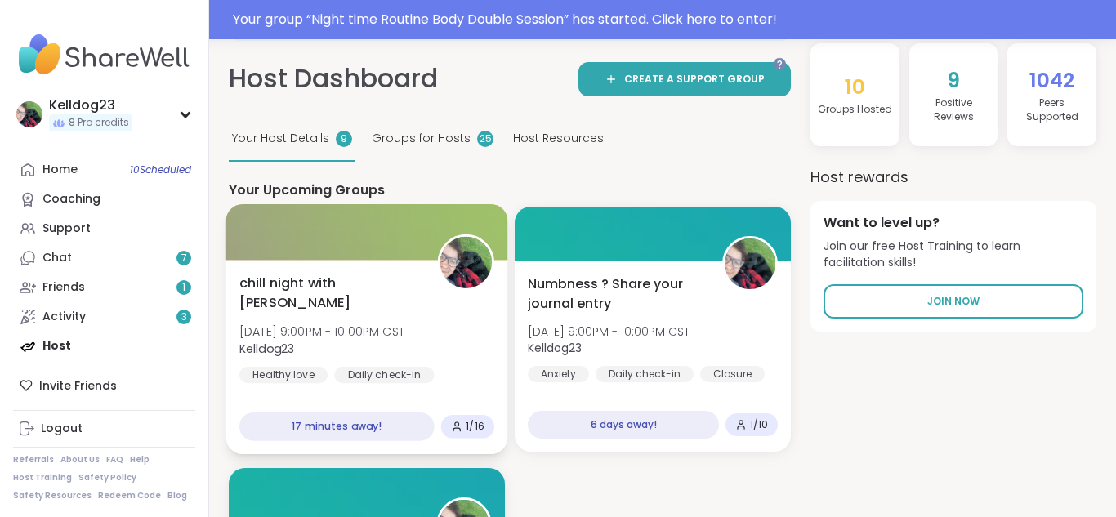
click at [279, 215] on div at bounding box center [367, 232] width 282 height 56
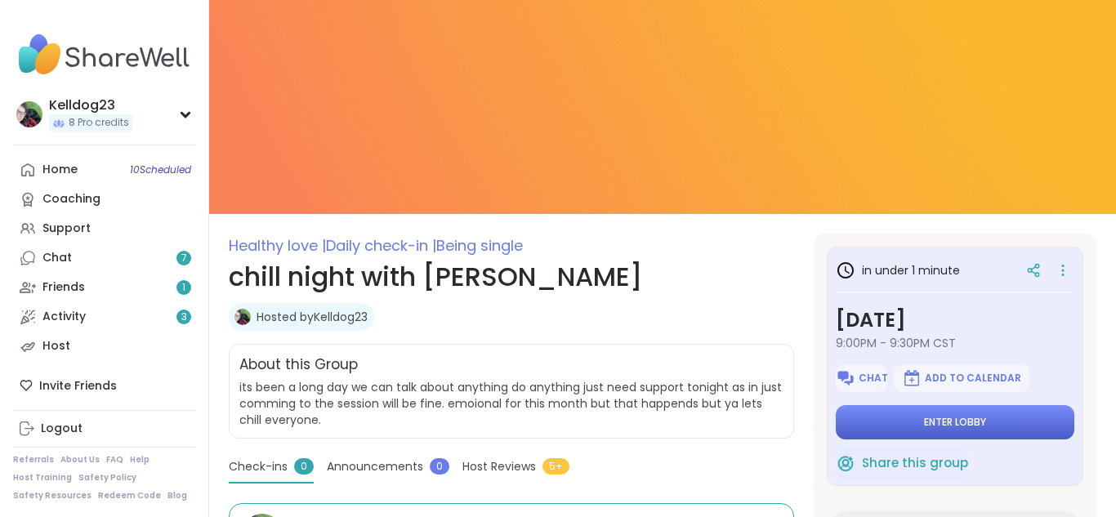
click at [903, 422] on button "Enter lobby" at bounding box center [955, 422] width 239 height 34
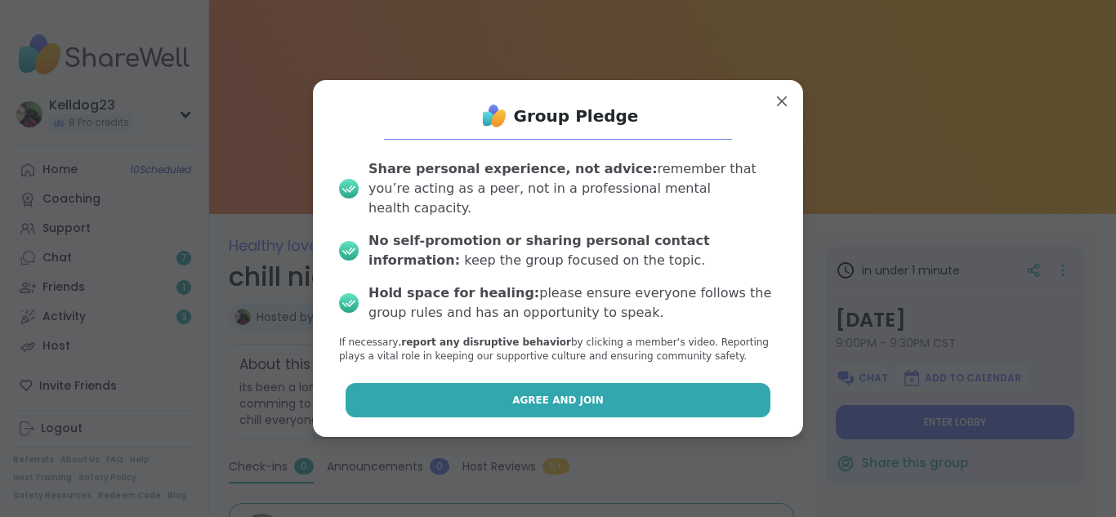
click at [505, 383] on button "Agree and Join" at bounding box center [559, 400] width 426 height 34
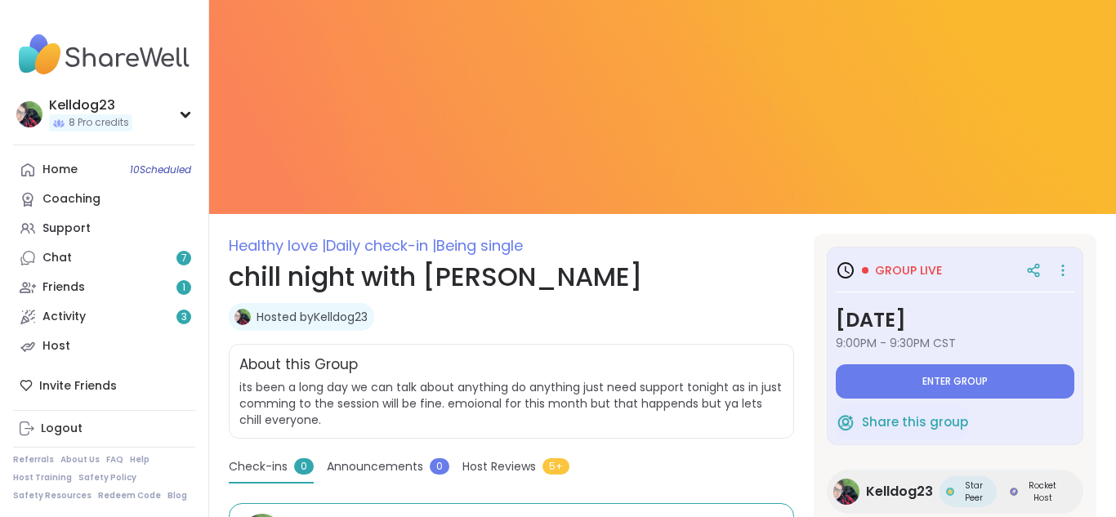
type textarea "*"
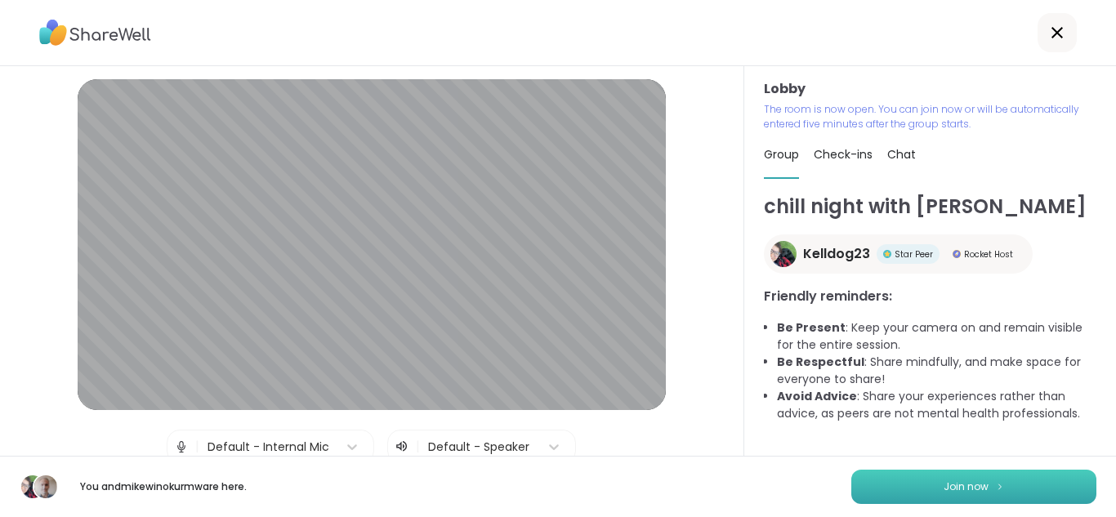
click at [865, 492] on button "Join now" at bounding box center [973, 487] width 245 height 34
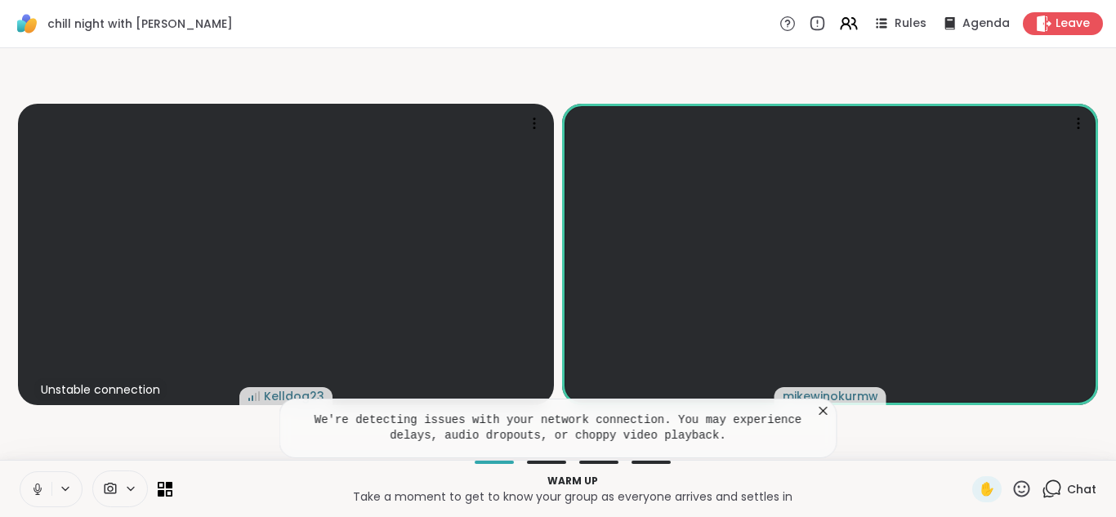
click at [823, 405] on icon at bounding box center [823, 411] width 16 height 16
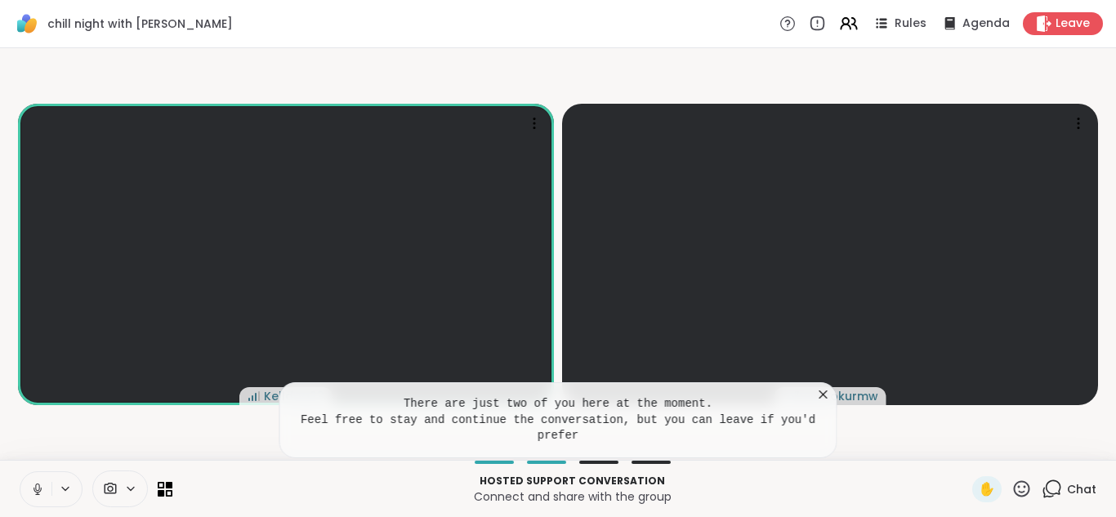
click at [823, 393] on icon at bounding box center [823, 394] width 16 height 16
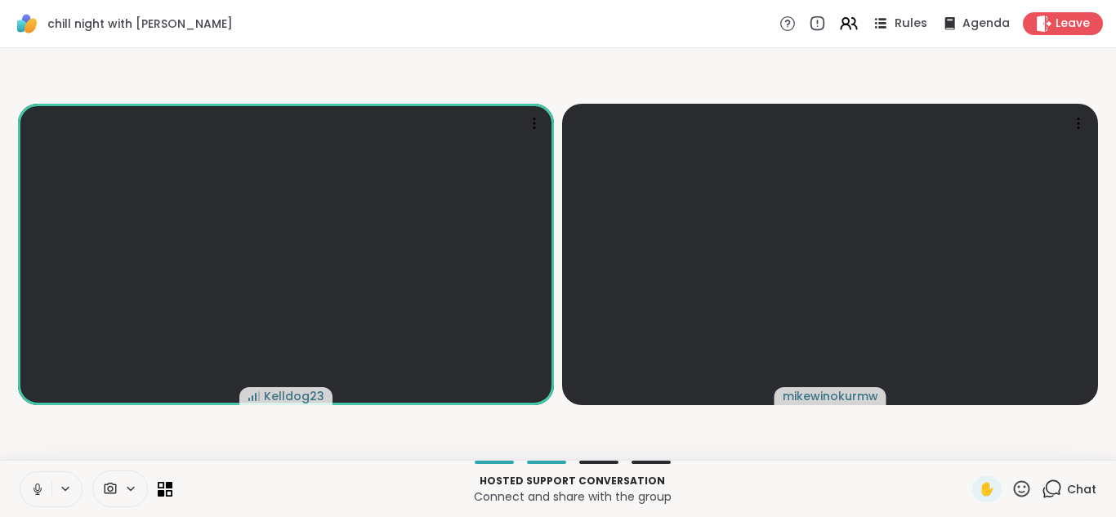
click at [899, 16] on span "Rules" at bounding box center [912, 24] width 34 height 17
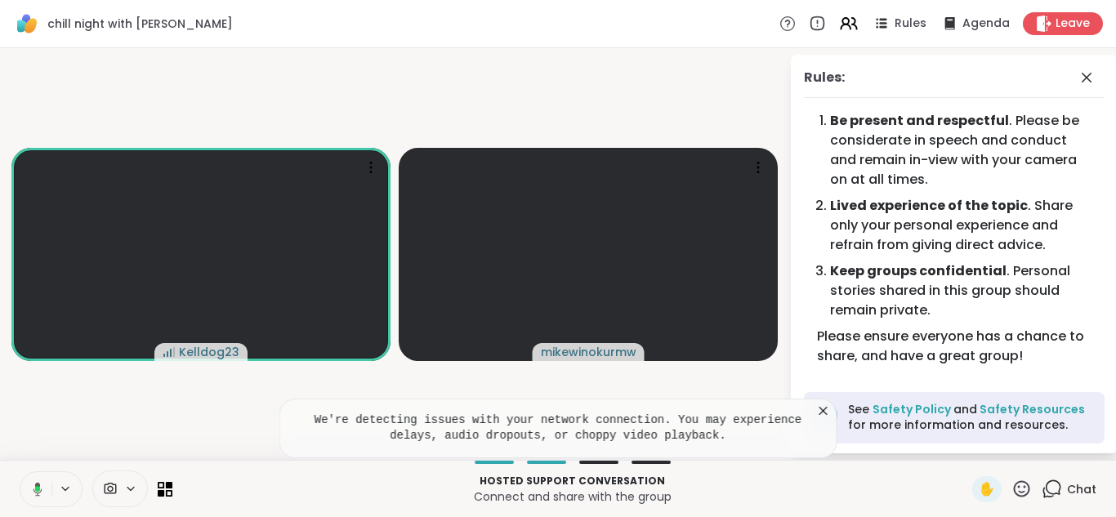
click at [820, 406] on icon at bounding box center [823, 411] width 16 height 16
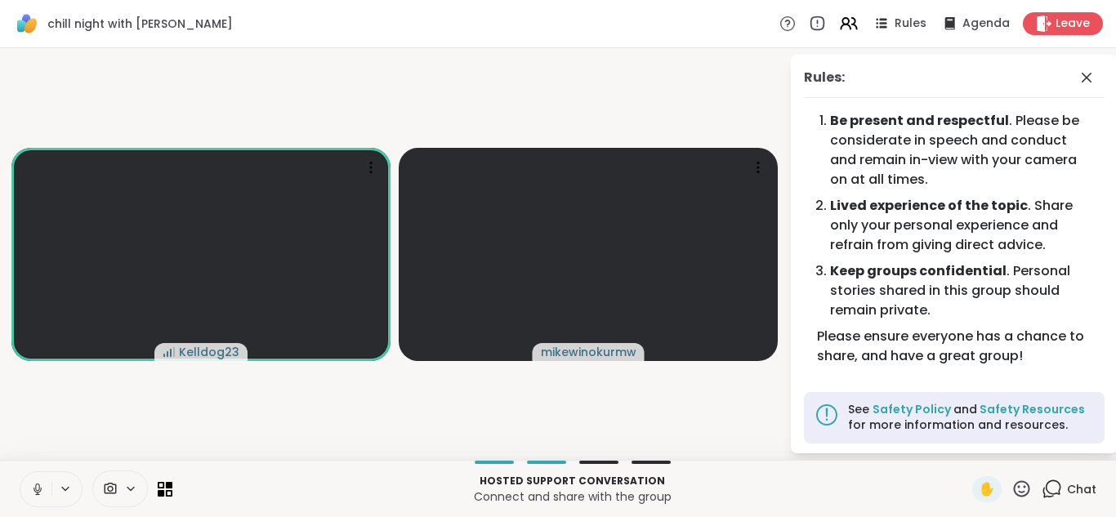
click at [1075, 74] on div "Rules:" at bounding box center [954, 83] width 301 height 30
click at [1081, 75] on icon at bounding box center [1087, 78] width 20 height 20
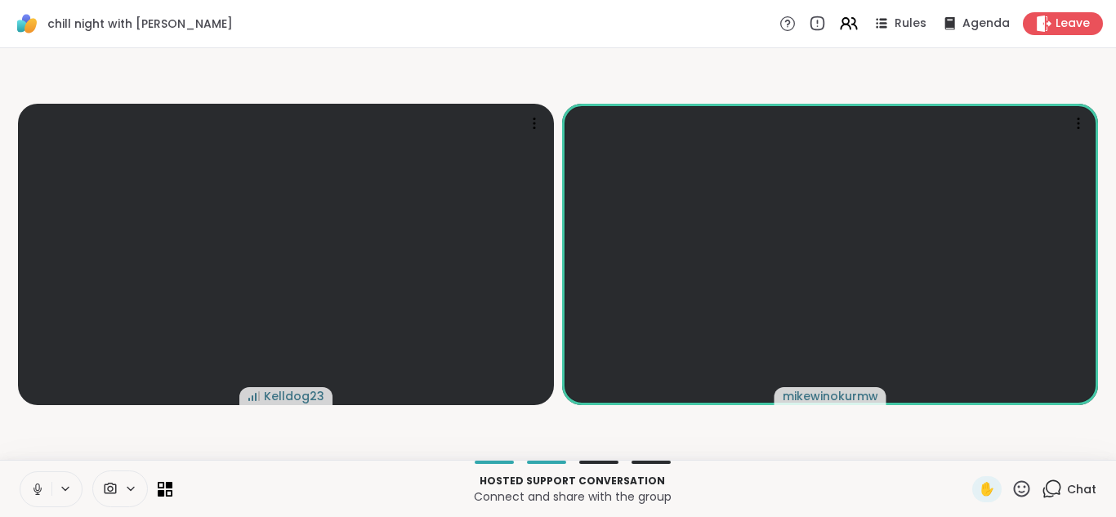
click at [31, 488] on icon at bounding box center [37, 489] width 15 height 15
click at [29, 480] on button at bounding box center [35, 489] width 31 height 34
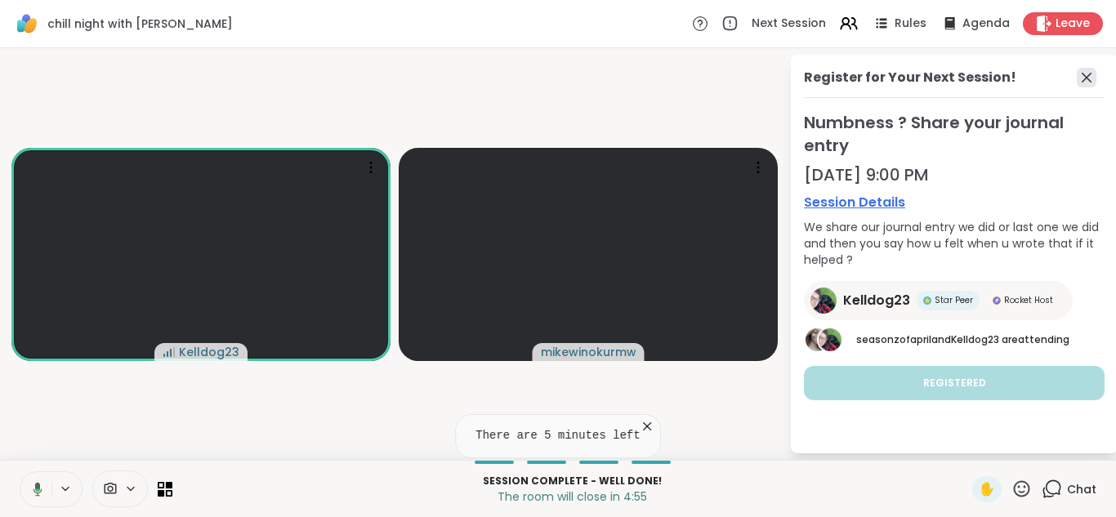
click at [1091, 78] on icon at bounding box center [1087, 78] width 20 height 20
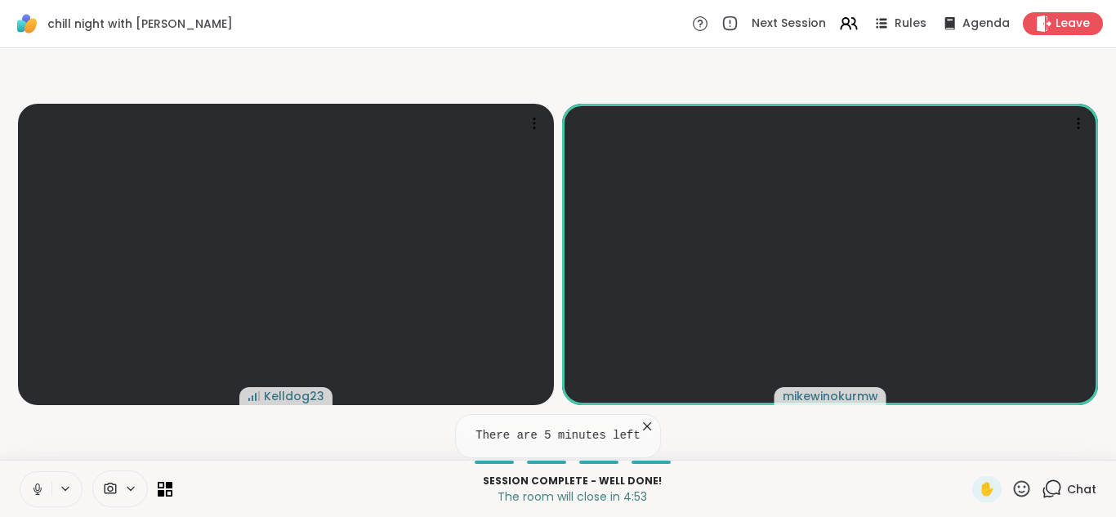
click at [643, 424] on icon at bounding box center [647, 426] width 8 height 8
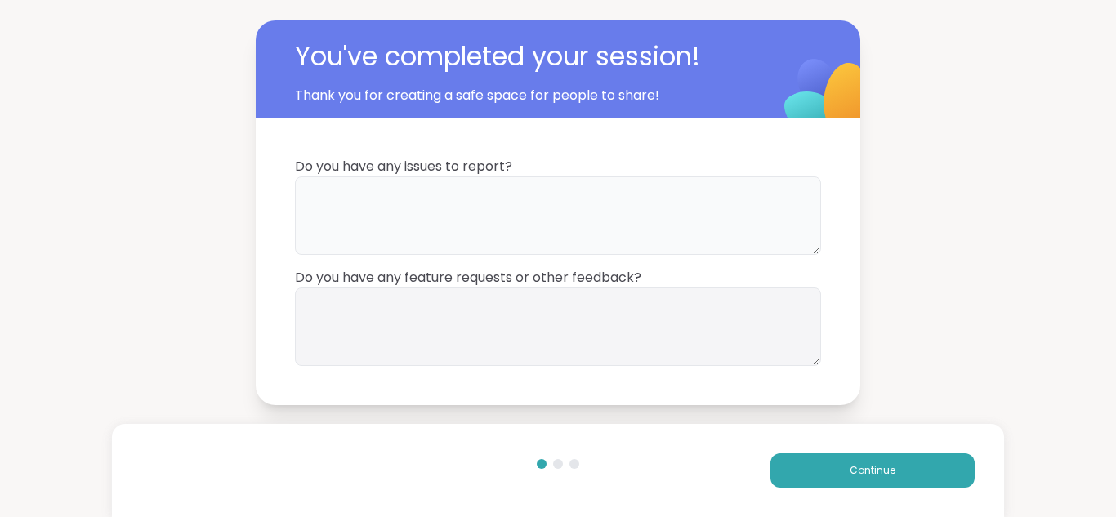
click at [424, 222] on textarea at bounding box center [558, 215] width 526 height 78
click at [881, 456] on button "Continue" at bounding box center [873, 471] width 204 height 34
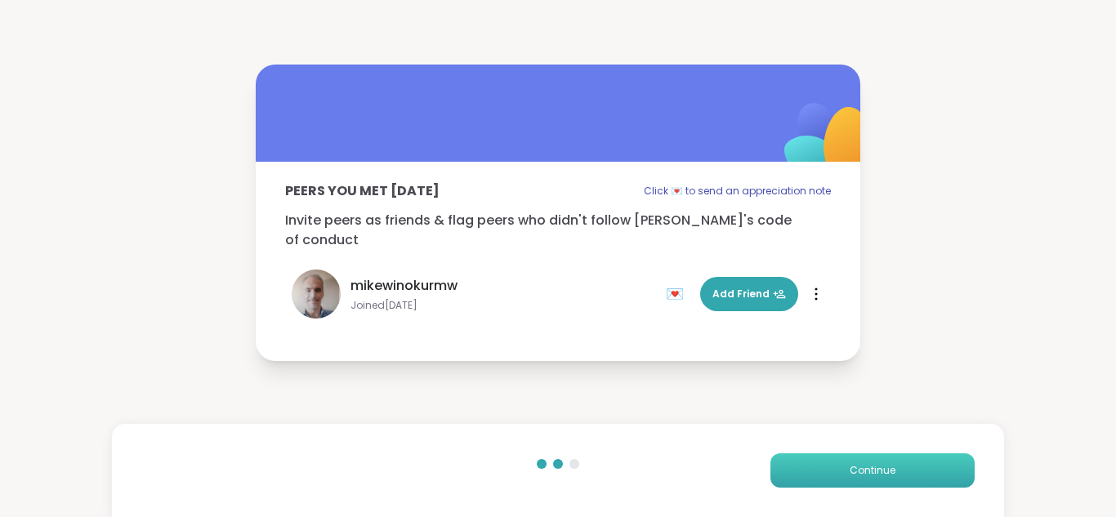
click at [789, 470] on button "Continue" at bounding box center [873, 471] width 204 height 34
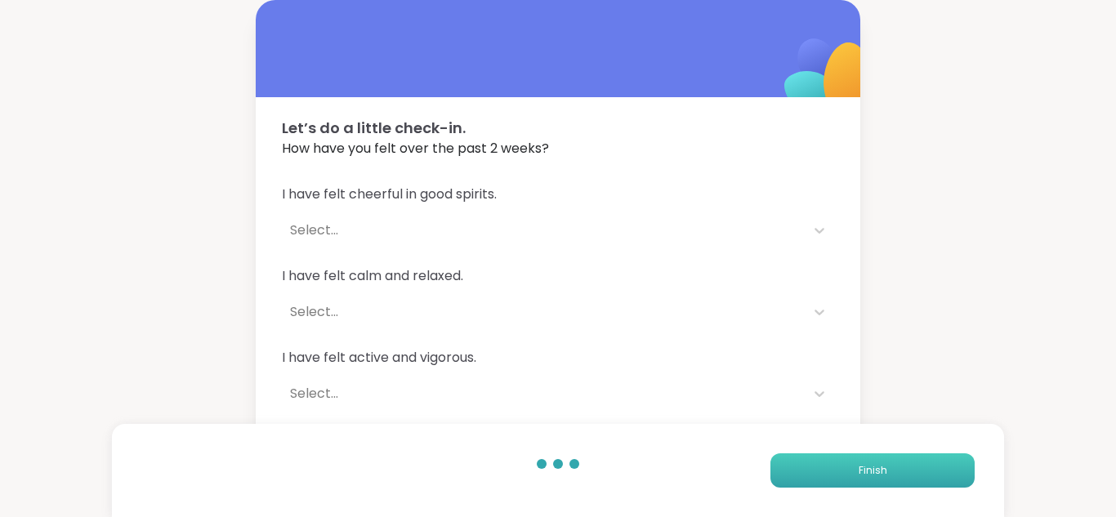
click at [803, 465] on button "Finish" at bounding box center [873, 471] width 204 height 34
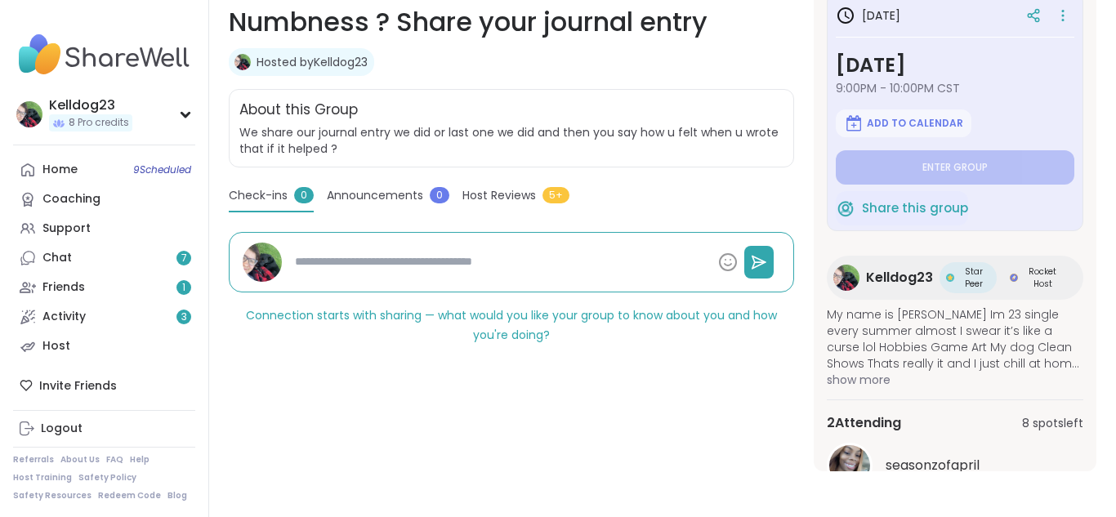
click at [1052, 421] on span "8 spots left" at bounding box center [1052, 423] width 61 height 17
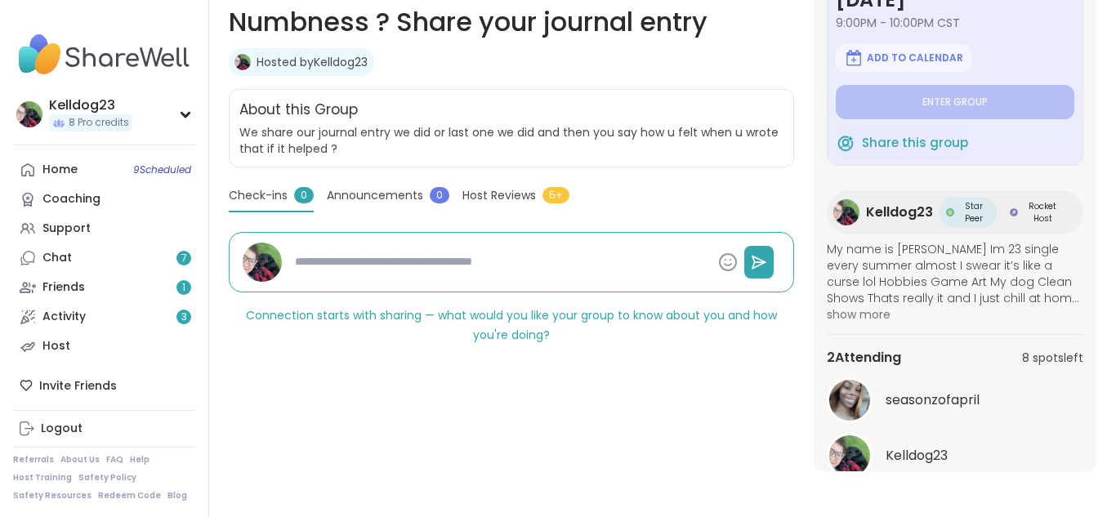
scroll to position [99, 0]
